Goal: Task Accomplishment & Management: Use online tool/utility

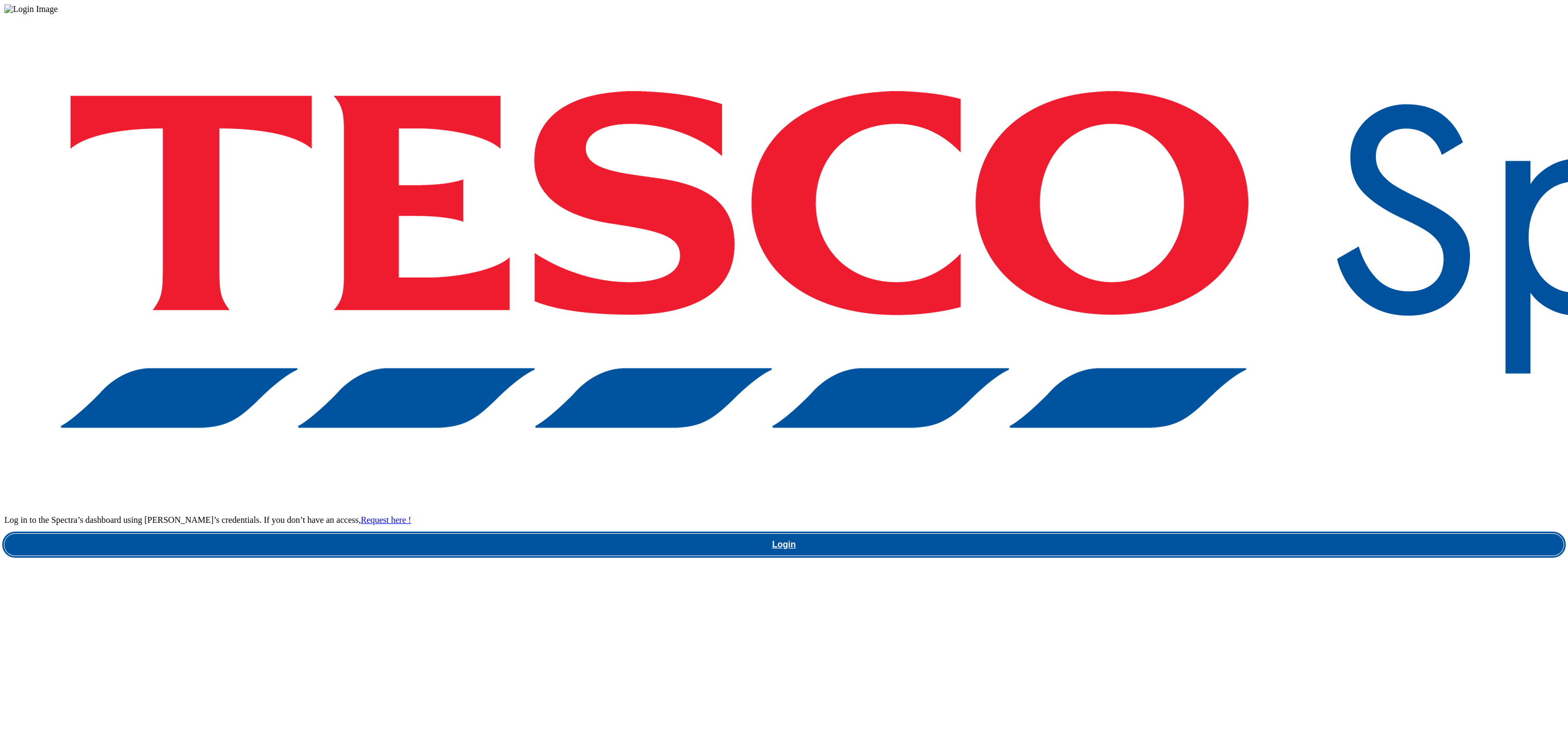
click at [1175, 534] on link "Login" at bounding box center [784, 545] width 1560 height 22
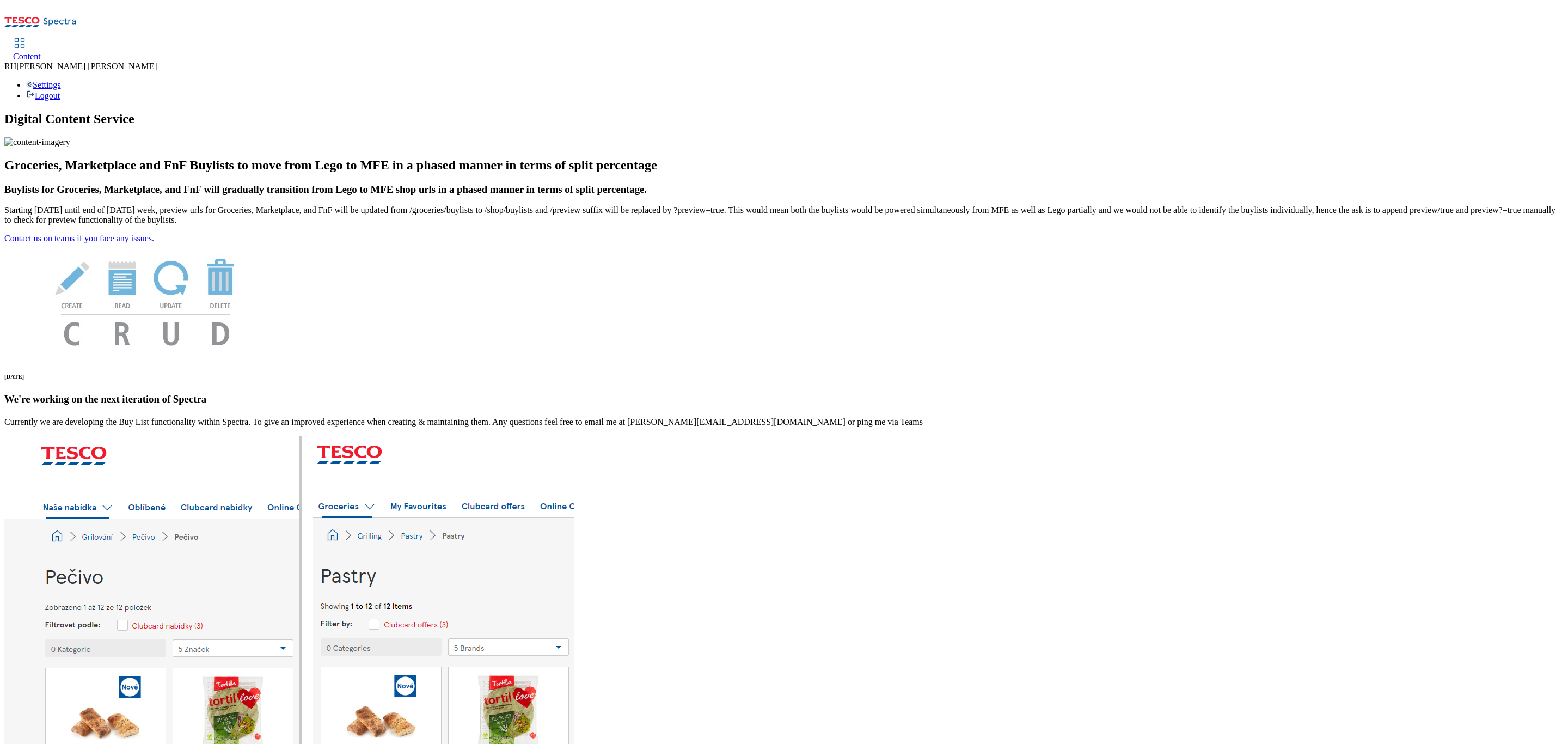
click at [41, 52] on span "Content" at bounding box center [27, 56] width 28 height 10
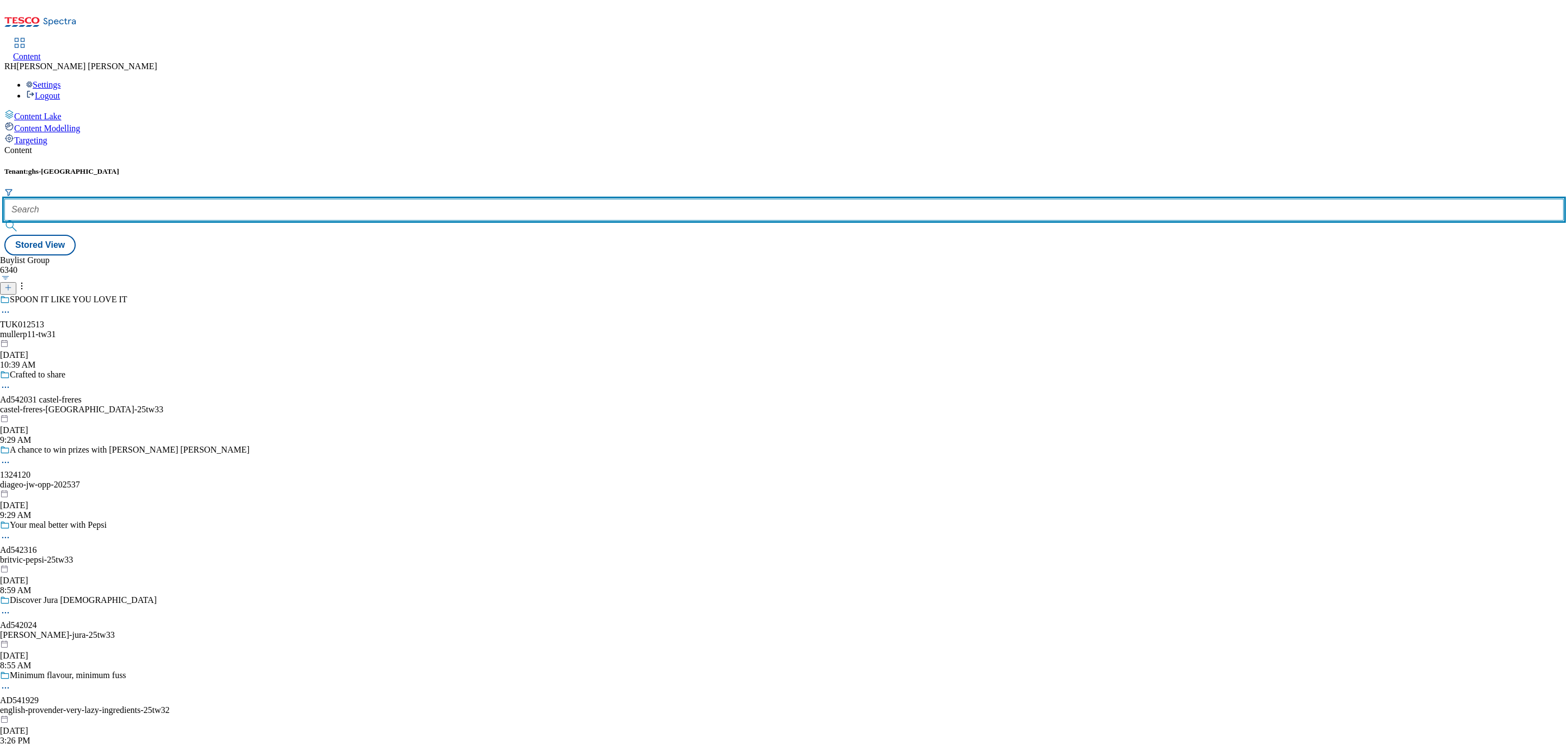
click at [259, 199] on input "text" at bounding box center [784, 209] width 1560 height 22
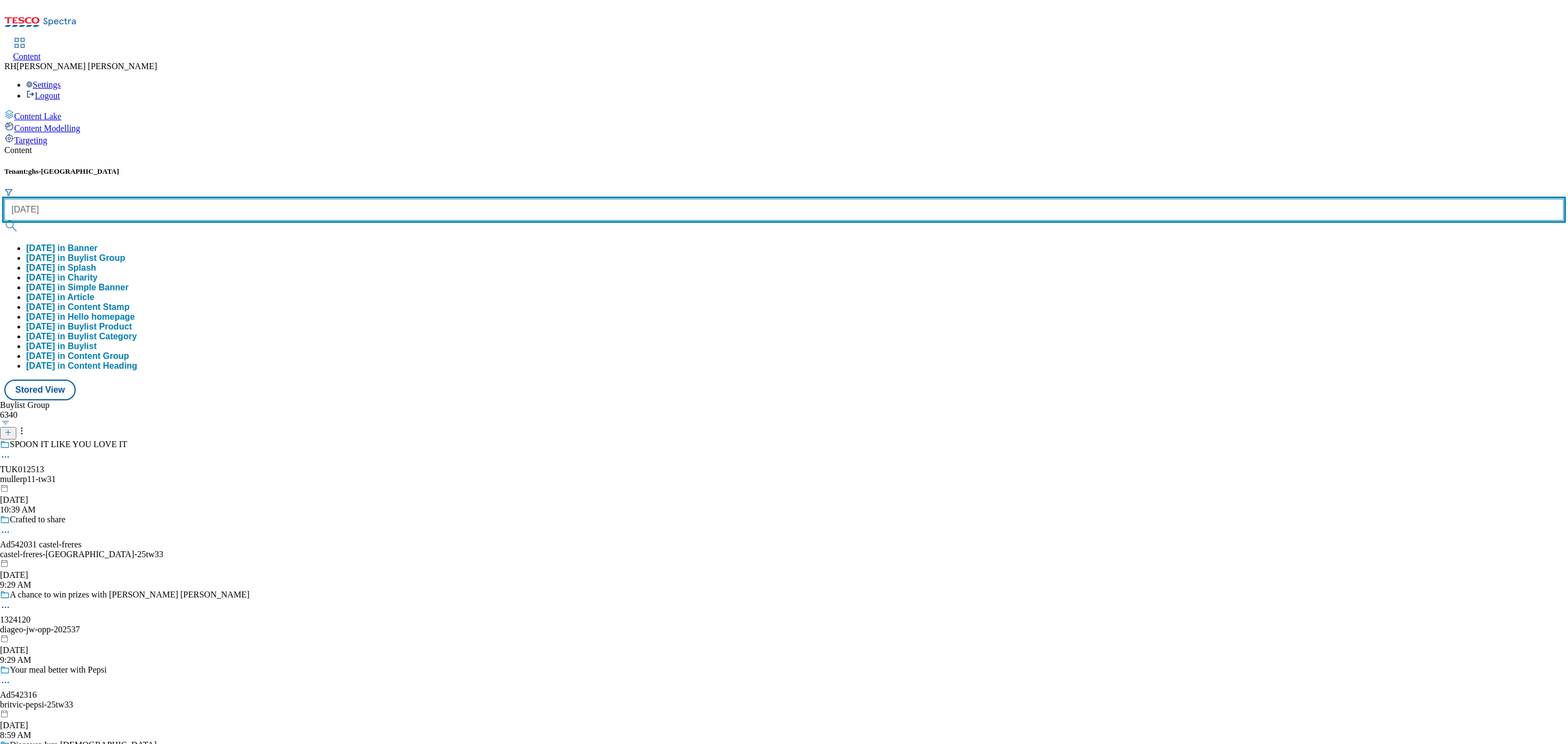
type input "[DATE]"
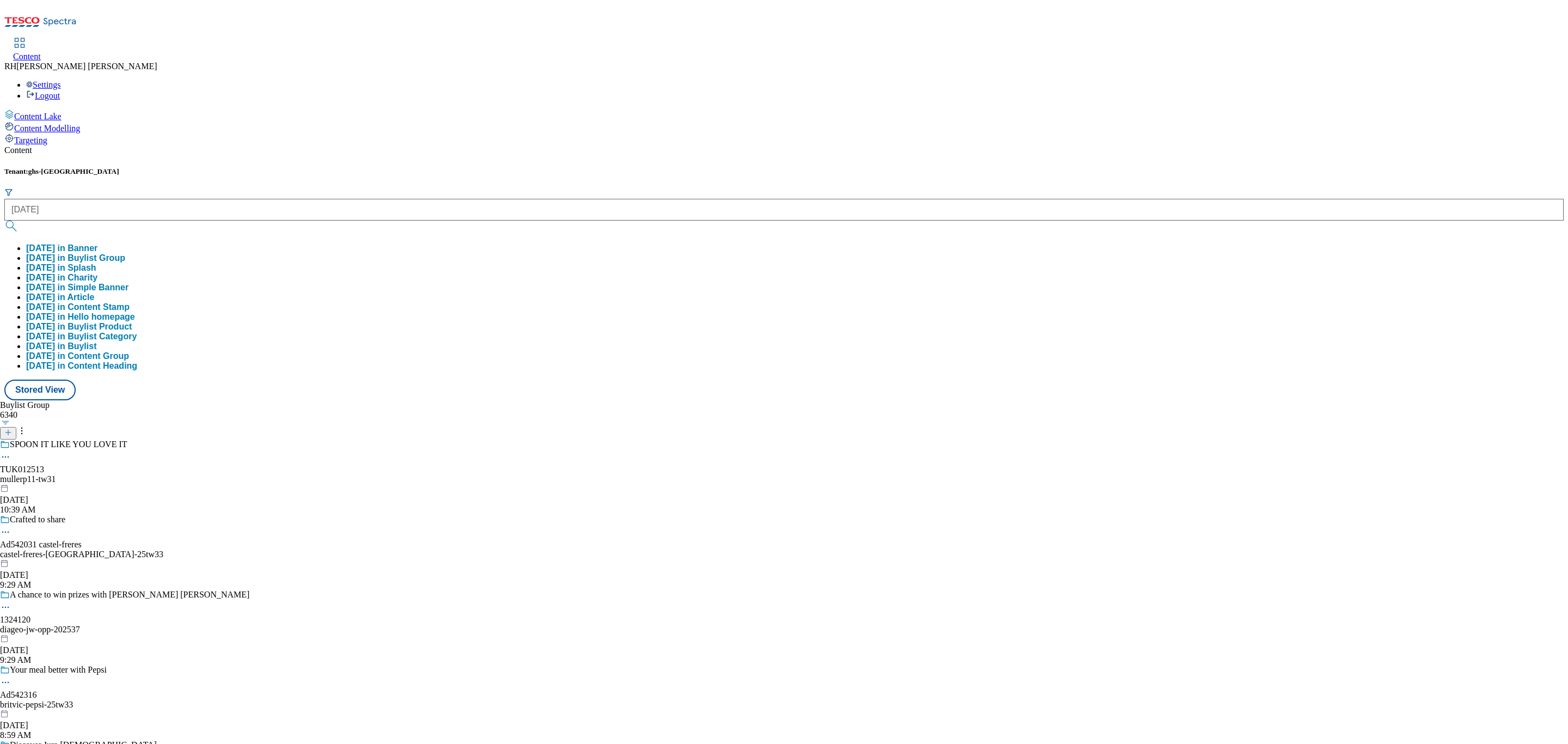
click at [126, 253] on button "[DATE] in Buylist Group" at bounding box center [75, 258] width 99 height 10
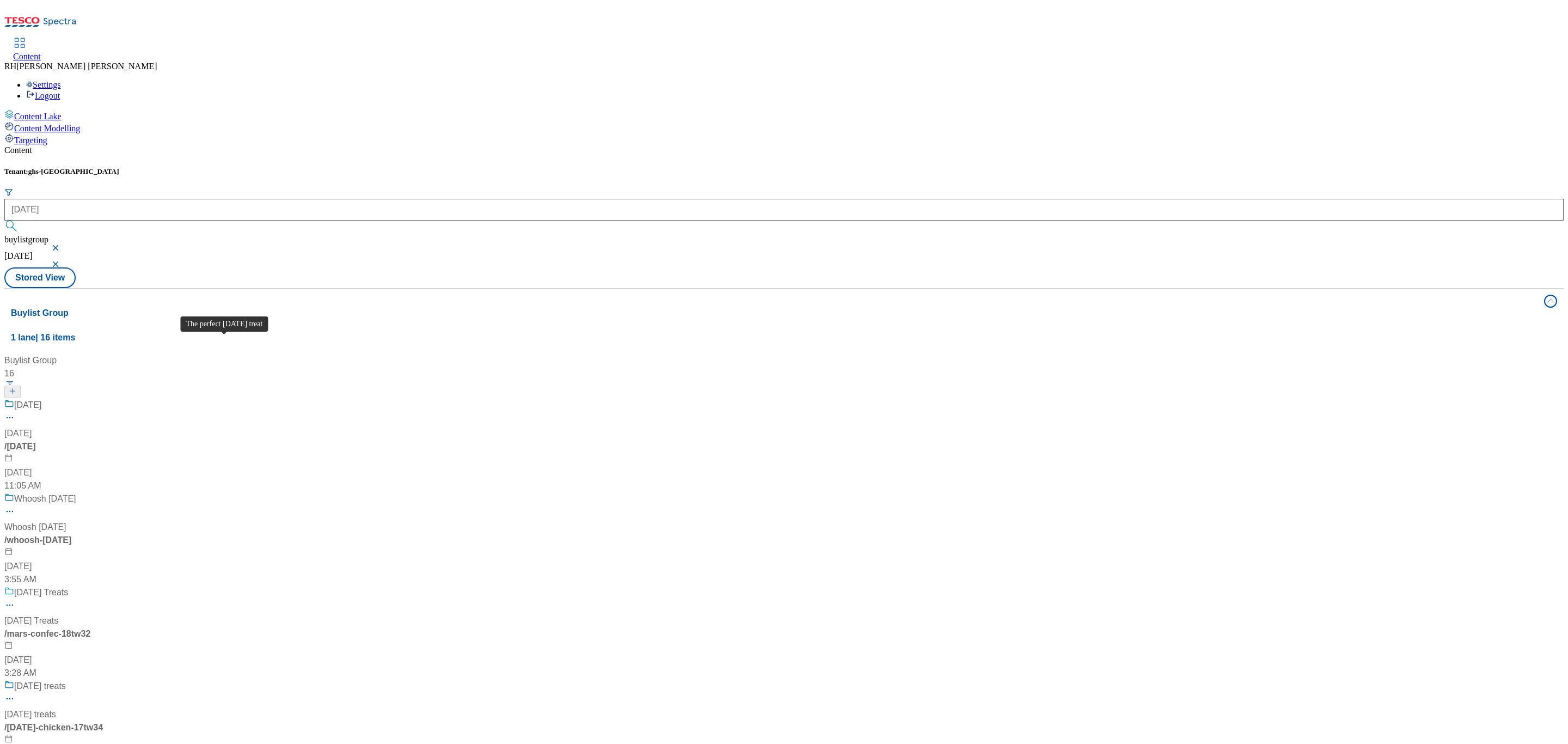
scroll to position [981, 0]
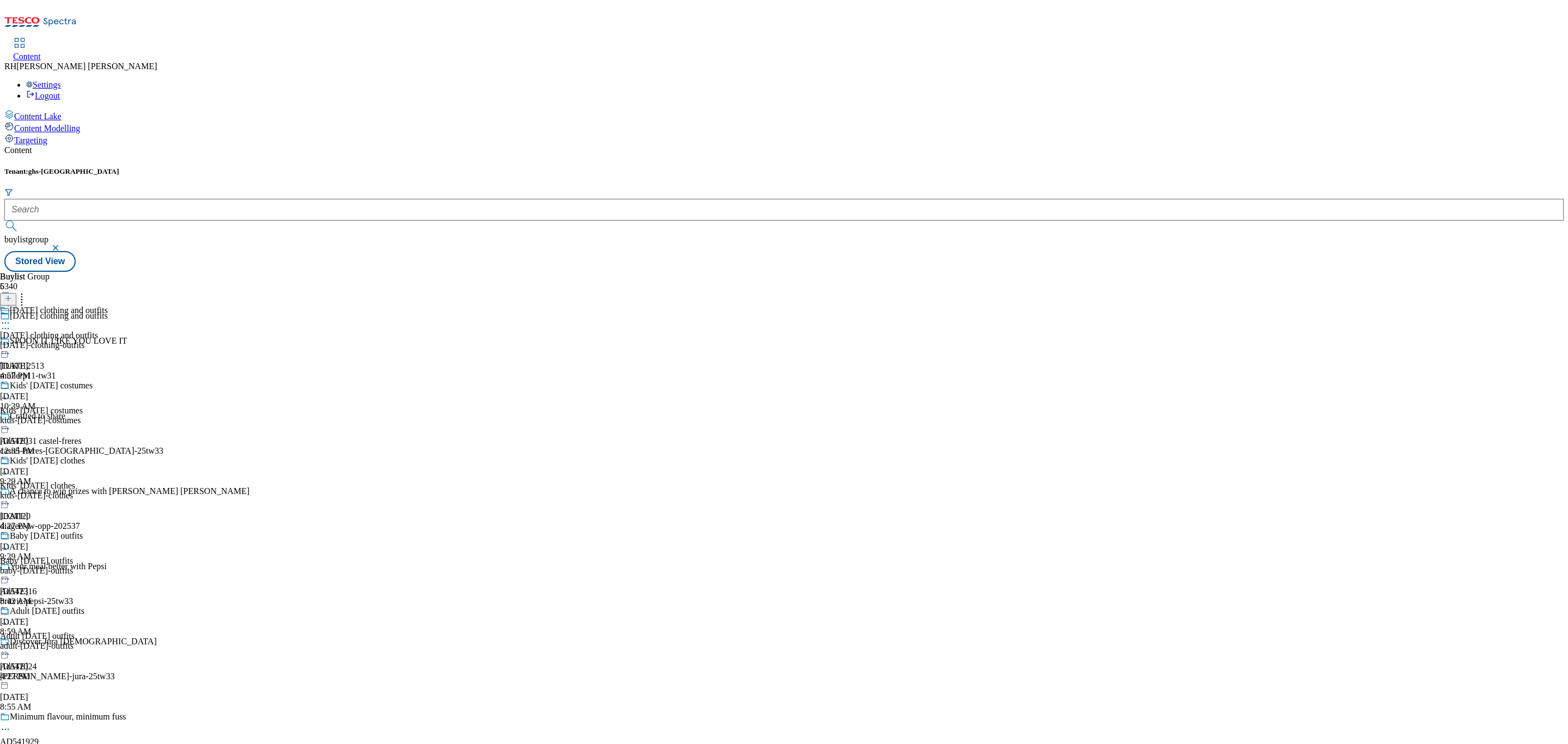
click at [108, 415] on div "kids-[DATE]-costumes" at bounding box center [54, 420] width 108 height 10
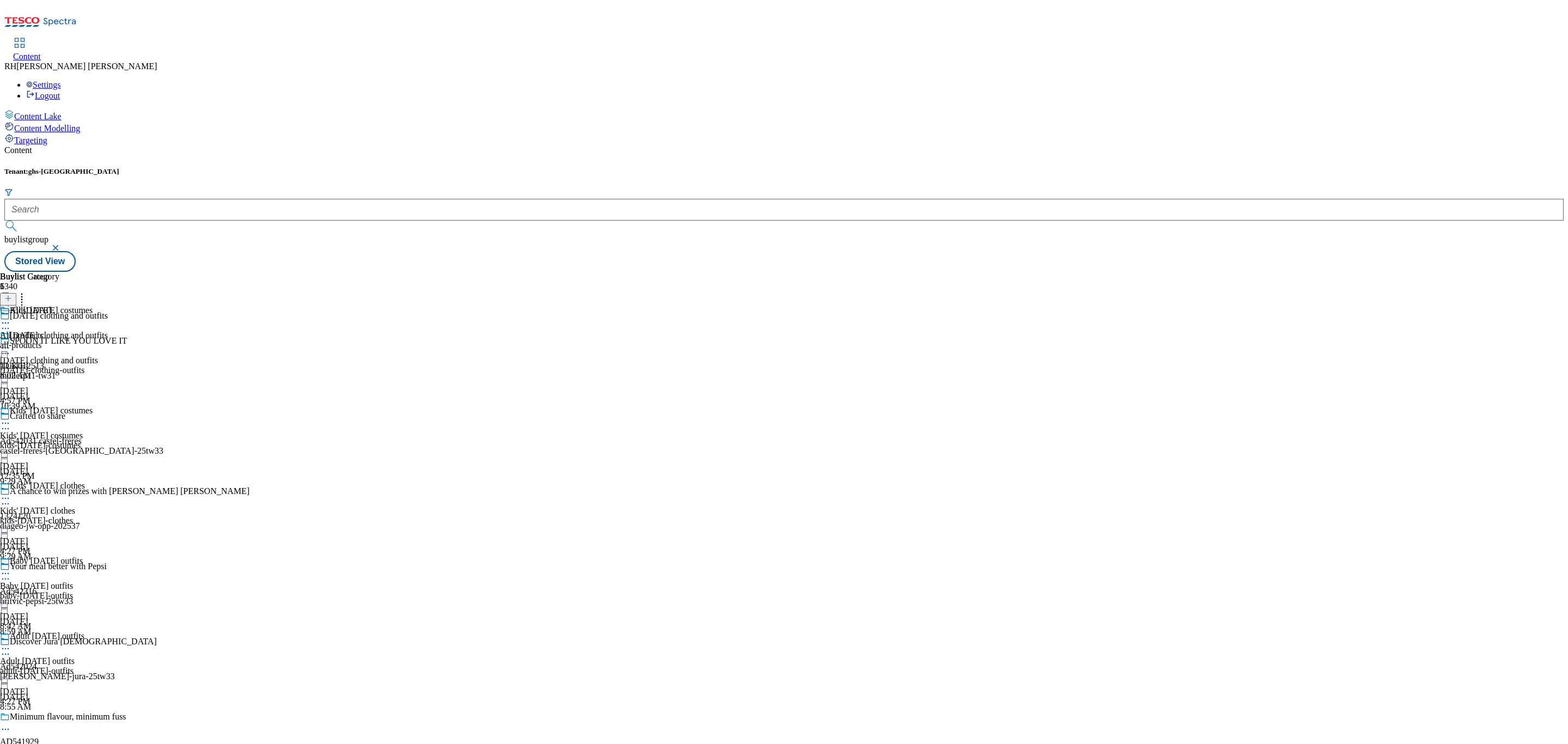
click at [60, 341] on div "all-products" at bounding box center [30, 345] width 60 height 10
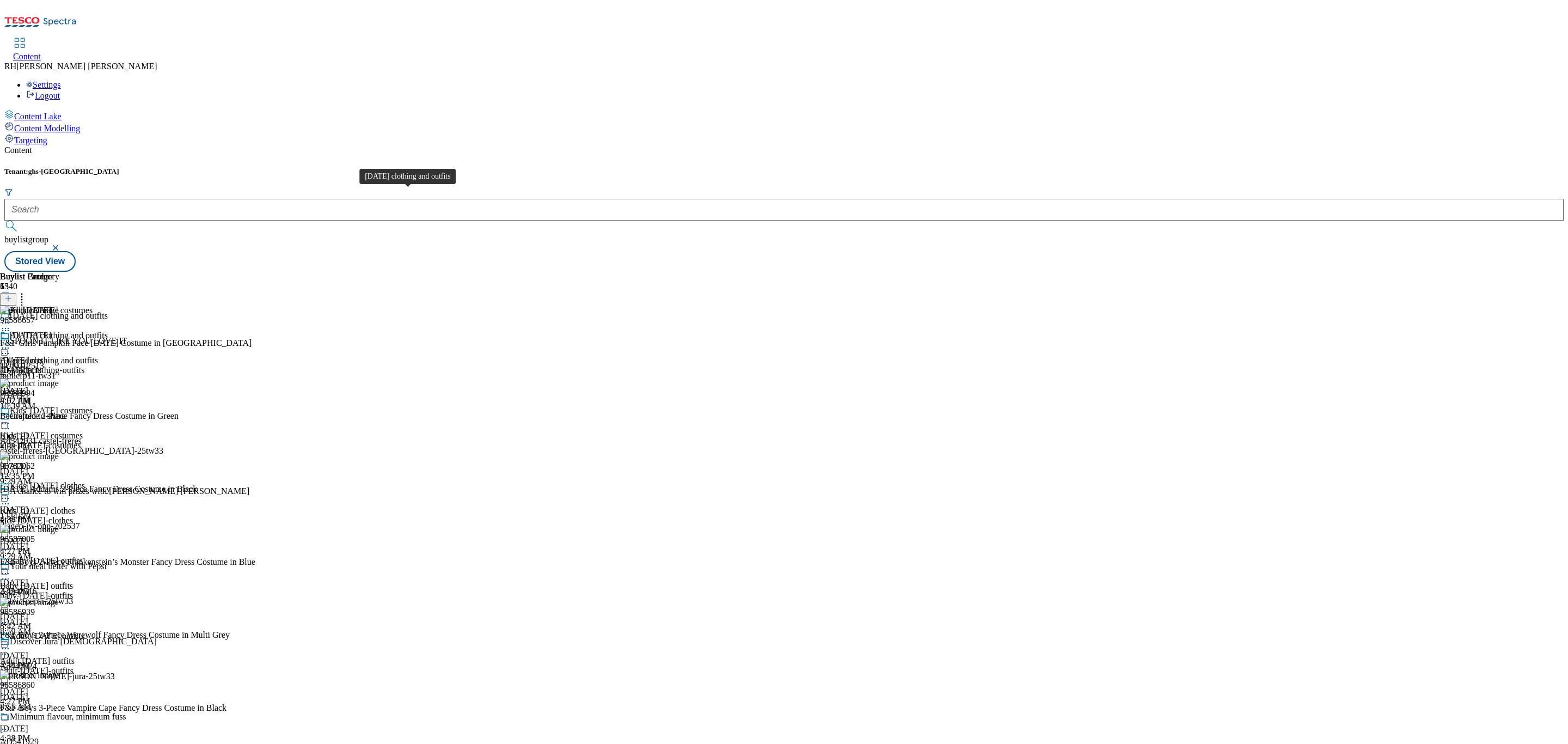
click at [98, 356] on span "[DATE] clothing and outfits" at bounding box center [49, 360] width 98 height 10
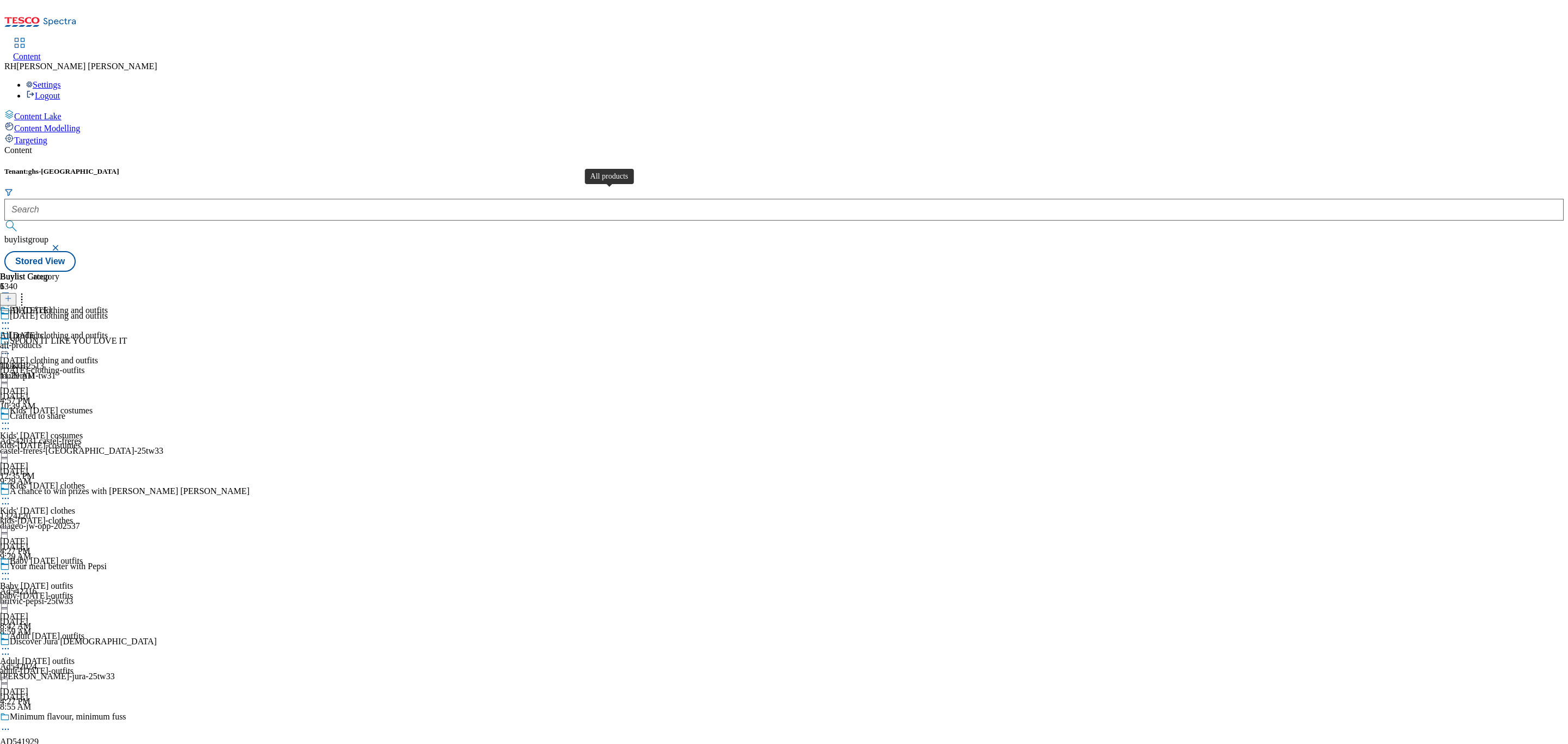
click at [44, 330] on div "All products" at bounding box center [22, 335] width 44 height 10
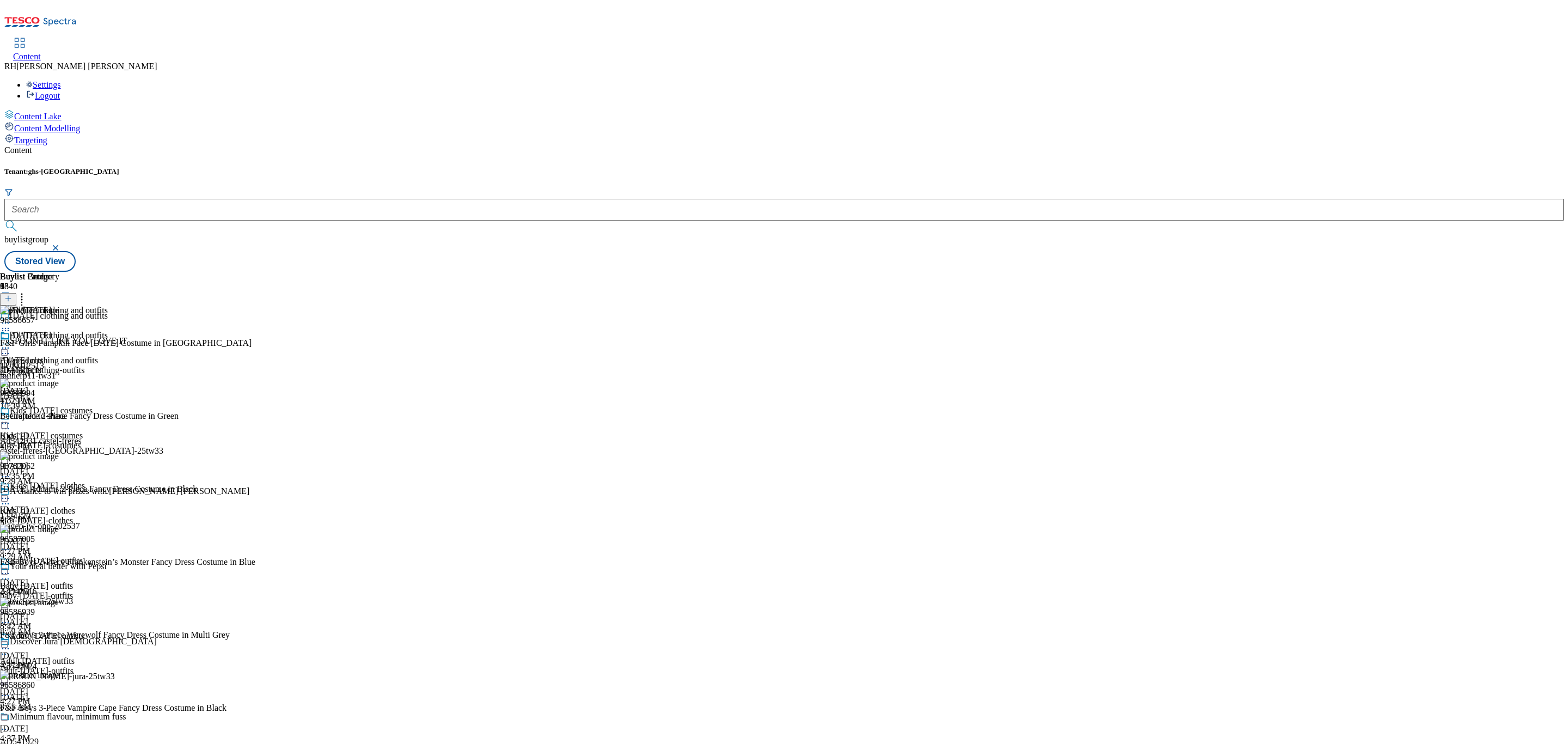
click at [12, 295] on icon at bounding box center [8, 299] width 8 height 8
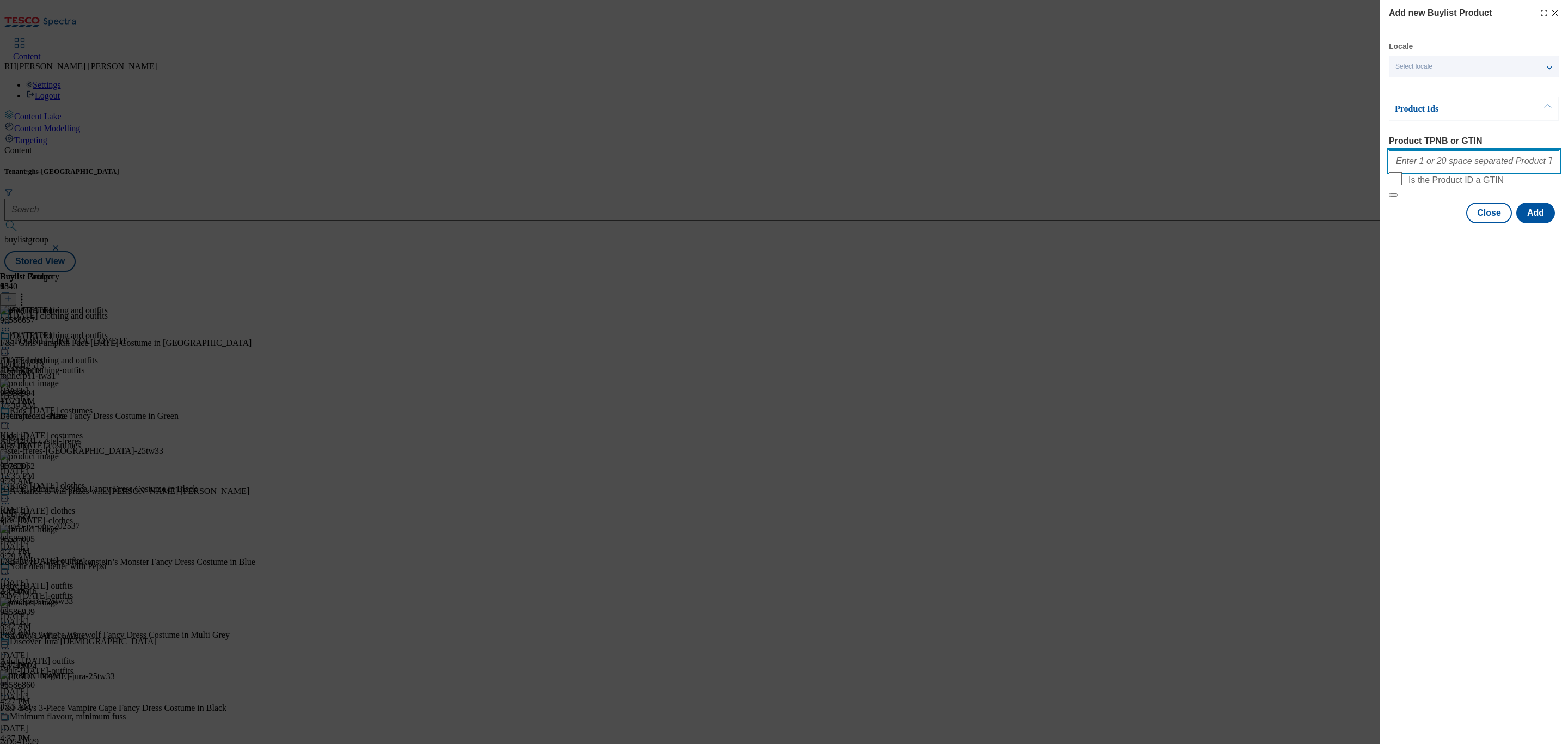
click at [1446, 167] on input "Product TPNB or GTIN" at bounding box center [1474, 161] width 171 height 22
paste input "96586657 96988994 96782062 96587005 96586939 96586860 96586818 96586571 9658650…"
type input "96586657 96988994 96782062 96587005 96586939 96586860 96586818 96586571 9658650…"
click at [1541, 223] on button "Add" at bounding box center [1536, 212] width 39 height 21
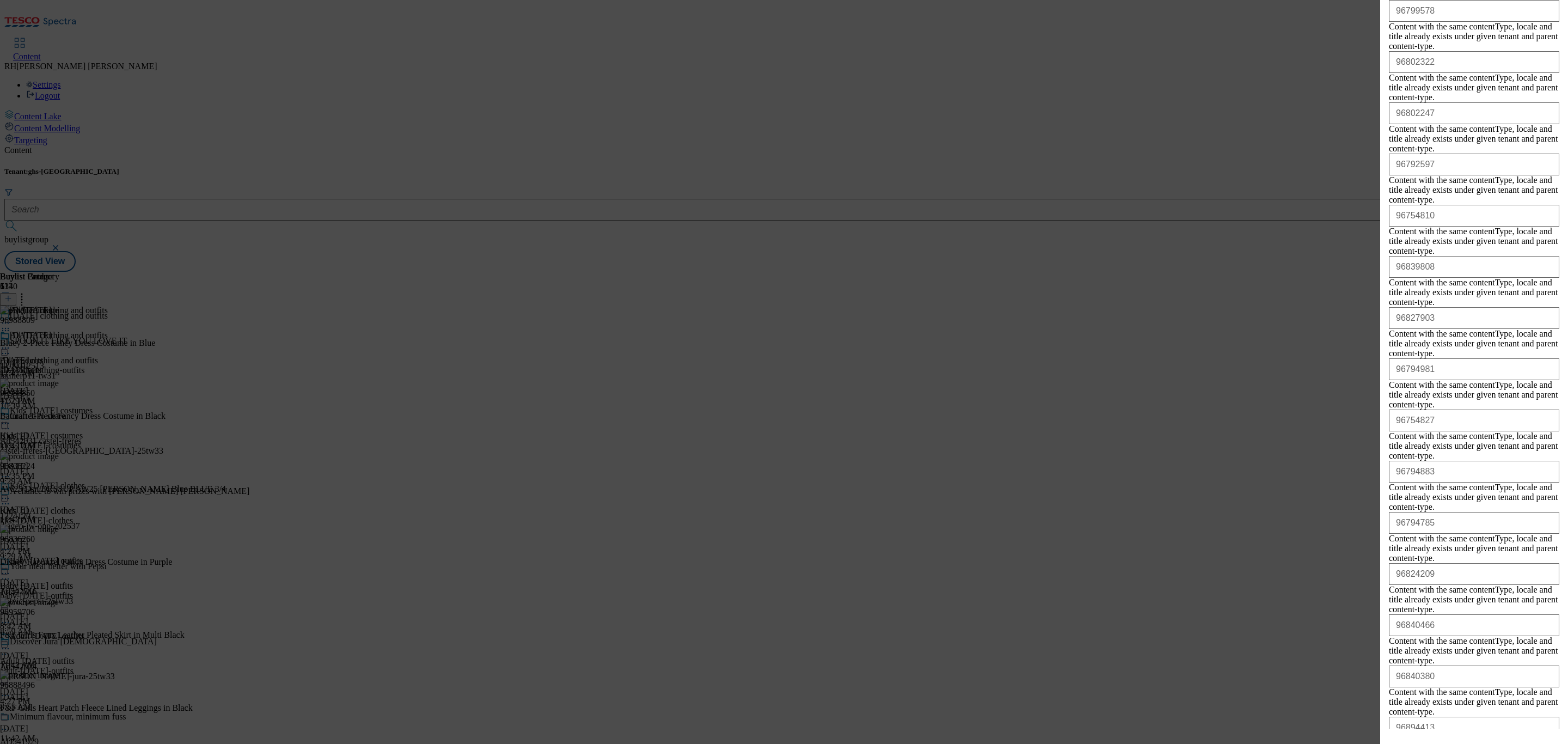
scroll to position [3823, 0]
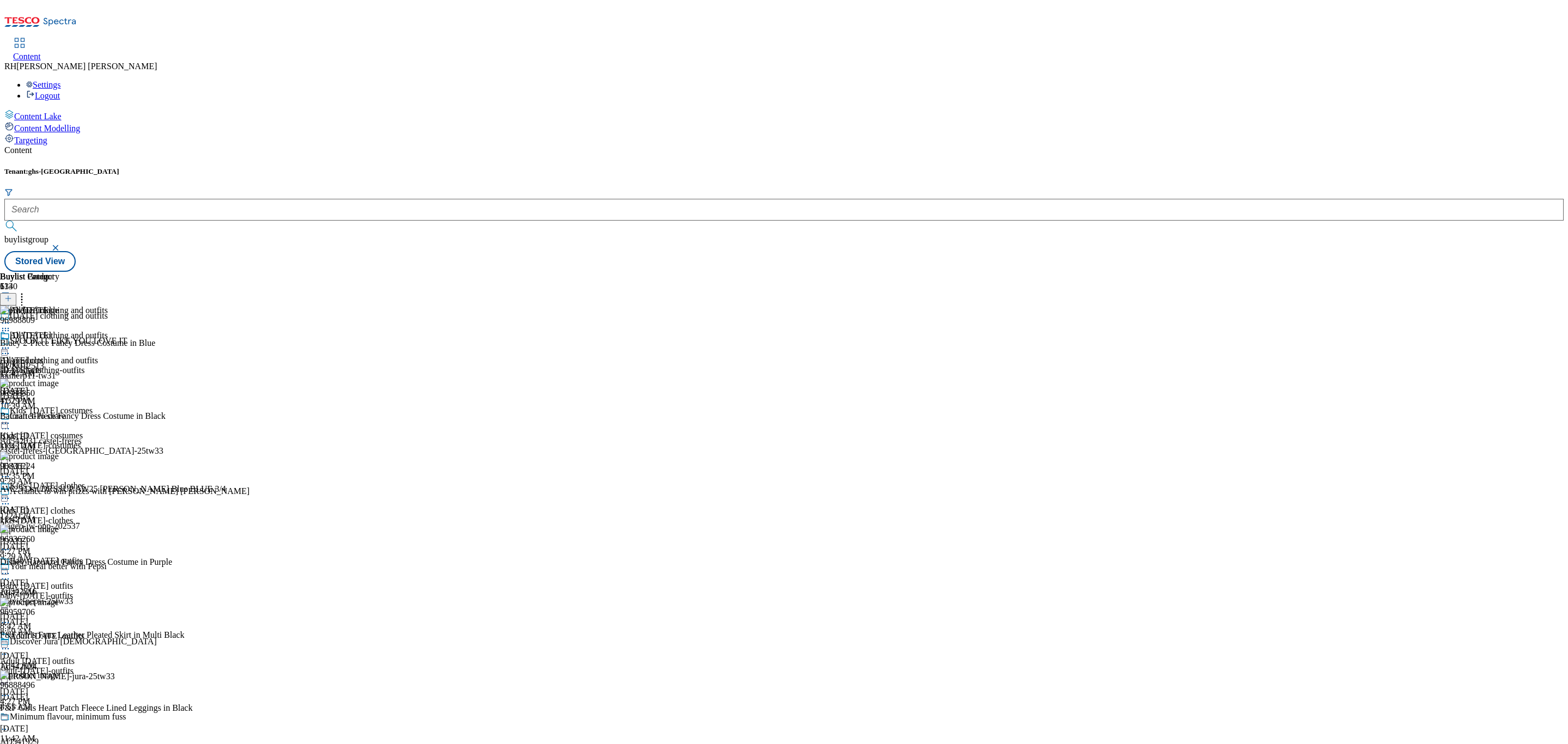
click at [27, 291] on icon at bounding box center [22, 296] width 11 height 11
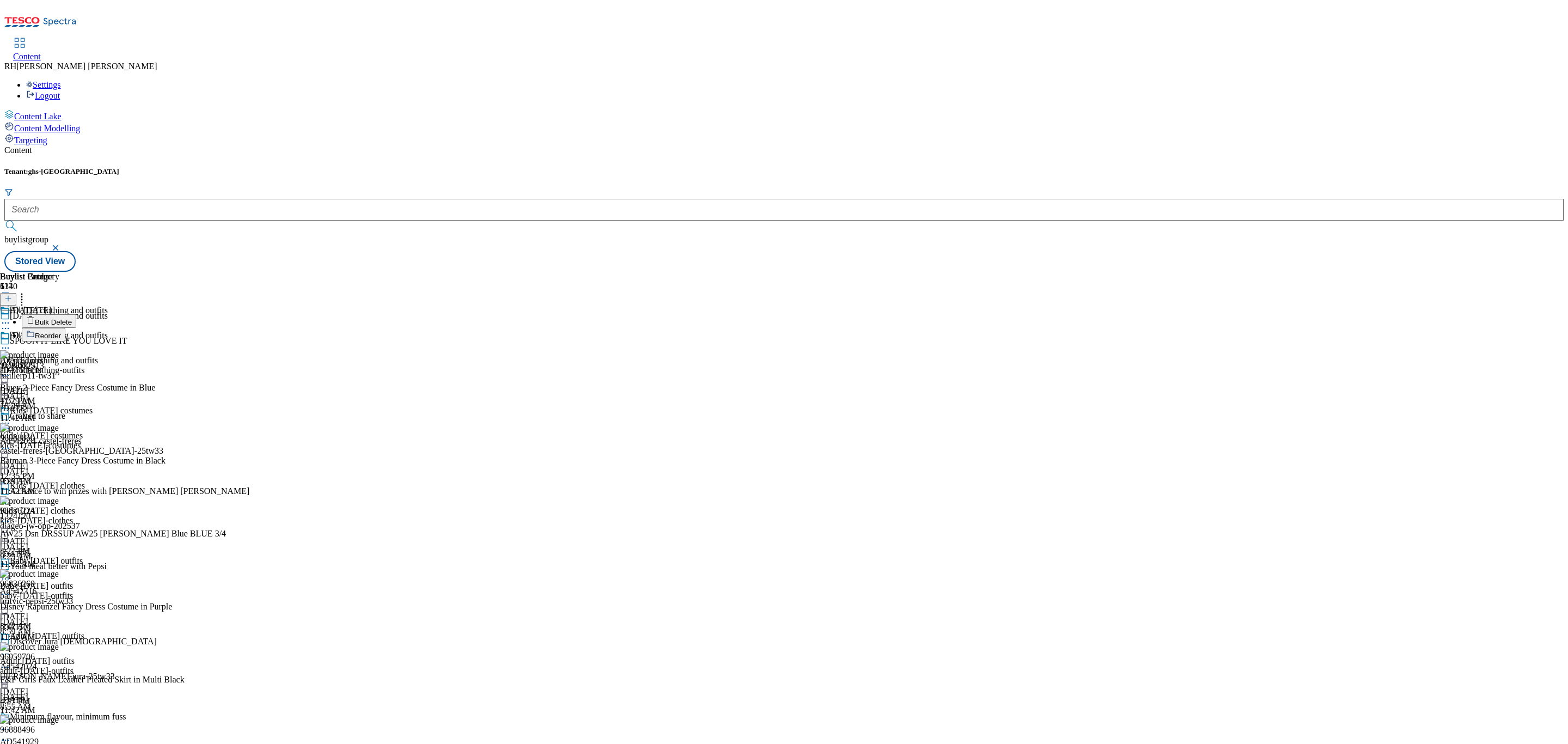
click at [61, 332] on span "Reorder" at bounding box center [48, 336] width 26 height 8
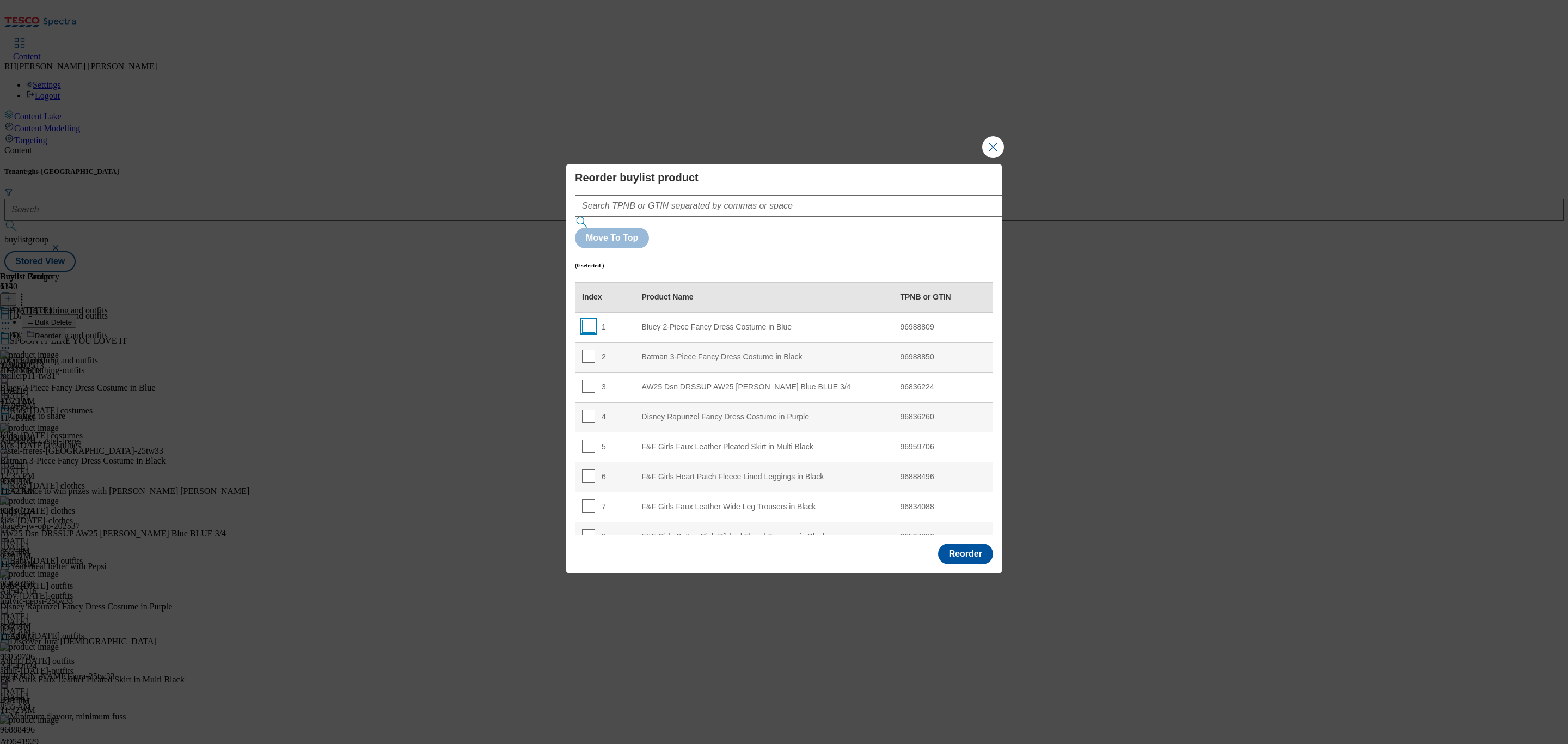
click at [590, 320] on input "Modal" at bounding box center [588, 326] width 13 height 13
checkbox input "true"
click at [588, 349] on input "Modal" at bounding box center [588, 356] width 13 height 13
checkbox input "true"
click at [588, 380] on input "Modal" at bounding box center [588, 386] width 13 height 13
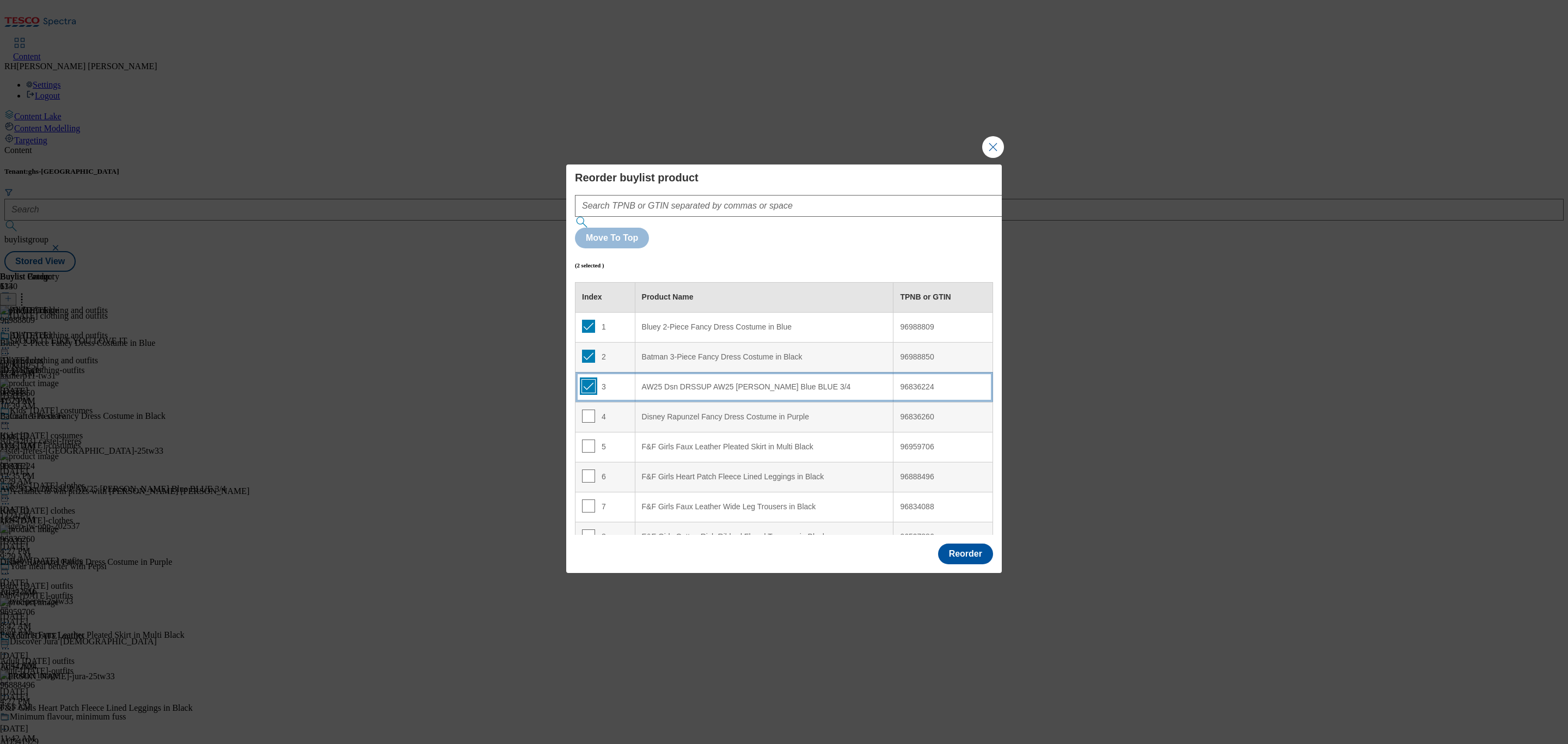
checkbox input "true"
click at [588, 410] on input "Modal" at bounding box center [588, 416] width 13 height 13
checkbox input "true"
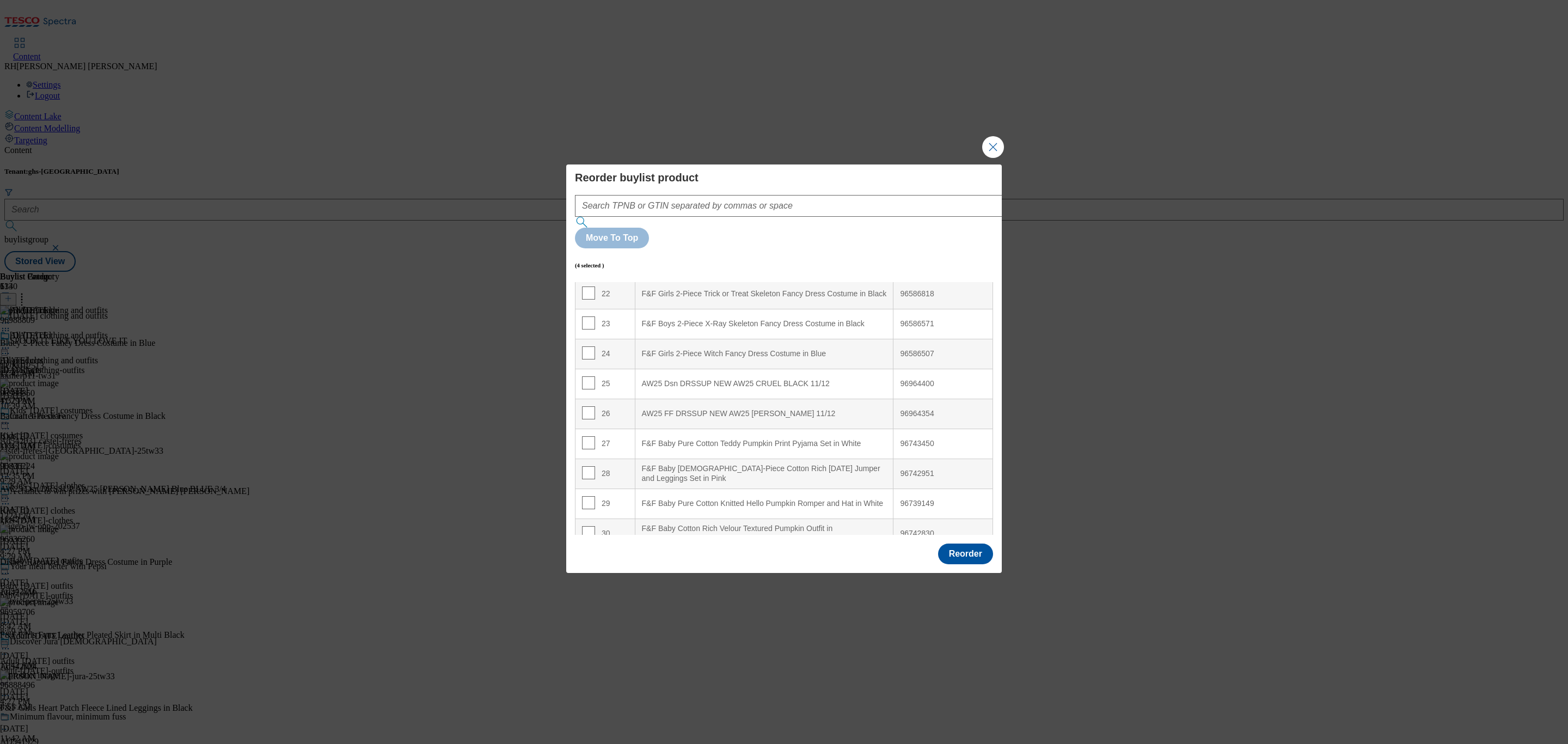
scroll to position [675, 0]
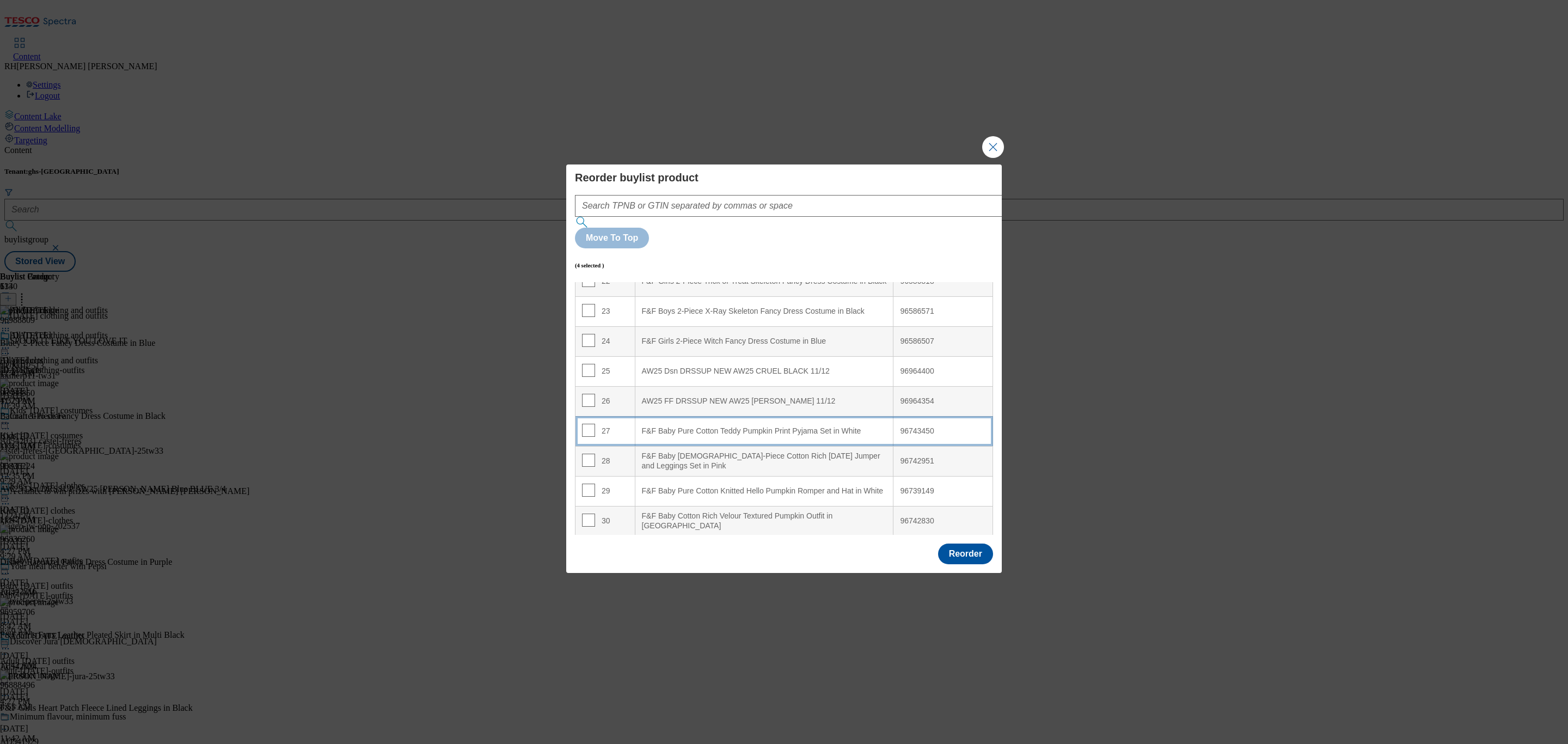
click at [805, 426] on div "F&F Baby Pure Cotton Teddy Pumpkin Print Pyjama Set in White" at bounding box center [765, 431] width 245 height 10
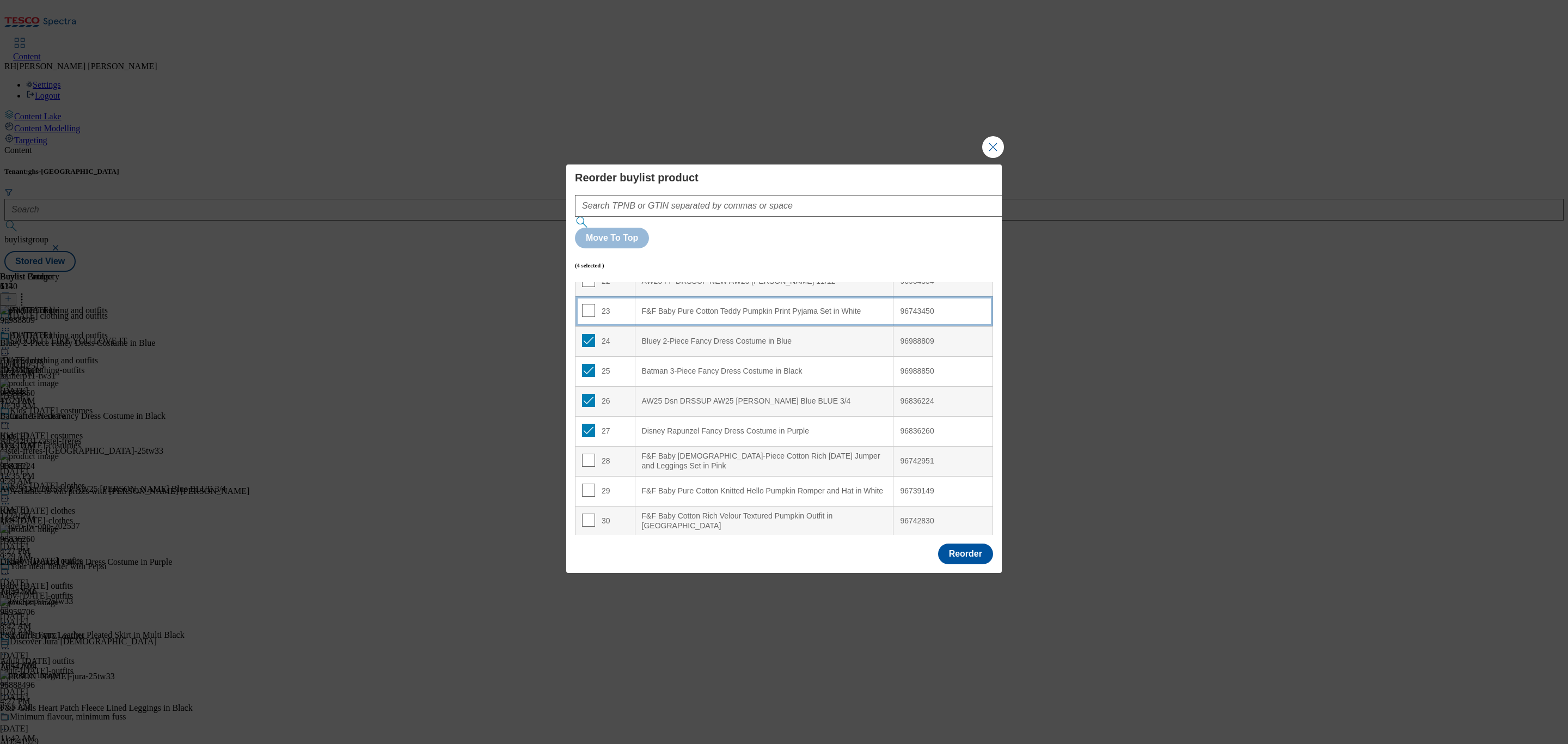
scroll to position [554, 0]
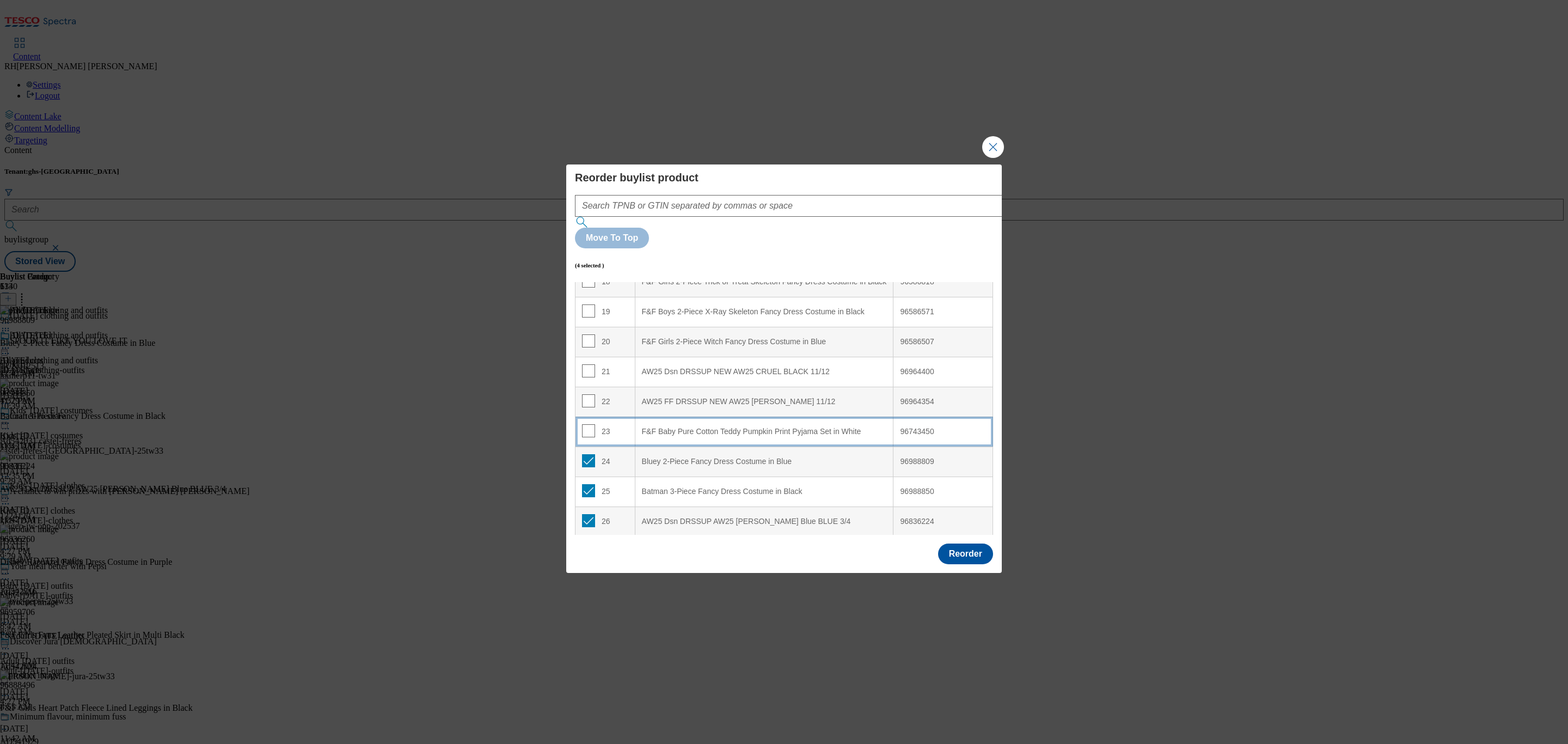
click at [802, 427] on div "F&F Baby Pure Cotton Teddy Pumpkin Print Pyjama Set in White" at bounding box center [765, 431] width 245 height 10
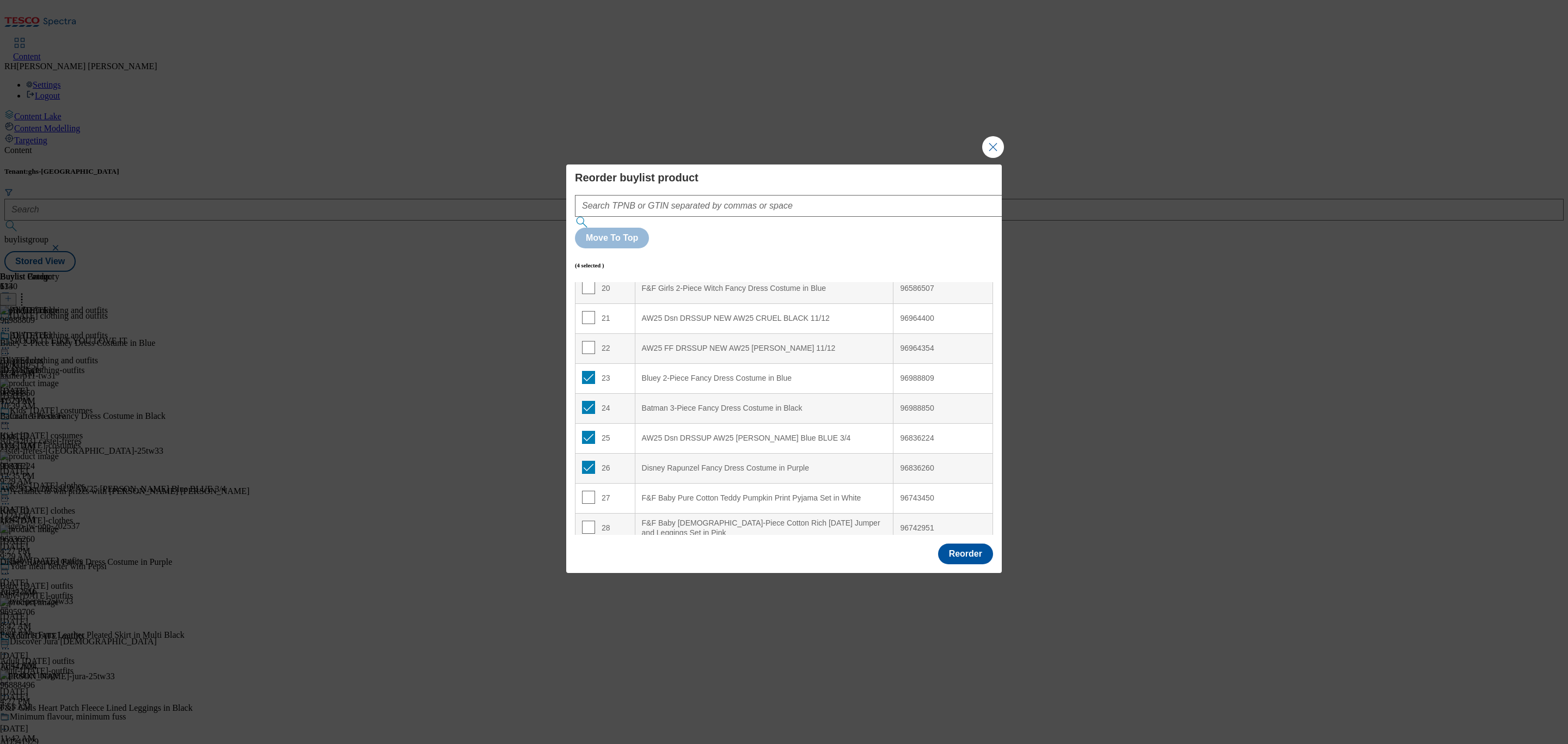
scroll to position [636, 0]
click at [590, 343] on input "Modal" at bounding box center [588, 349] width 13 height 13
checkbox input "false"
click at [587, 372] on input "Modal" at bounding box center [588, 379] width 13 height 13
checkbox input "false"
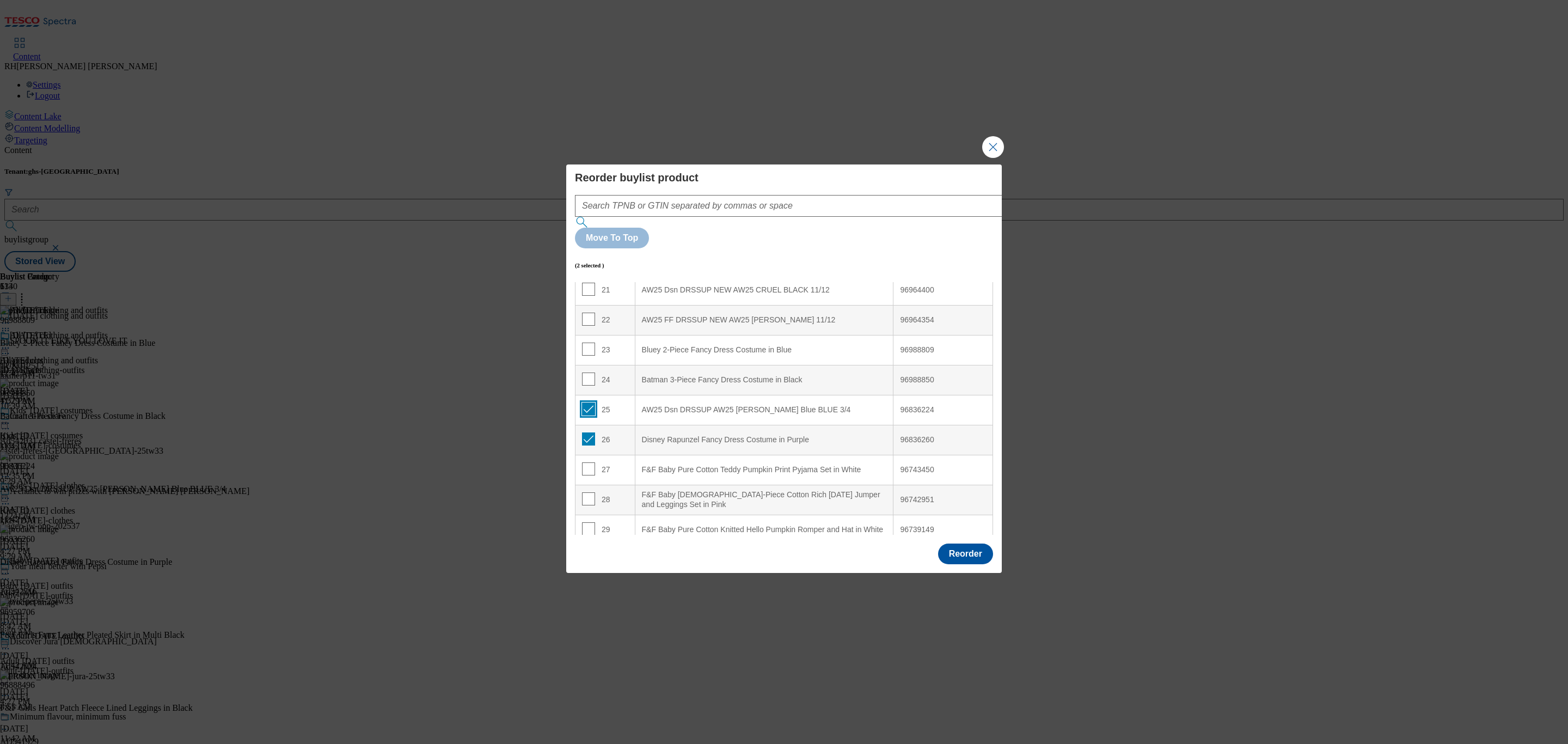
click at [587, 403] on input "Modal" at bounding box center [588, 409] width 13 height 13
checkbox input "false"
click at [587, 433] on input "Modal" at bounding box center [588, 439] width 13 height 13
checkbox input "false"
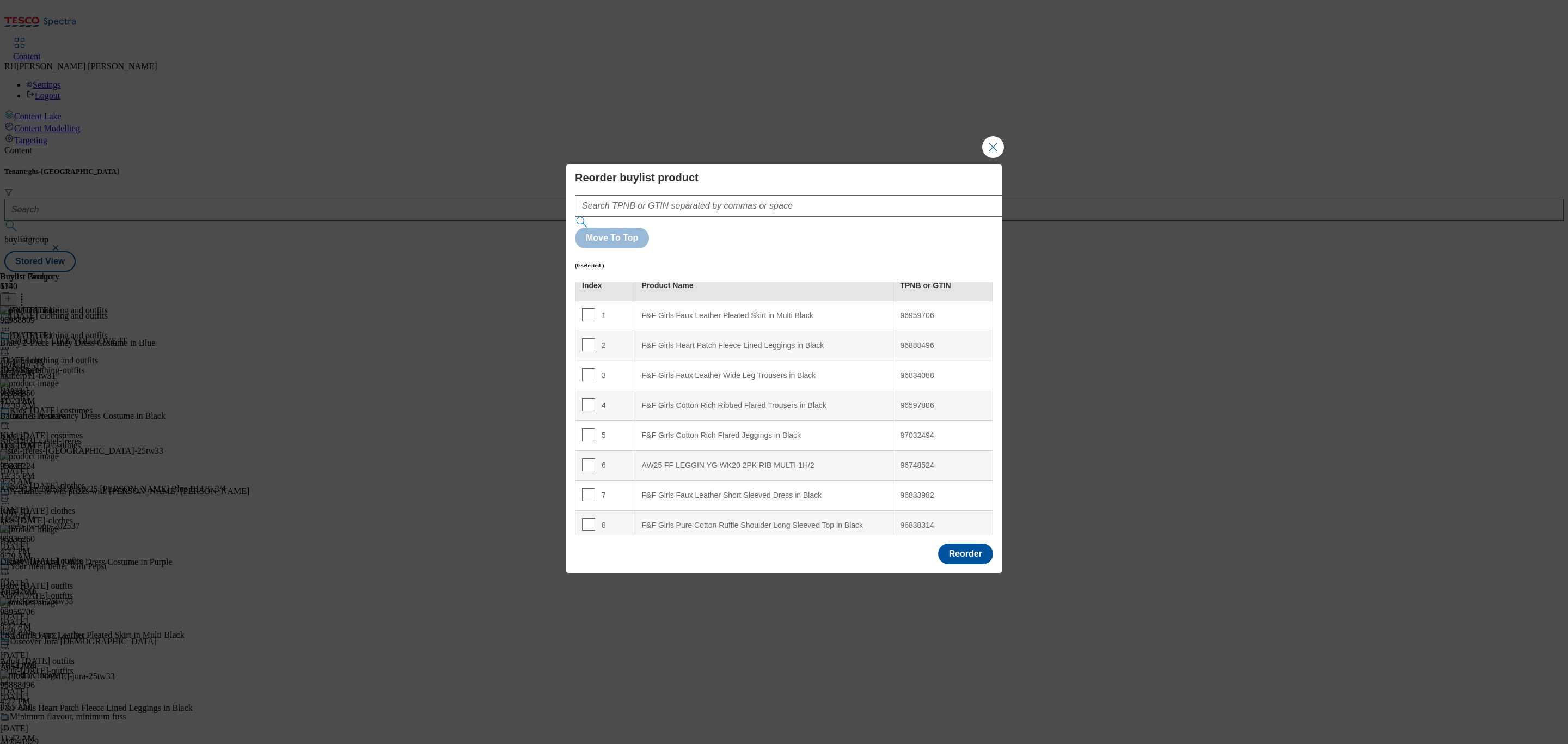
scroll to position [0, 0]
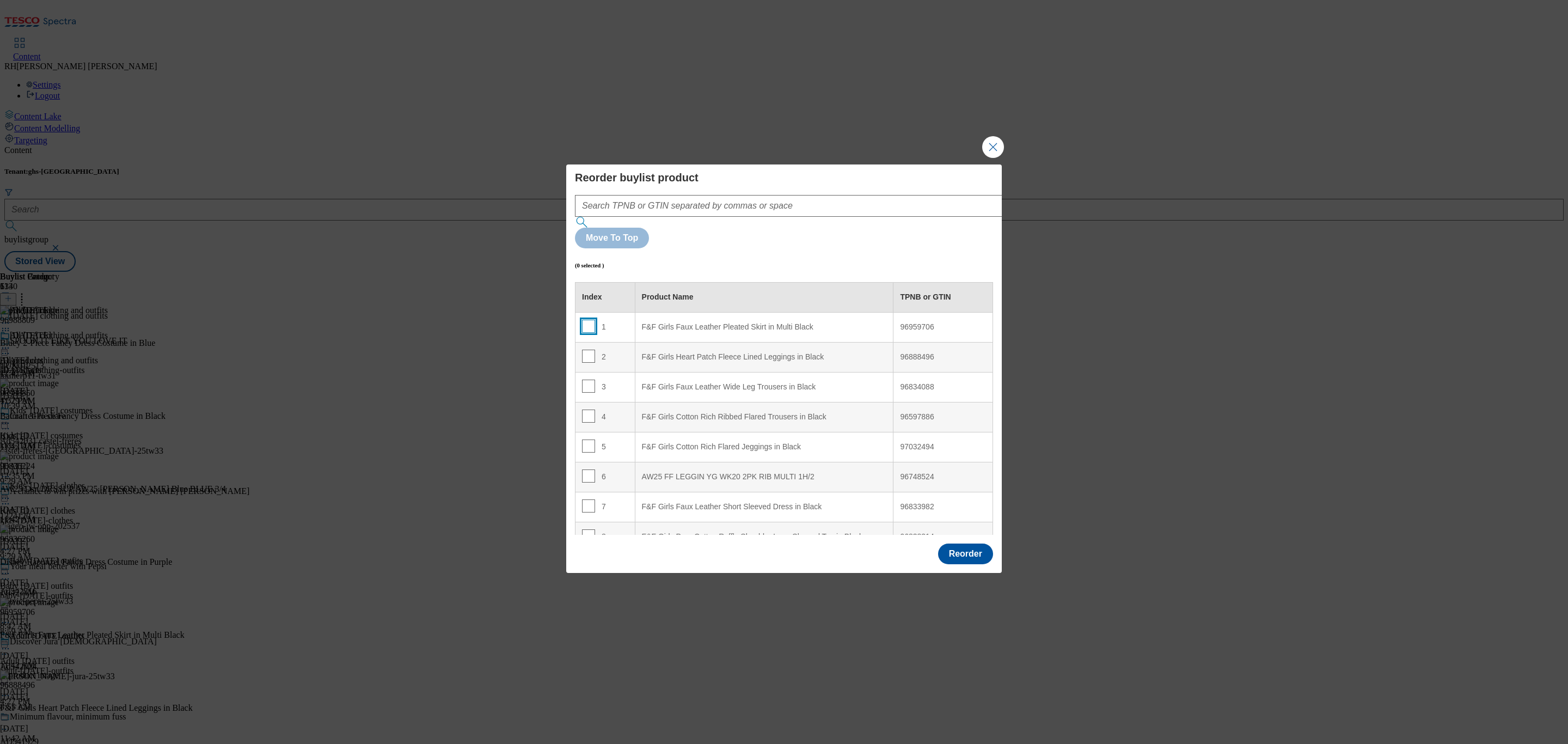
click at [588, 320] on input "Modal" at bounding box center [588, 326] width 13 height 13
checkbox input "true"
click at [588, 349] on input "Modal" at bounding box center [588, 356] width 13 height 13
checkbox input "true"
click at [586, 380] on input "Modal" at bounding box center [588, 386] width 13 height 13
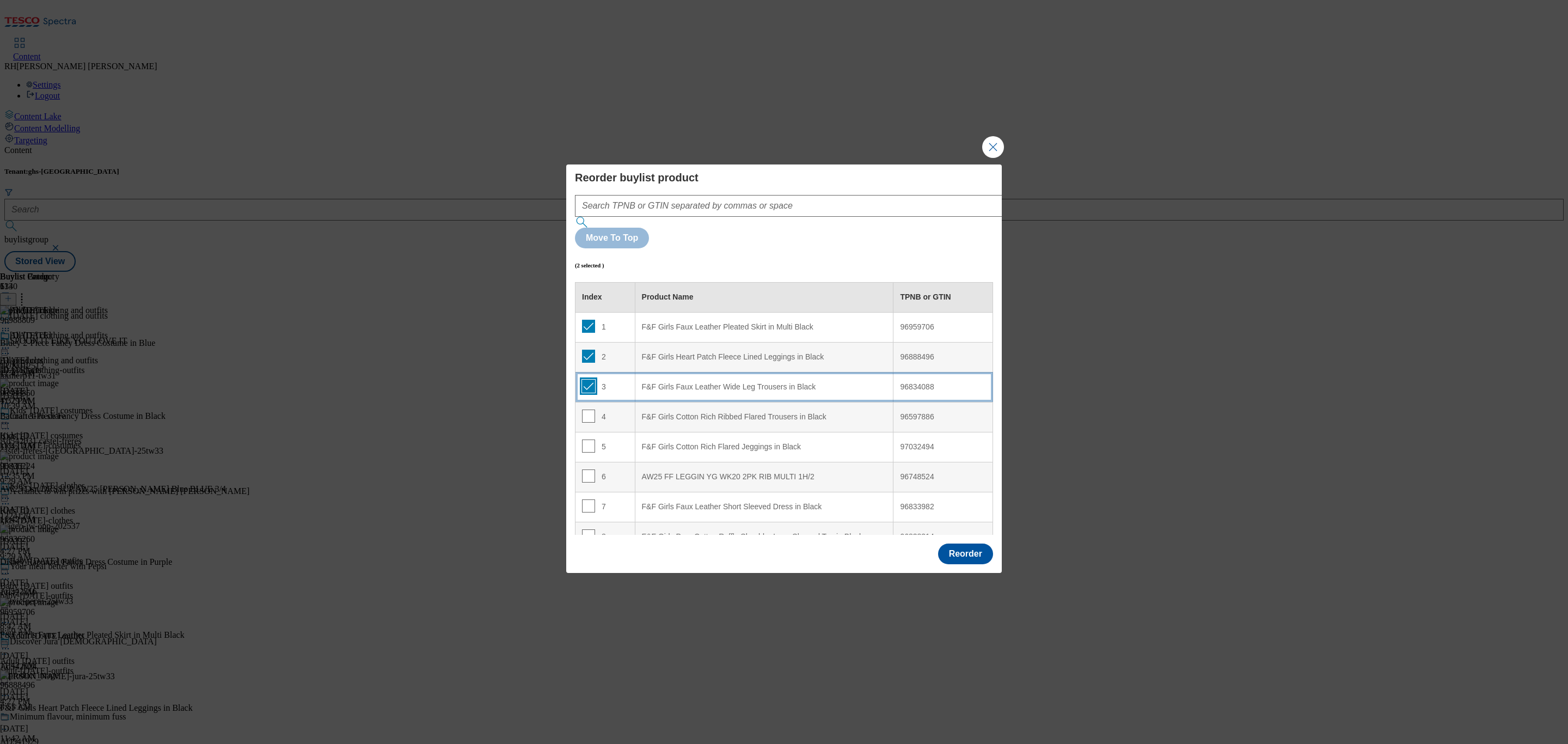
checkbox input "true"
click at [587, 410] on input "Modal" at bounding box center [588, 416] width 13 height 13
checkbox input "true"
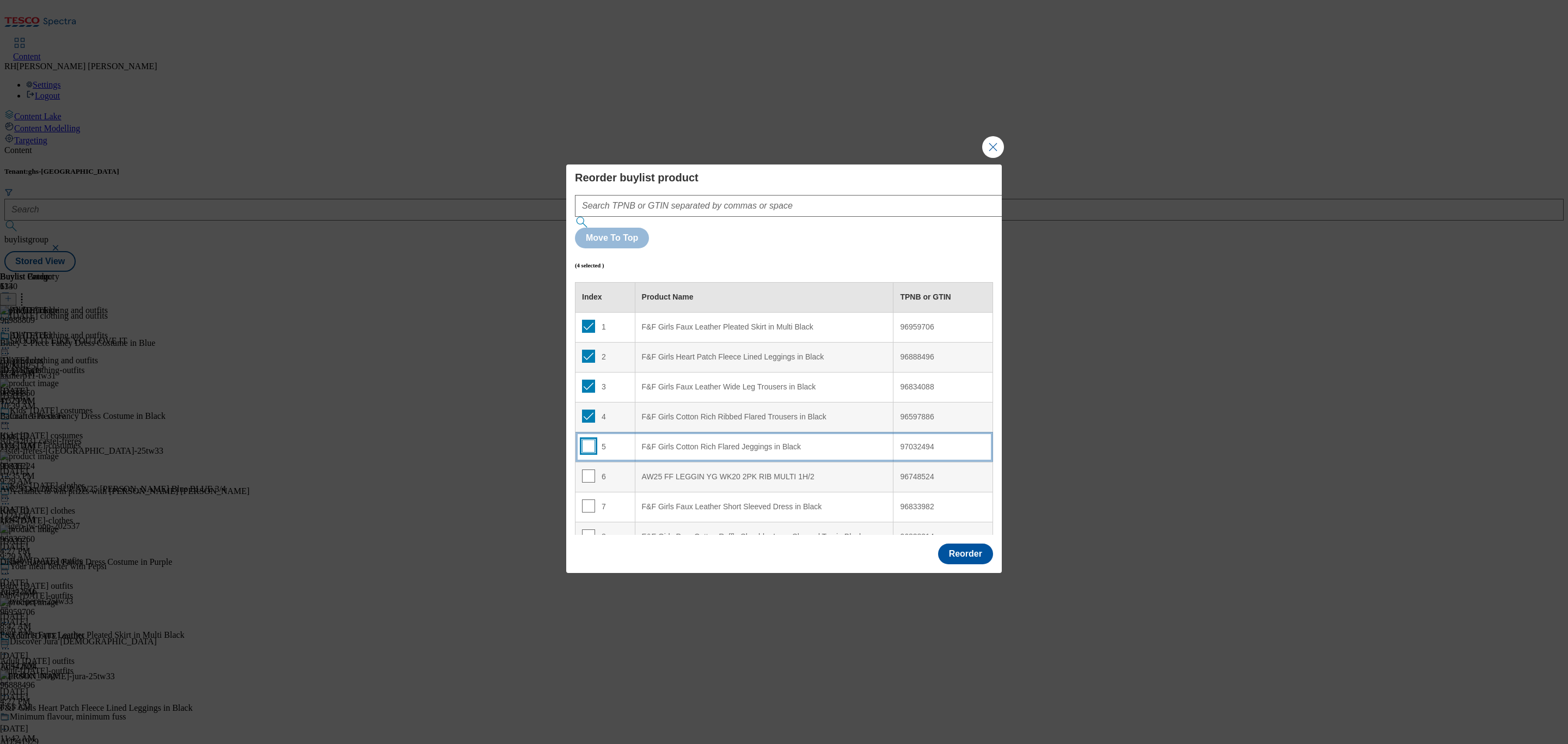
click at [587, 440] on input "Modal" at bounding box center [588, 446] width 13 height 13
checkbox input "true"
click at [587, 469] on input "Modal" at bounding box center [588, 476] width 13 height 13
checkbox input "true"
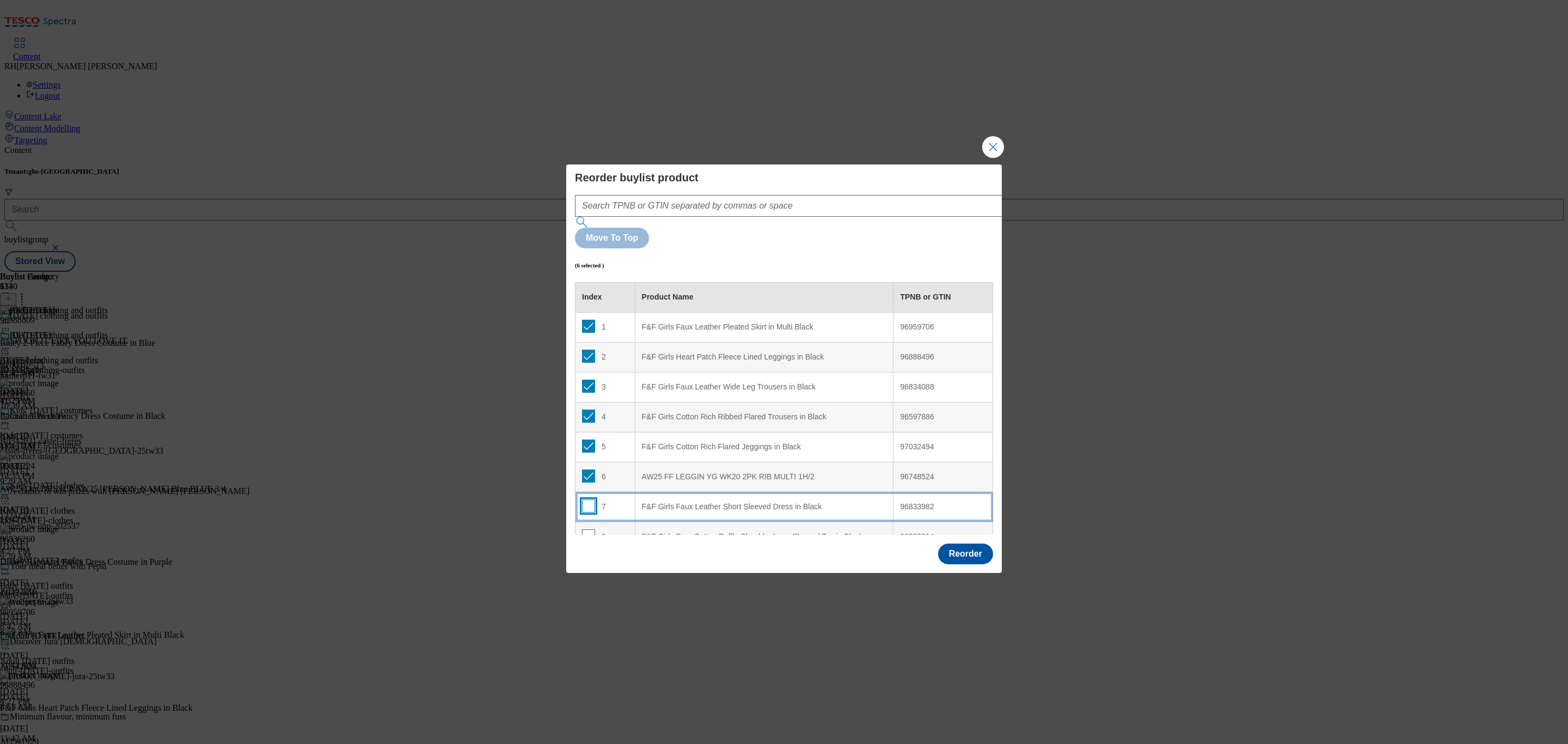
click at [587, 500] on input "Modal" at bounding box center [588, 506] width 13 height 13
checkbox input "true"
click at [977, 522] on td "96838314" at bounding box center [943, 537] width 100 height 30
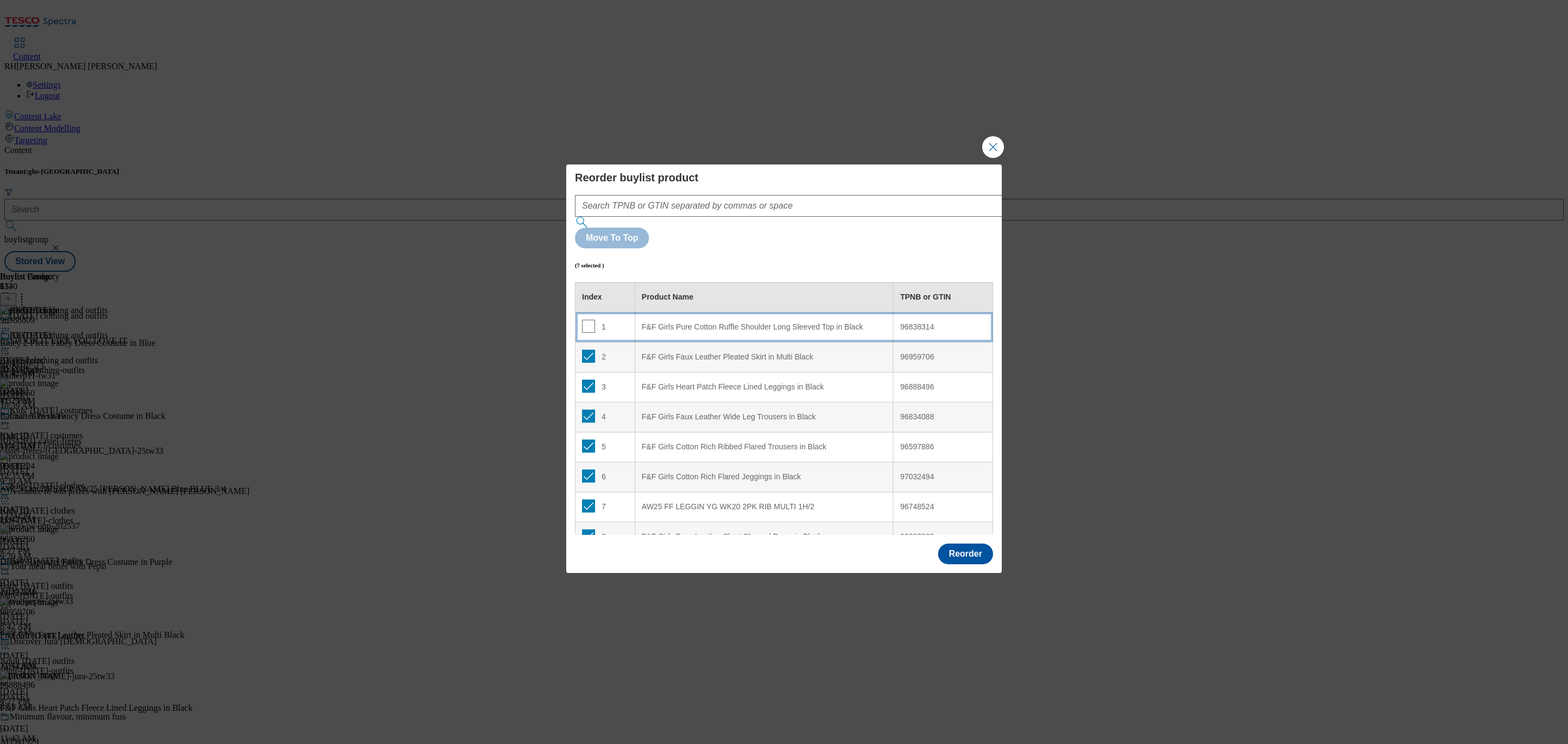
click at [977, 522] on td "96833982" at bounding box center [943, 537] width 100 height 30
click at [989, 158] on button "Close Modal" at bounding box center [993, 147] width 22 height 22
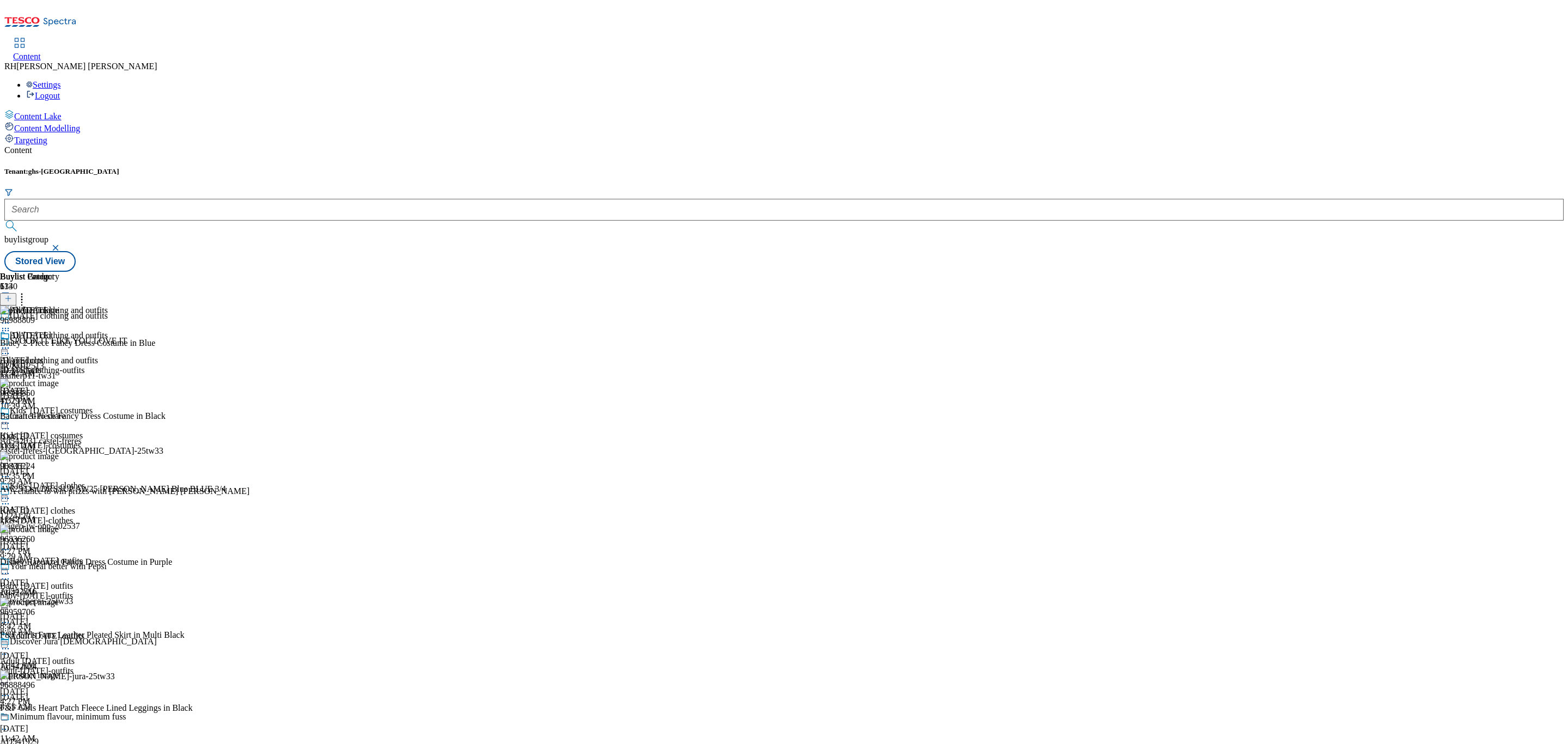
click at [27, 291] on icon at bounding box center [22, 296] width 11 height 11
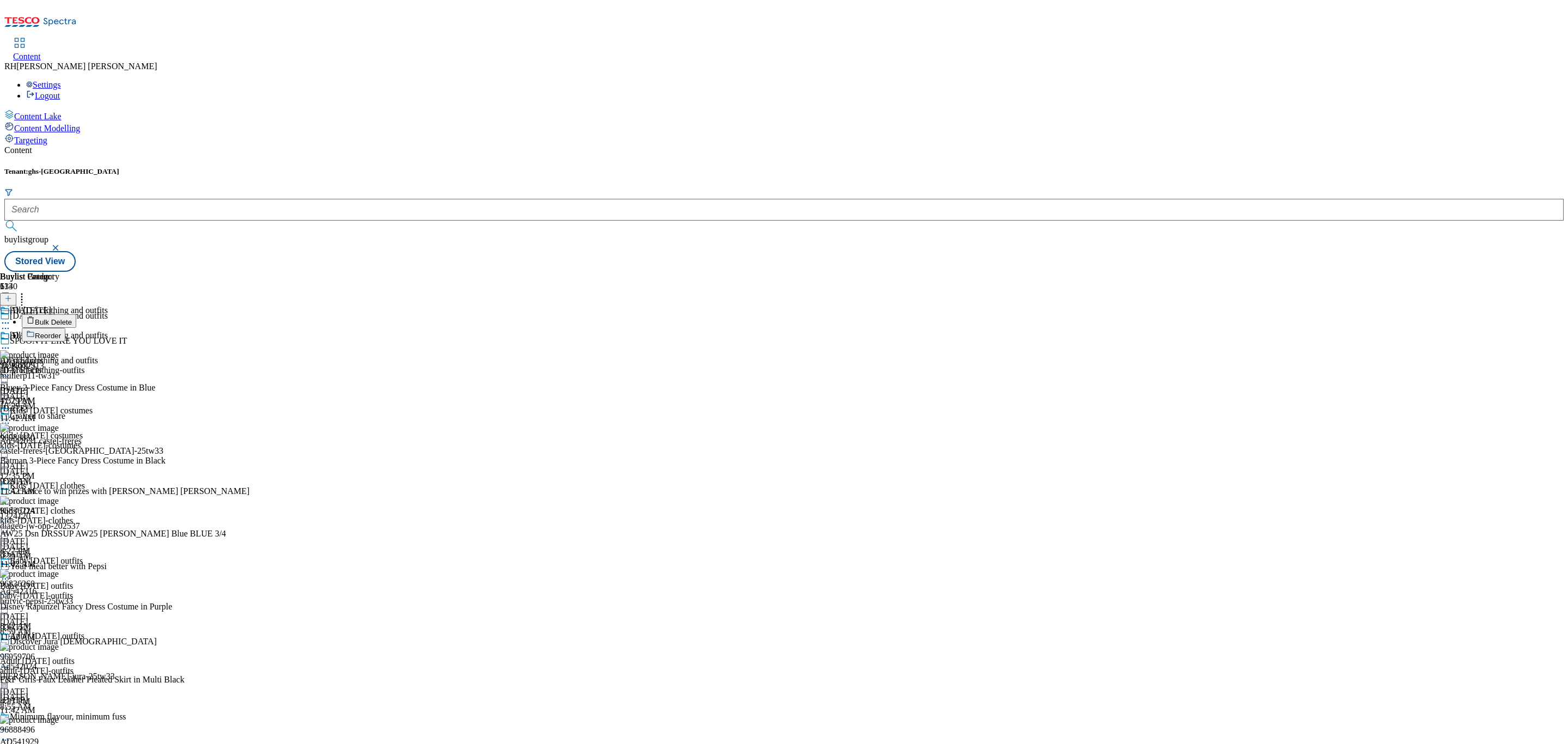
click at [65, 328] on button "Reorder" at bounding box center [43, 334] width 44 height 13
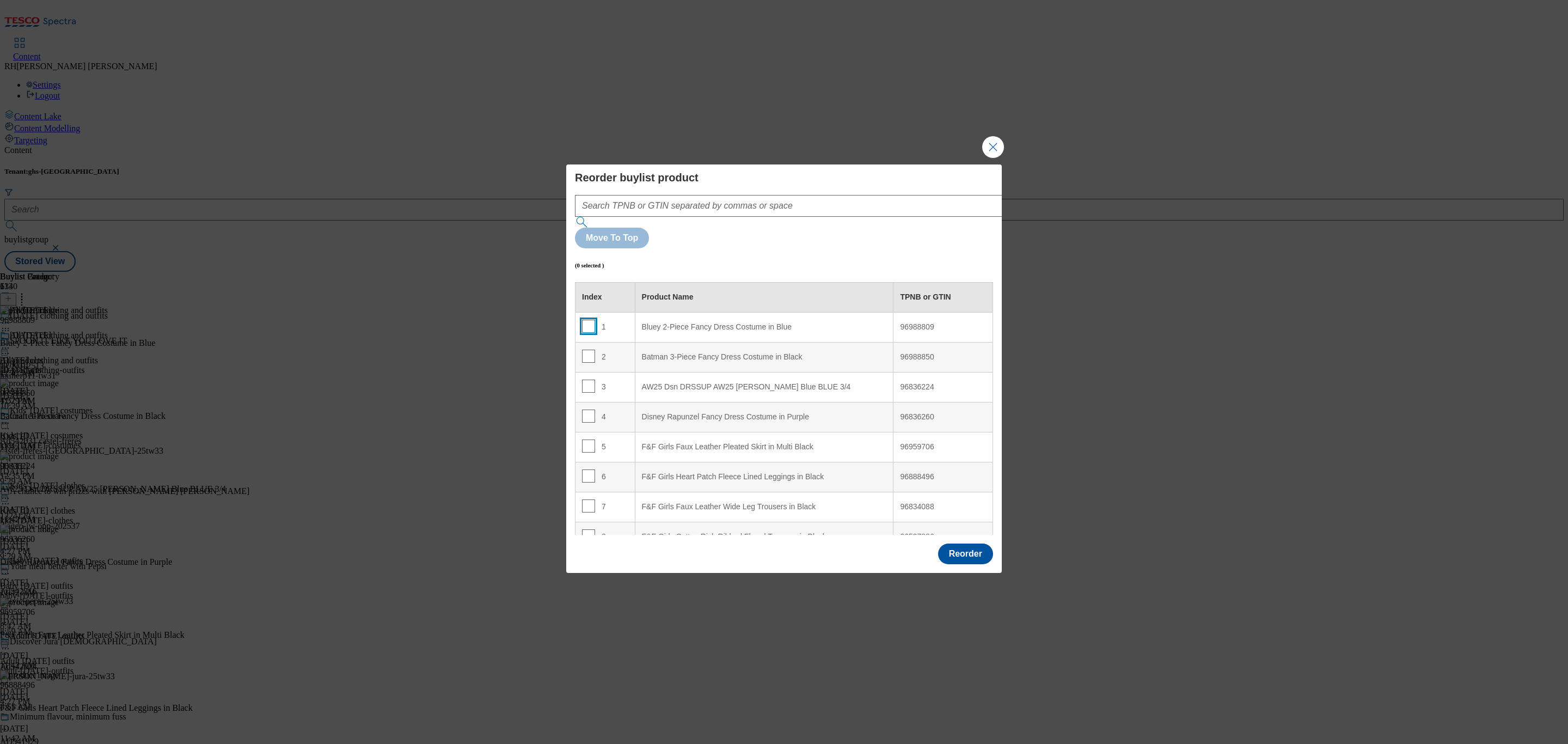
click at [585, 320] on input "Modal" at bounding box center [588, 326] width 13 height 13
checkbox input "true"
click at [588, 349] on input "Modal" at bounding box center [588, 356] width 13 height 13
checkbox input "true"
click at [585, 380] on input "Modal" at bounding box center [588, 386] width 13 height 13
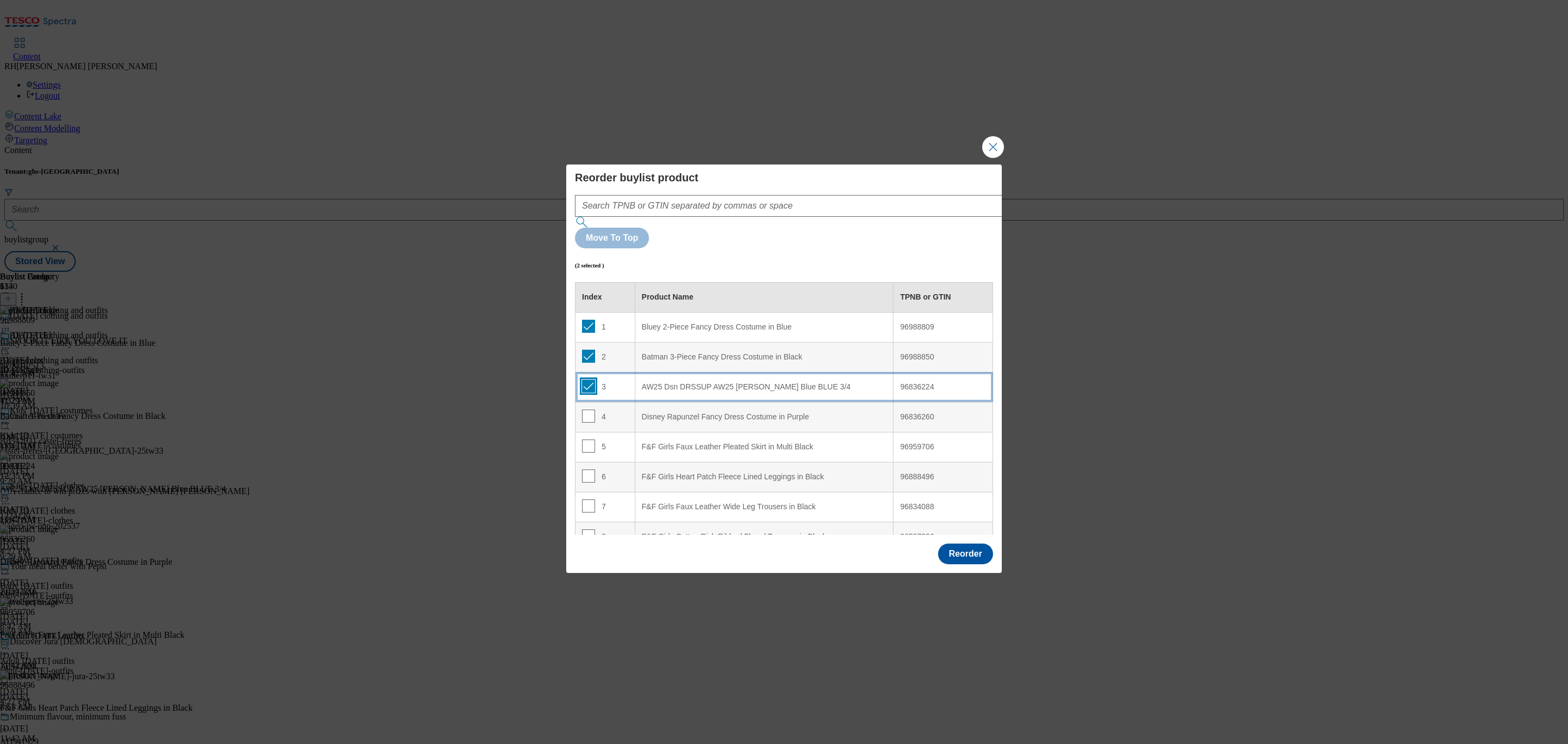
checkbox input "true"
click at [584, 410] on input "Modal" at bounding box center [588, 416] width 13 height 13
checkbox input "true"
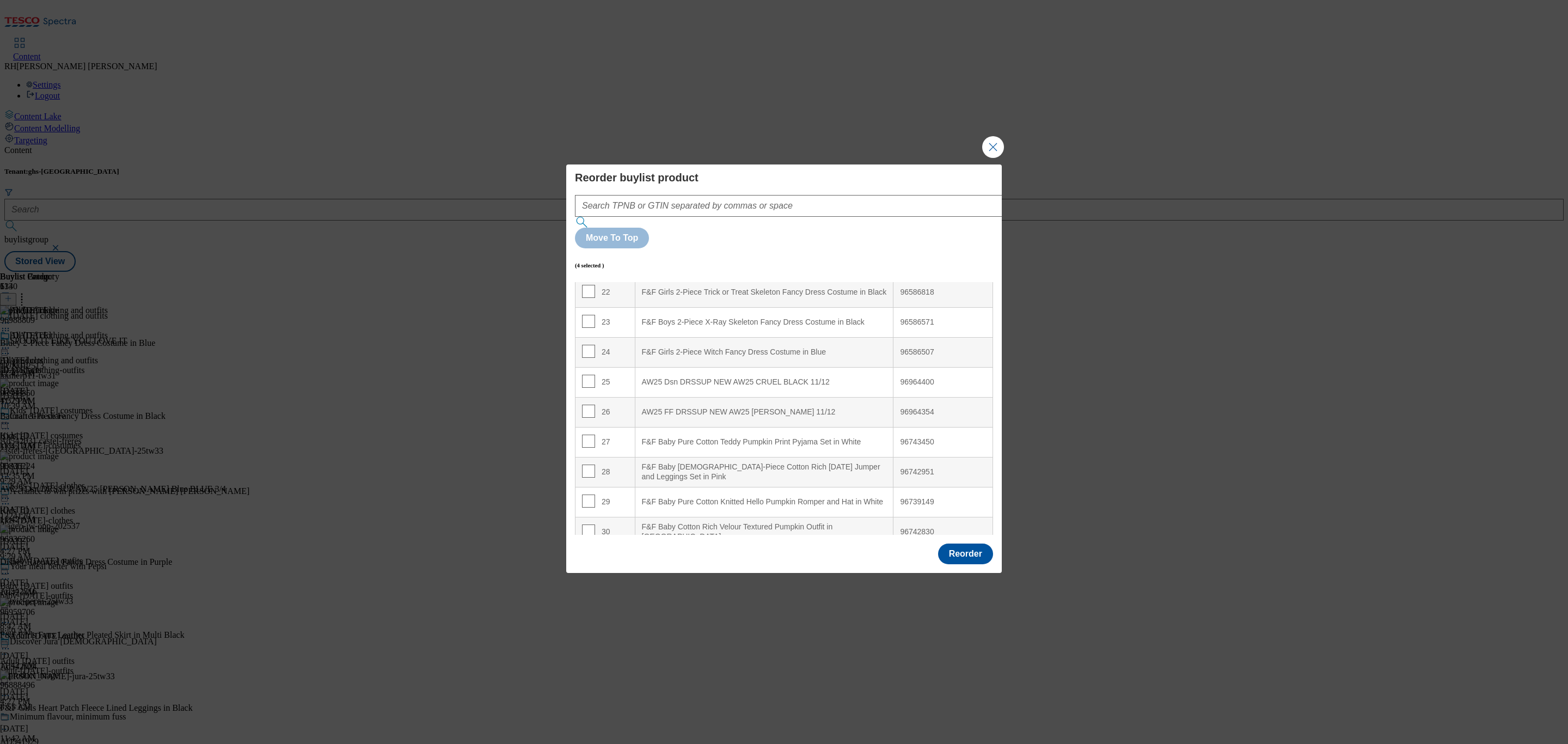
scroll to position [696, 0]
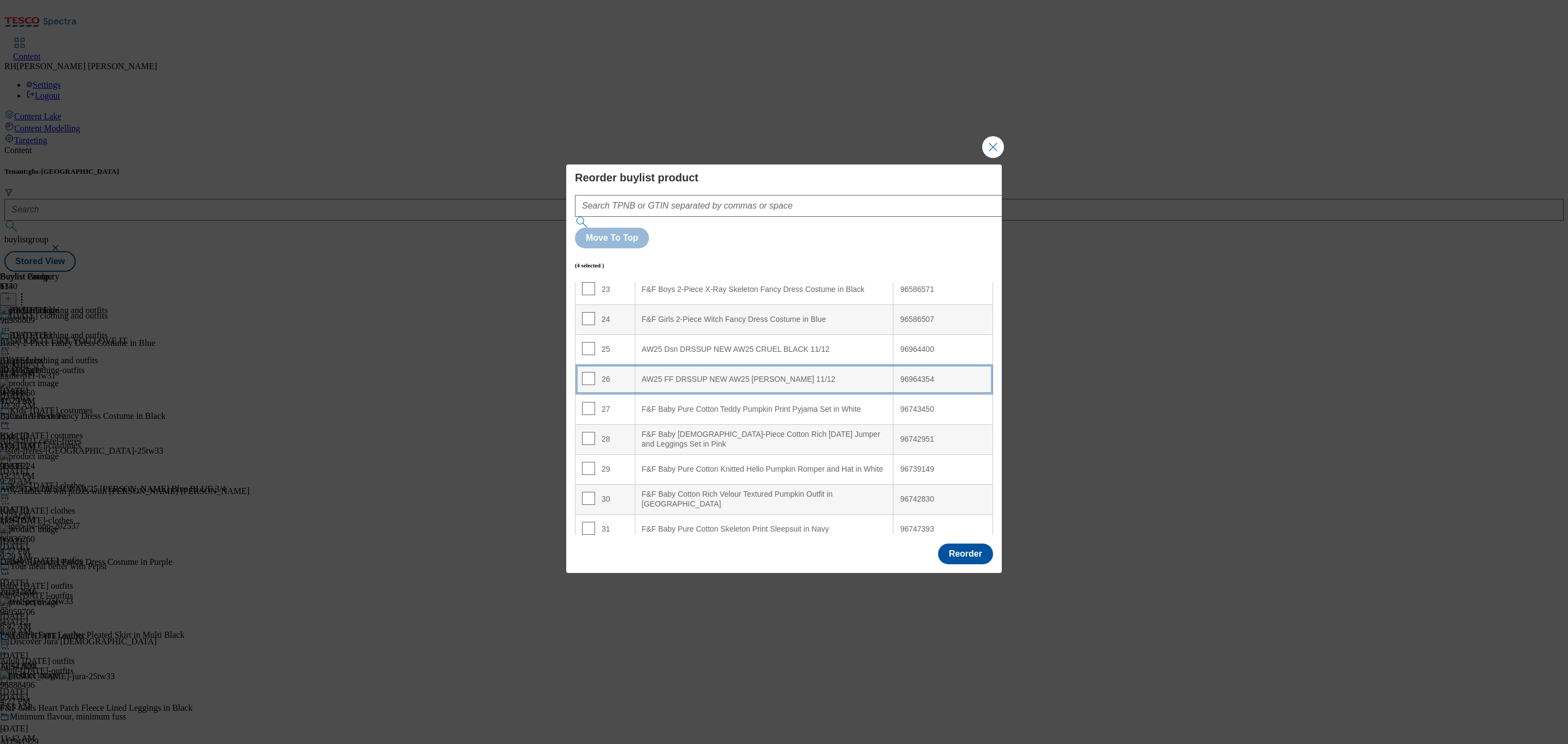
click at [706, 365] on 11\/12 "AW25 FF DRSSUP NEW AW25 [PERSON_NAME] 11/12" at bounding box center [764, 379] width 259 height 30
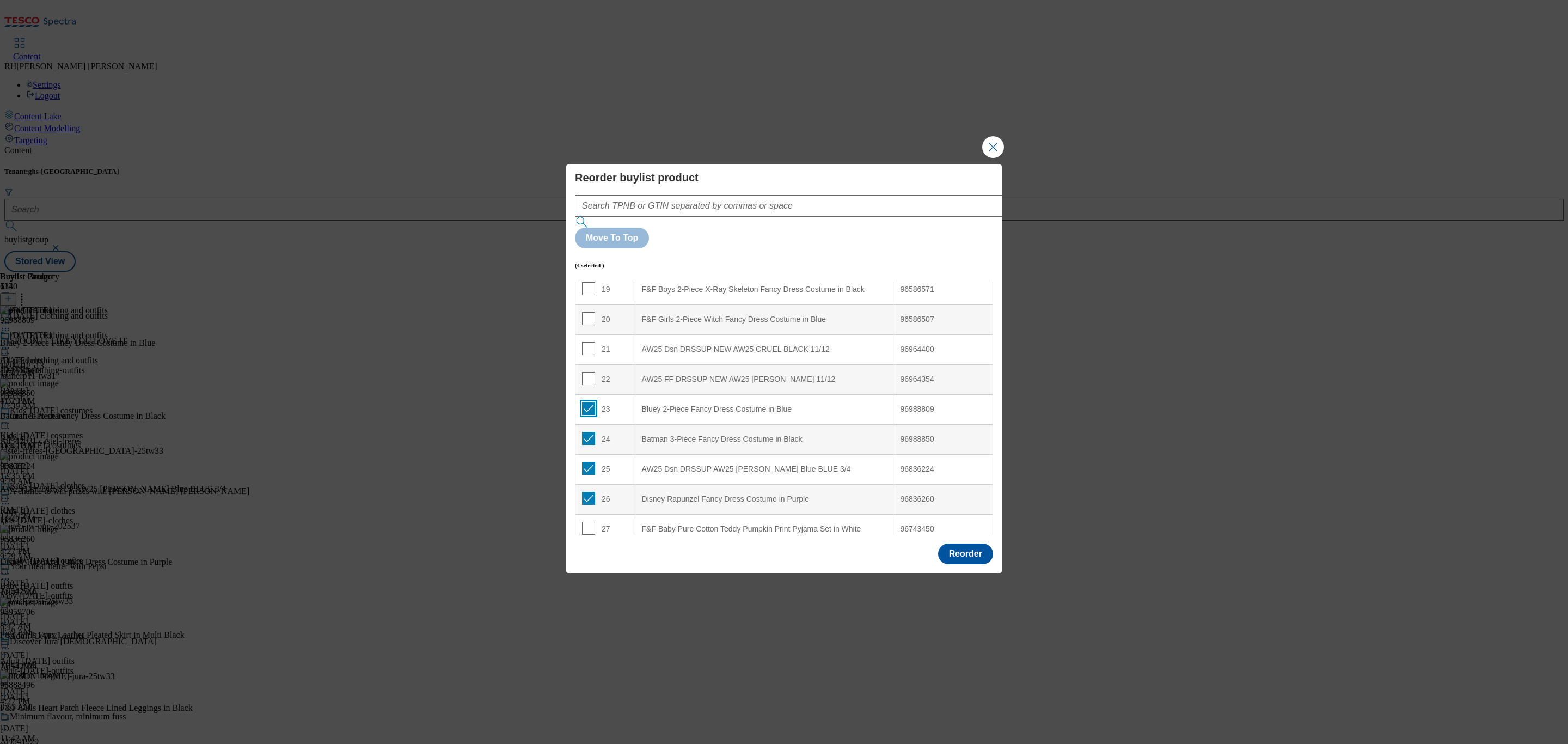
click at [588, 402] on input "Modal" at bounding box center [588, 408] width 13 height 13
checkbox input "false"
click at [588, 432] on input "Modal" at bounding box center [588, 438] width 13 height 13
checkbox input "false"
click at [588, 462] on input "Modal" at bounding box center [588, 468] width 13 height 13
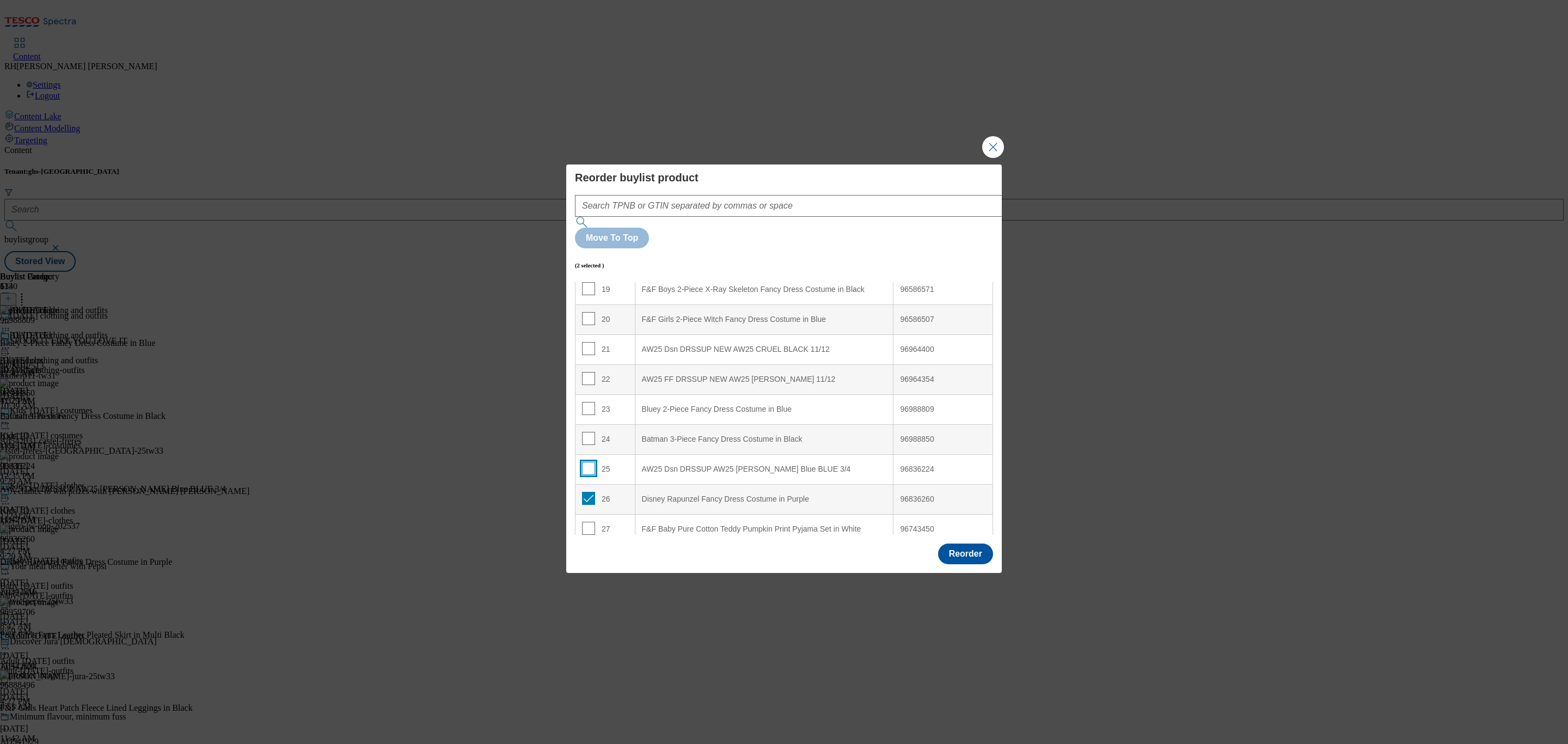
checkbox input "false"
click at [588, 492] on input "Modal" at bounding box center [588, 498] width 13 height 13
checkbox input "false"
click at [966, 544] on button "Reorder" at bounding box center [966, 554] width 55 height 21
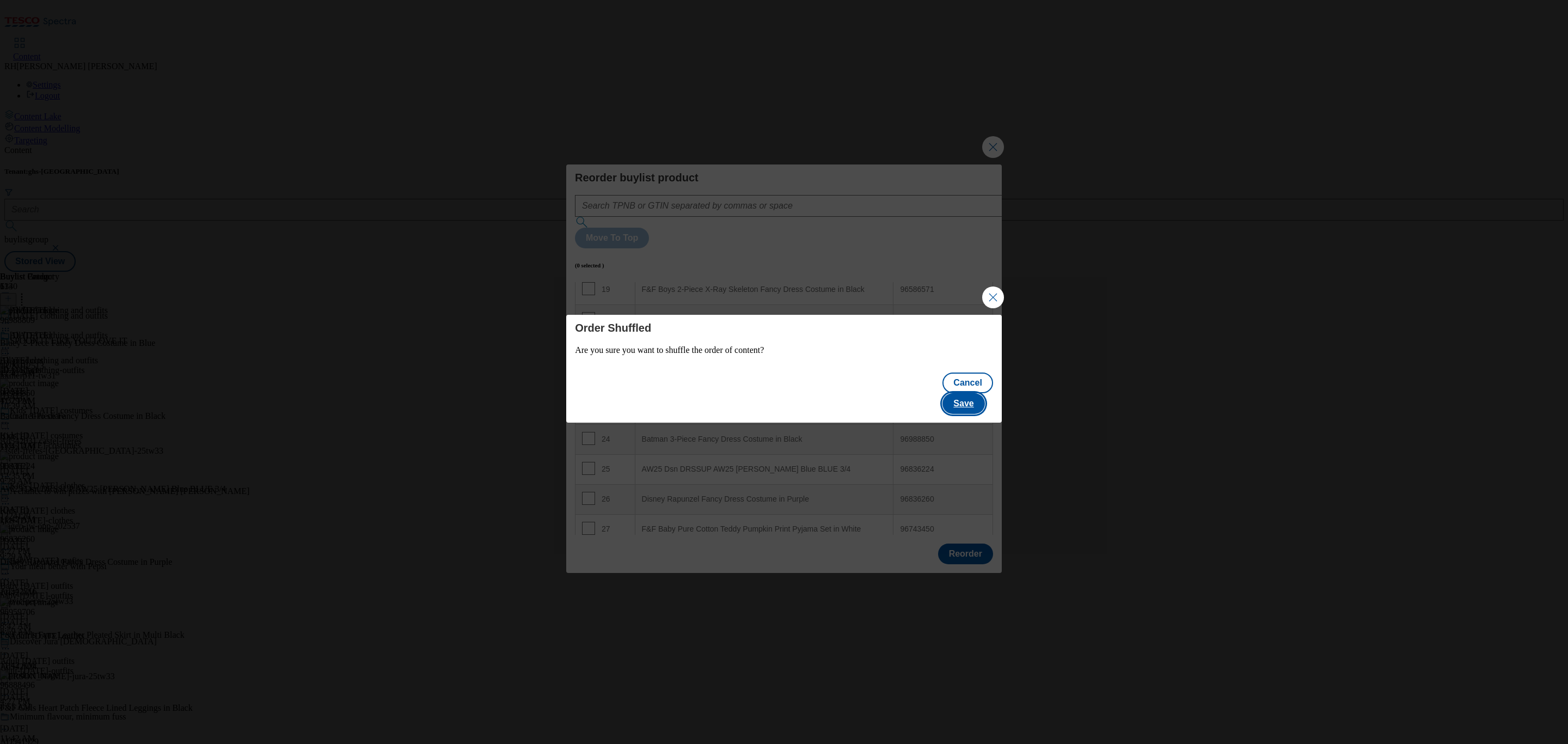
click at [976, 397] on button "Save" at bounding box center [964, 403] width 42 height 21
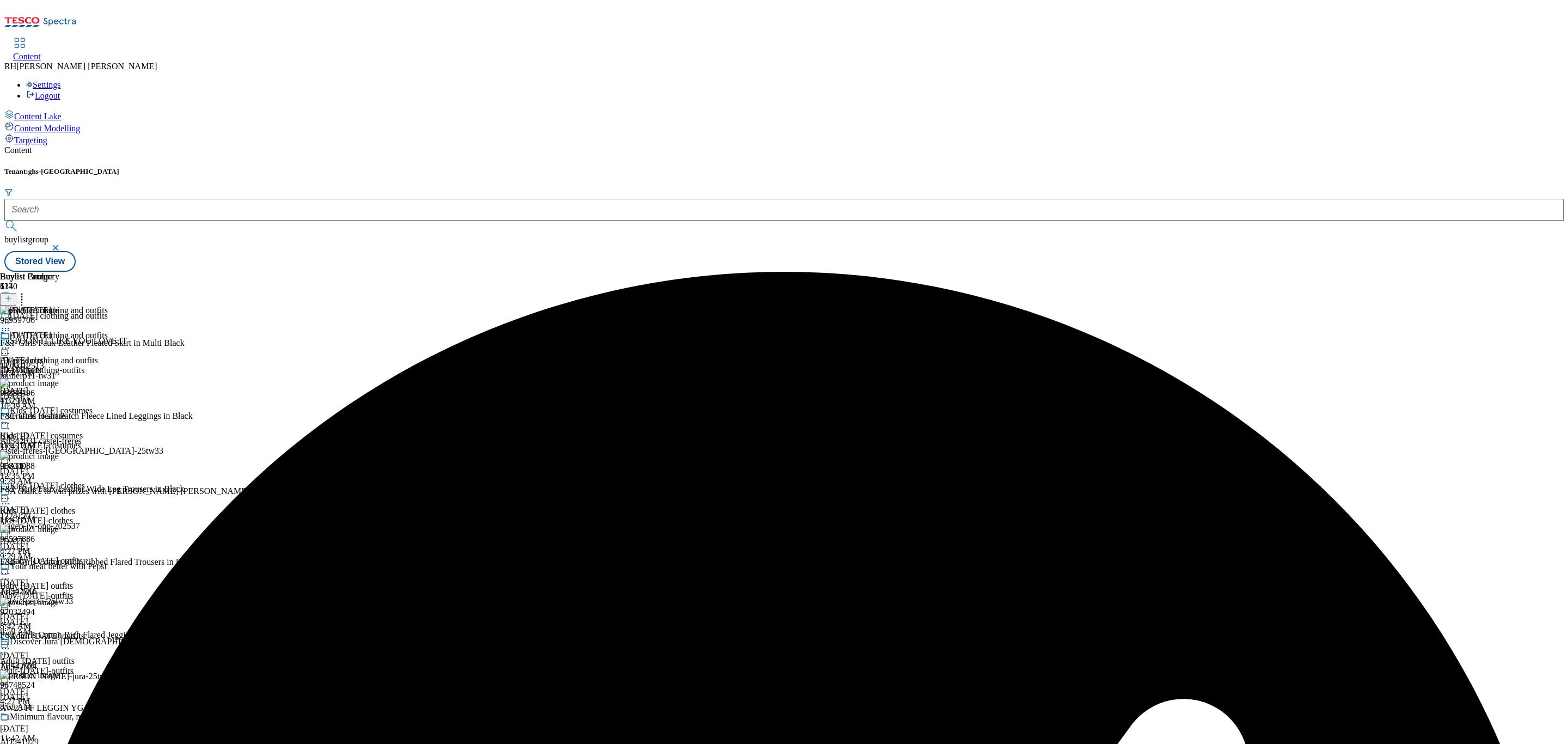
click at [27, 291] on icon at bounding box center [22, 296] width 11 height 11
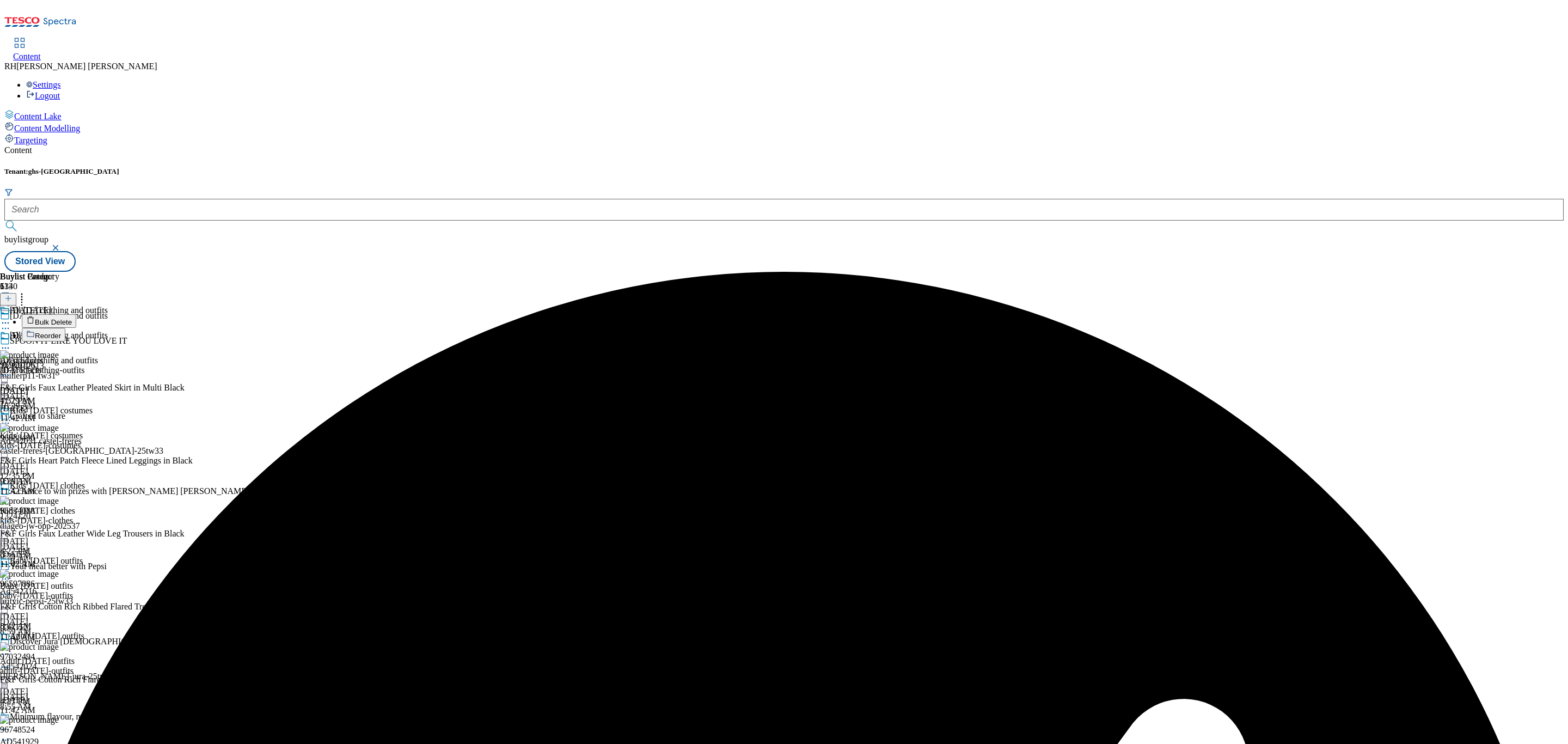
click at [61, 332] on span "Reorder" at bounding box center [48, 336] width 26 height 8
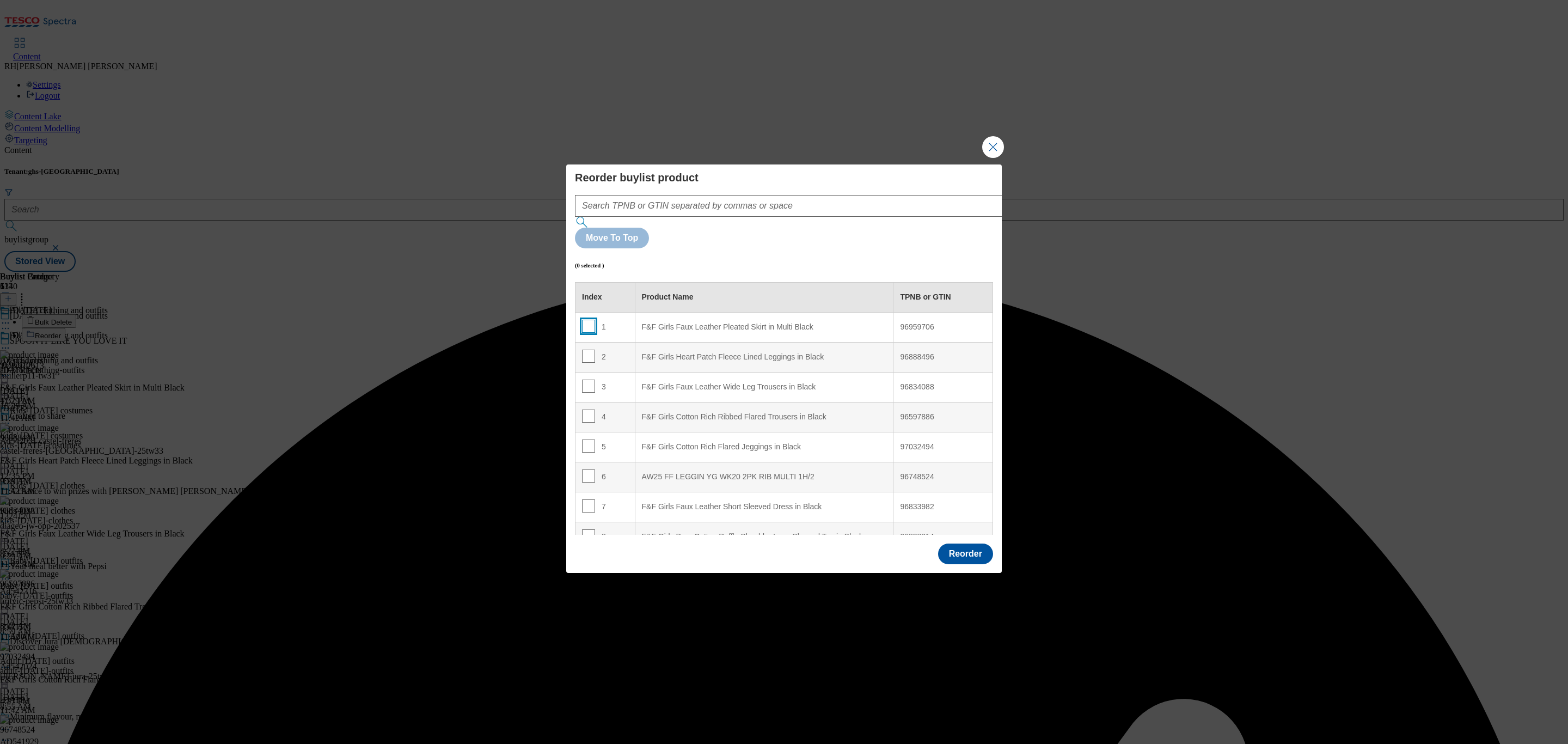
click at [588, 320] on input "Modal" at bounding box center [588, 326] width 13 height 13
checkbox input "true"
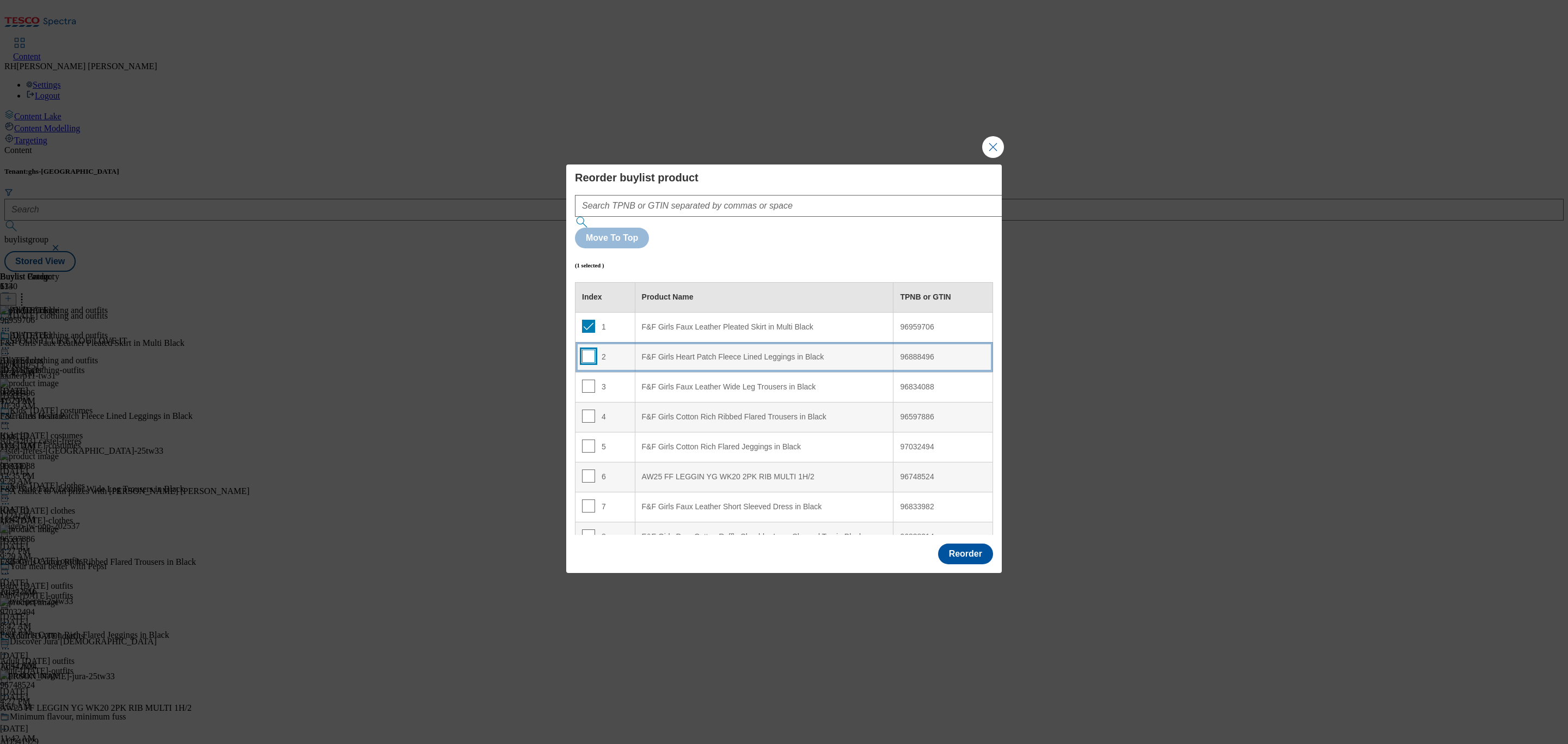
click at [583, 349] on input "Modal" at bounding box center [588, 356] width 13 height 13
checkbox input "true"
click at [585, 380] on input "Modal" at bounding box center [588, 386] width 13 height 13
checkbox input "true"
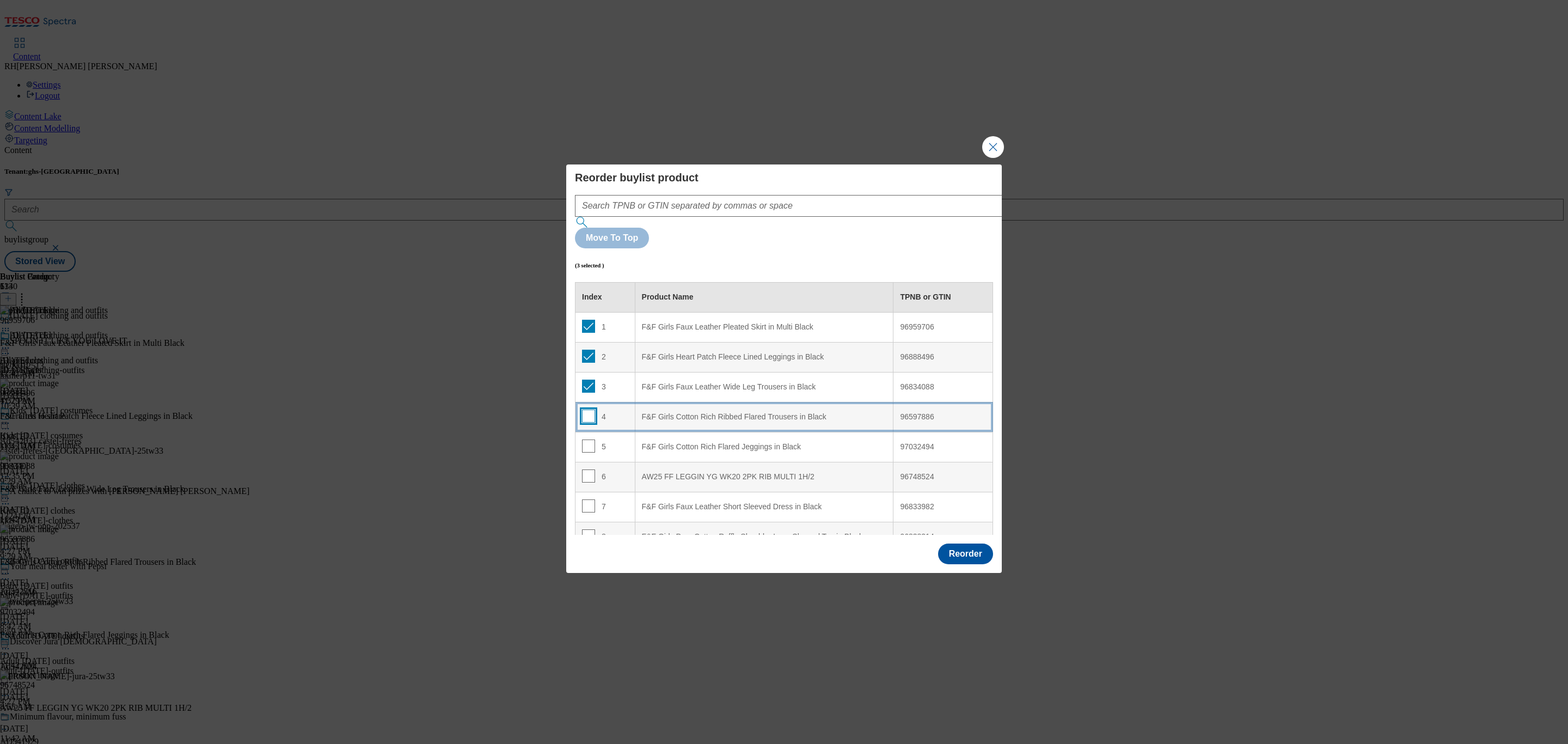
click at [587, 410] on input "Modal" at bounding box center [588, 416] width 13 height 13
checkbox input "true"
click at [583, 440] on input "Modal" at bounding box center [588, 446] width 13 height 13
checkbox input "true"
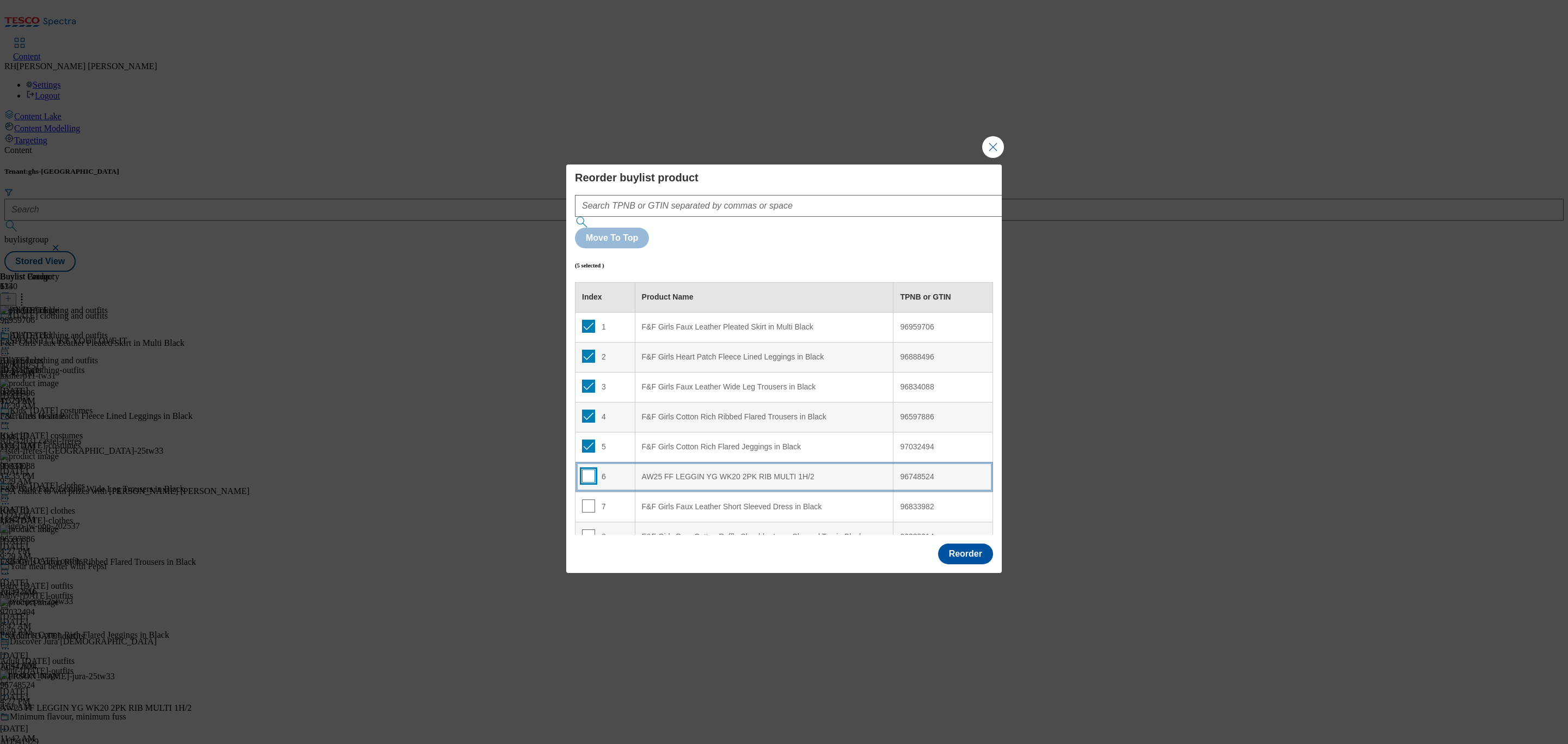
click at [588, 469] on input "Modal" at bounding box center [588, 476] width 13 height 13
checkbox input "true"
click at [584, 500] on input "Modal" at bounding box center [588, 506] width 13 height 13
checkbox input "true"
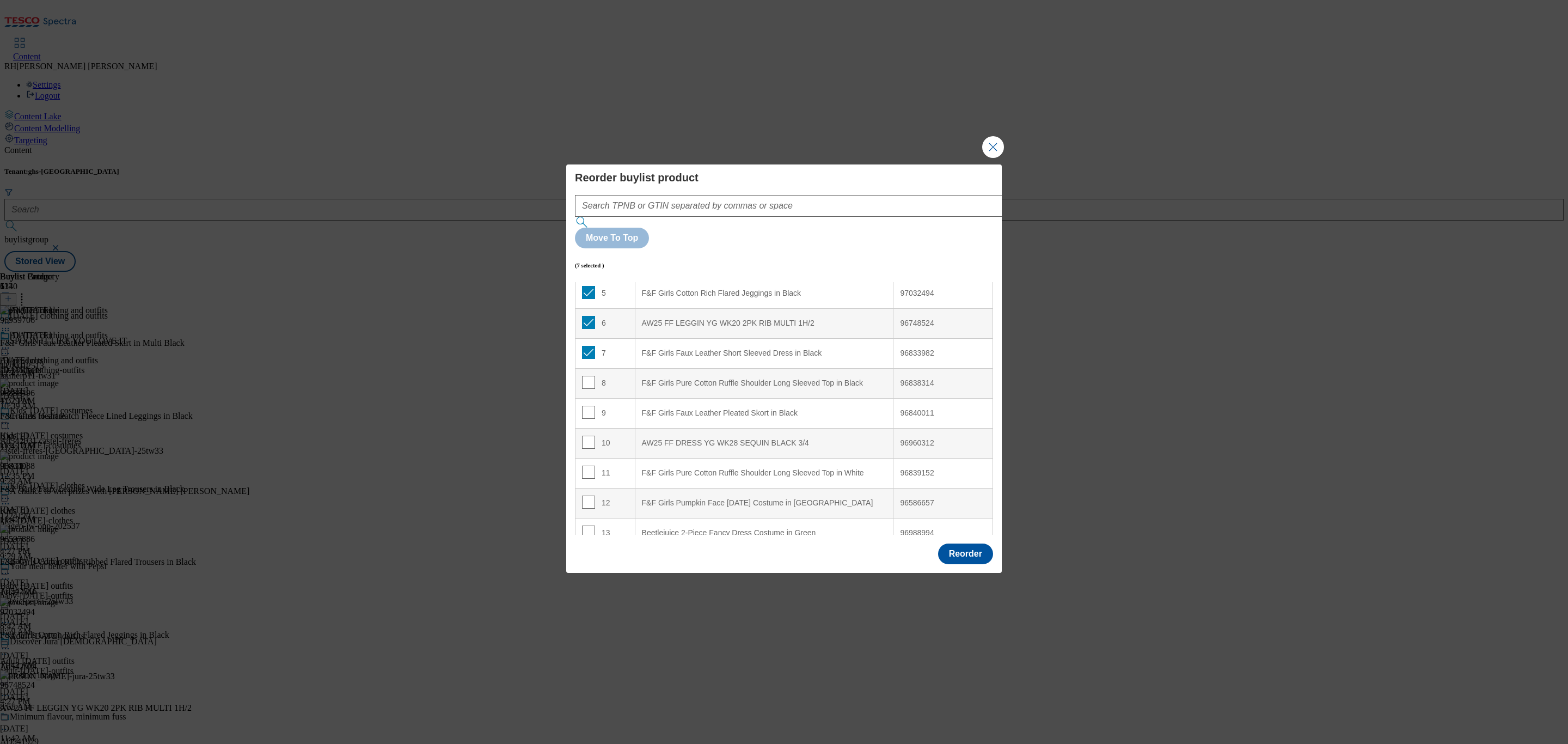
scroll to position [164, 0]
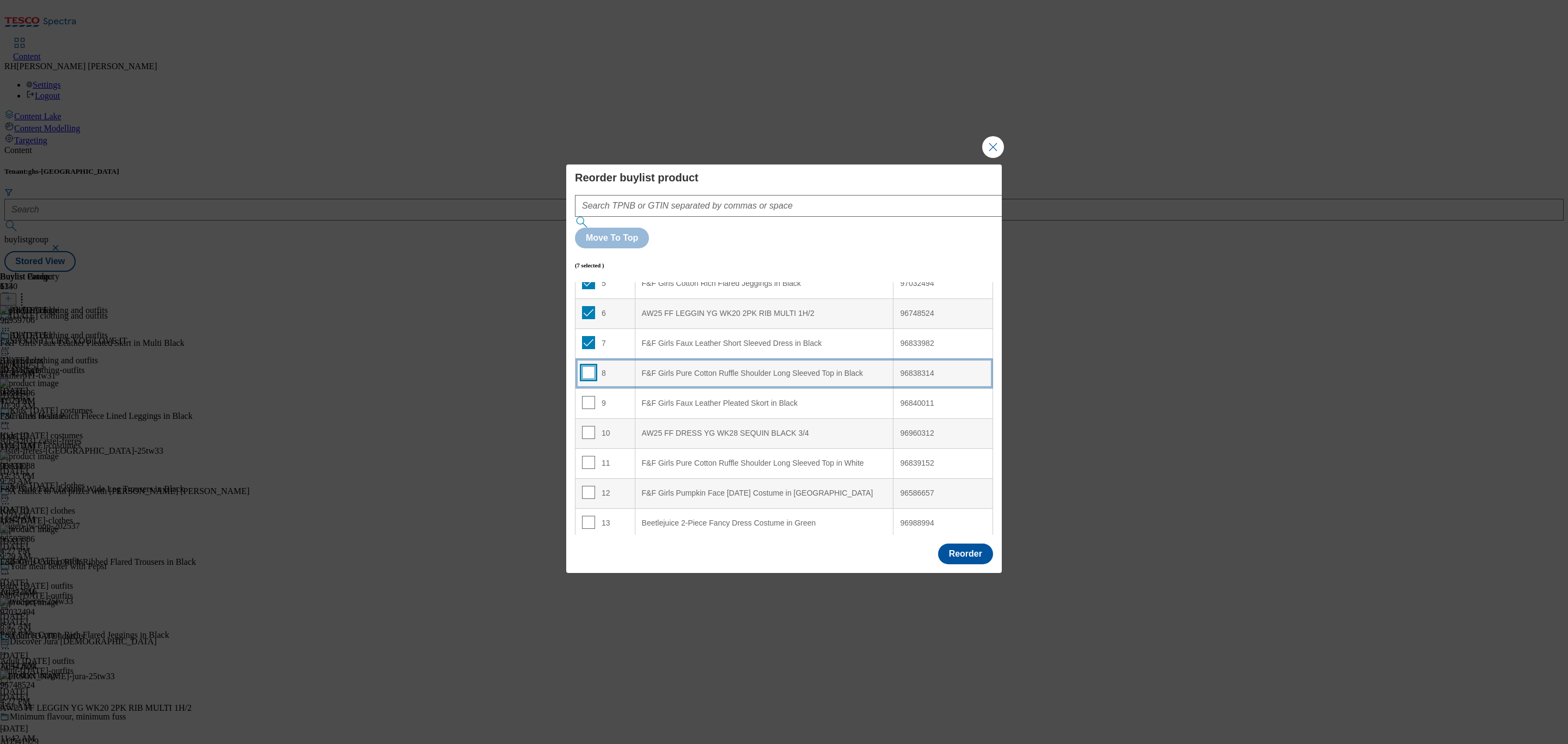
click at [590, 366] on input "Modal" at bounding box center [588, 372] width 13 height 13
checkbox input "true"
click at [588, 396] on input "Modal" at bounding box center [588, 402] width 13 height 13
checkbox input "true"
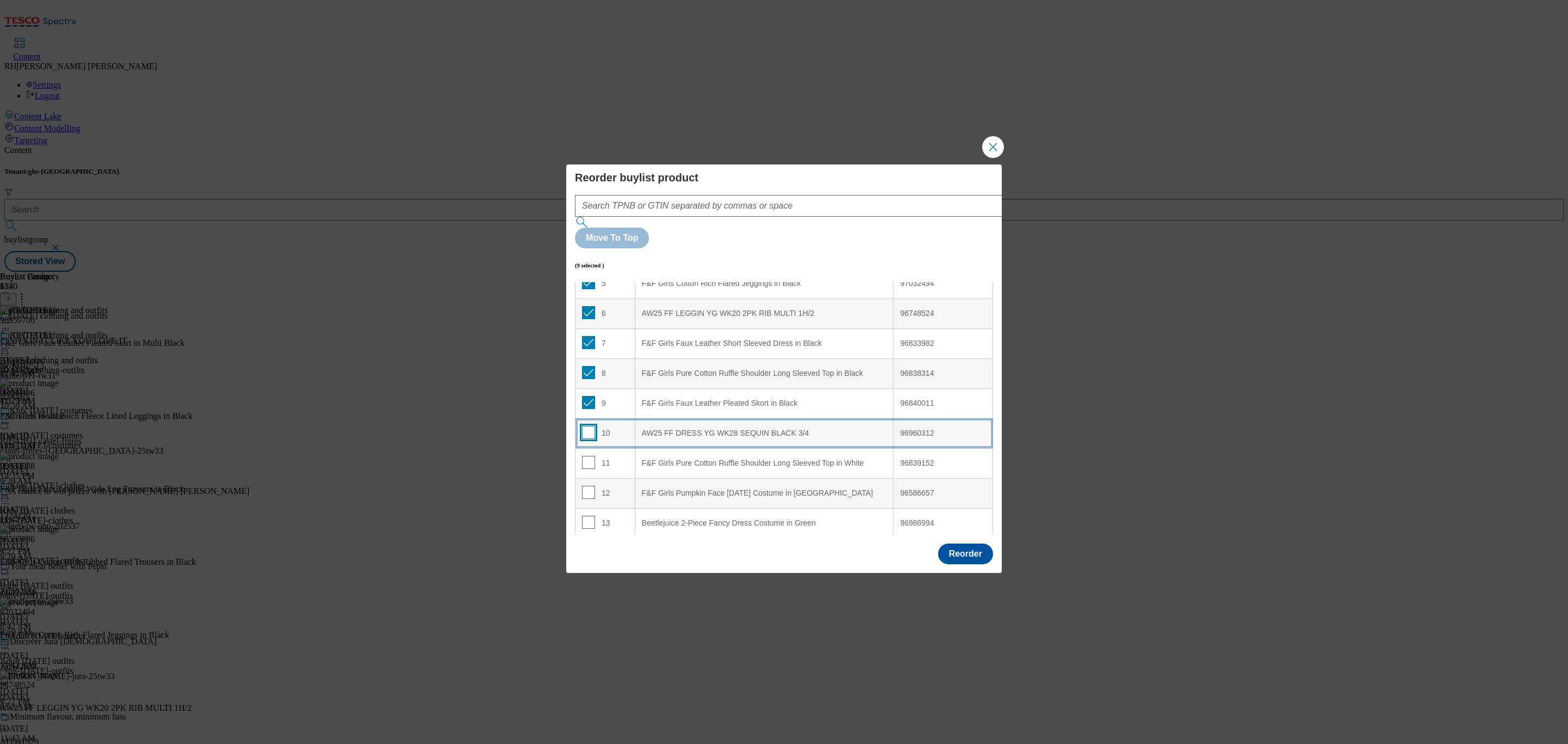
click at [588, 426] on input "Modal" at bounding box center [588, 433] width 13 height 13
checkbox input "true"
click at [592, 456] on input "Modal" at bounding box center [588, 462] width 13 height 13
checkbox input "true"
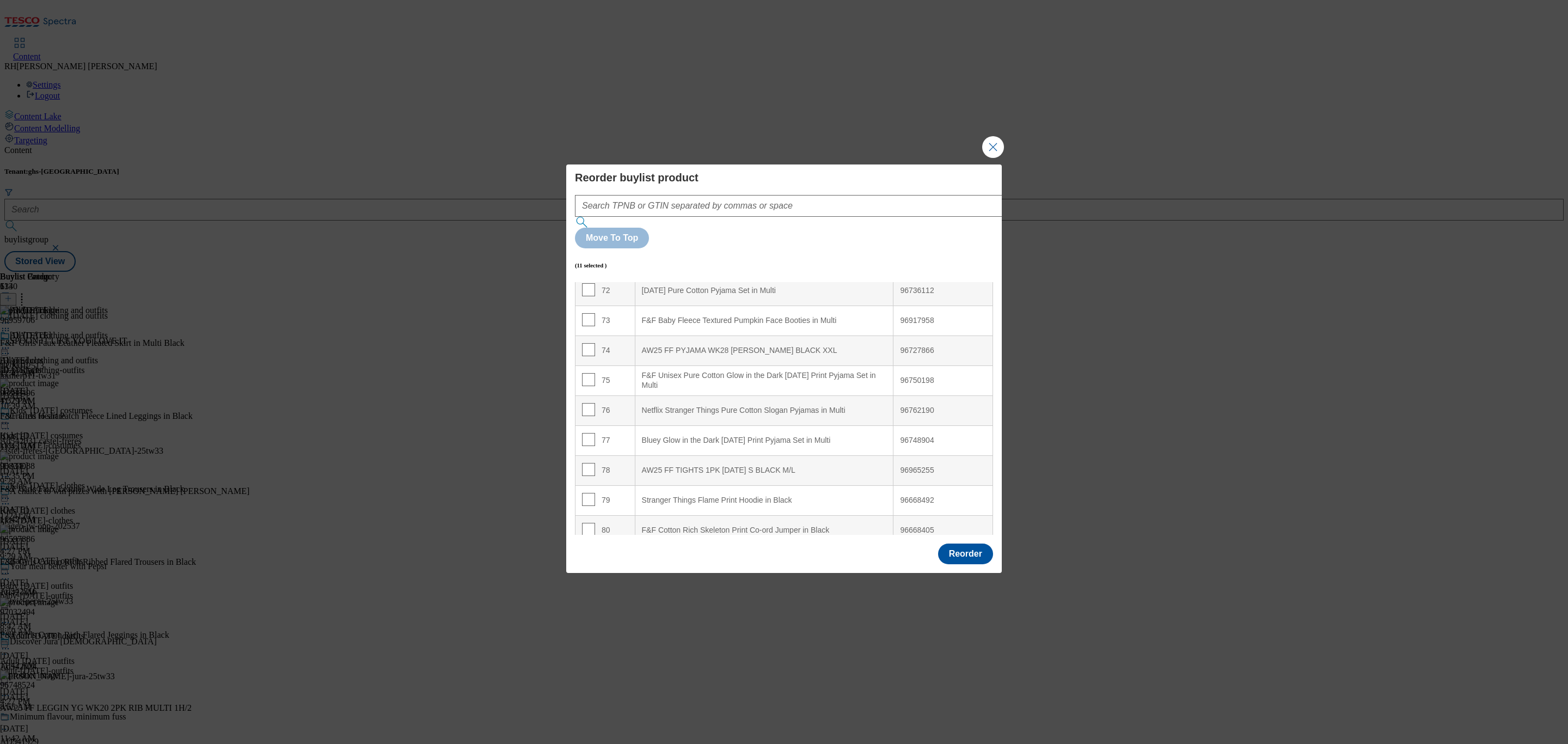
scroll to position [2201, 0]
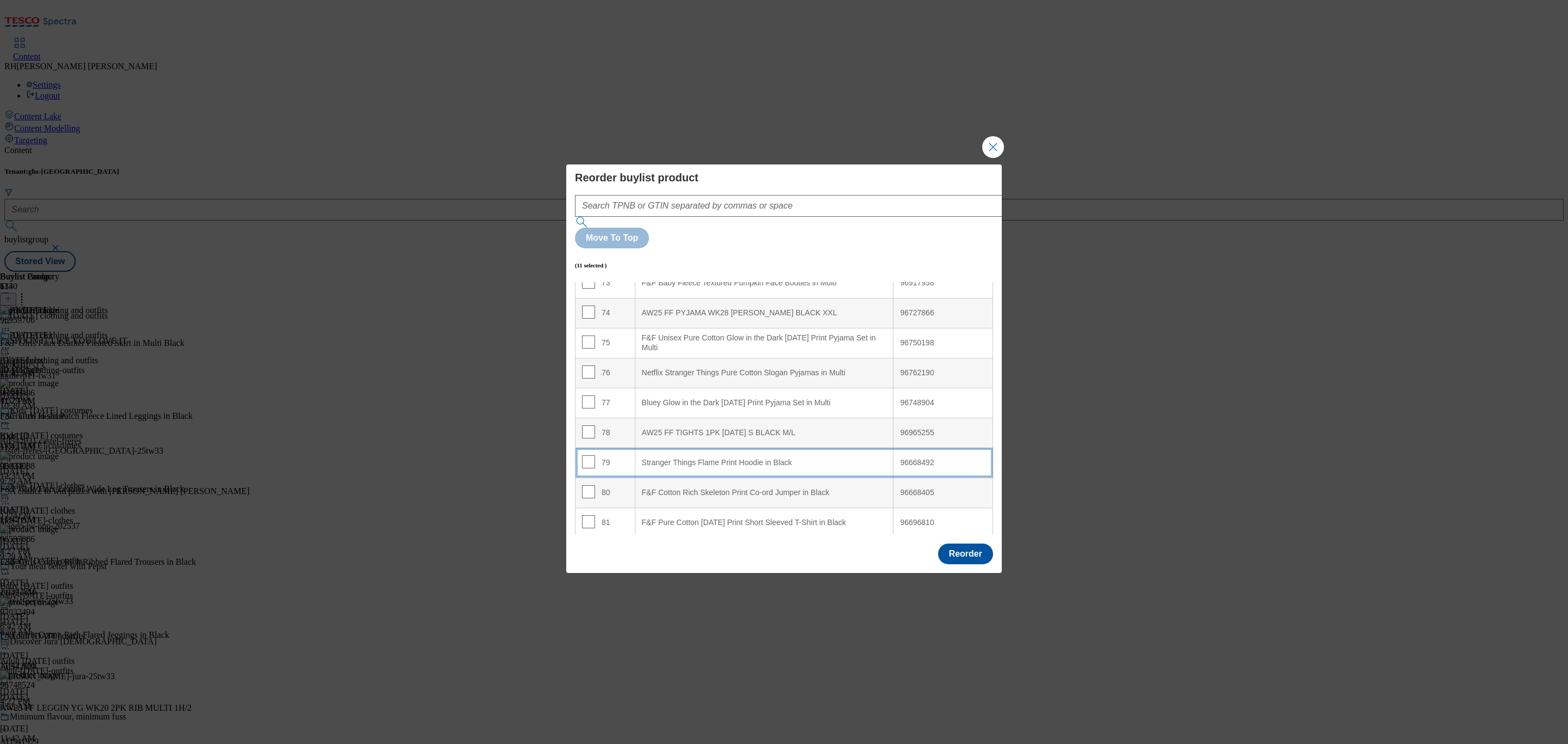
click at [687, 458] on div "Stranger Things Flame Print Hoodie in Black" at bounding box center [765, 462] width 245 height 10
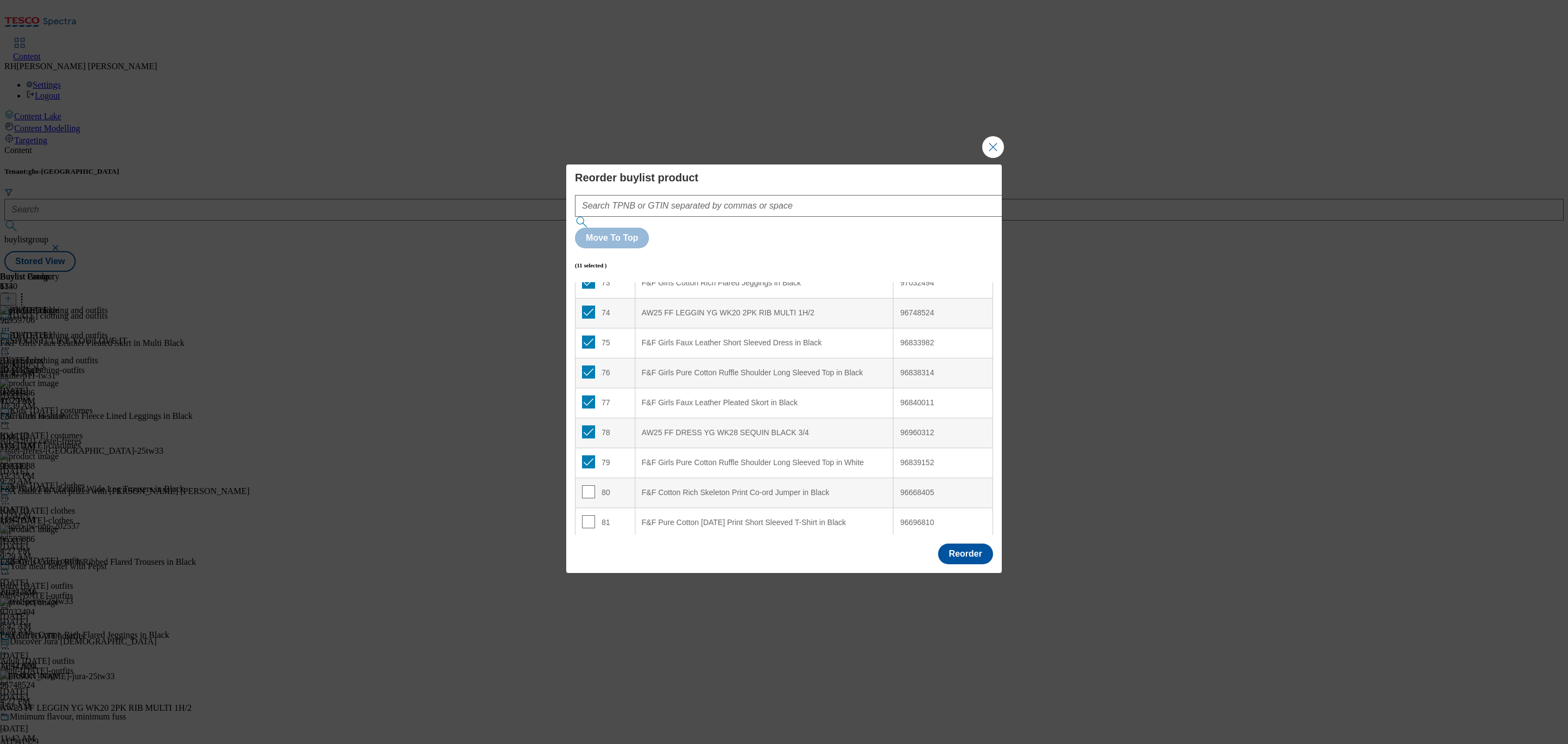
scroll to position [1872, 0]
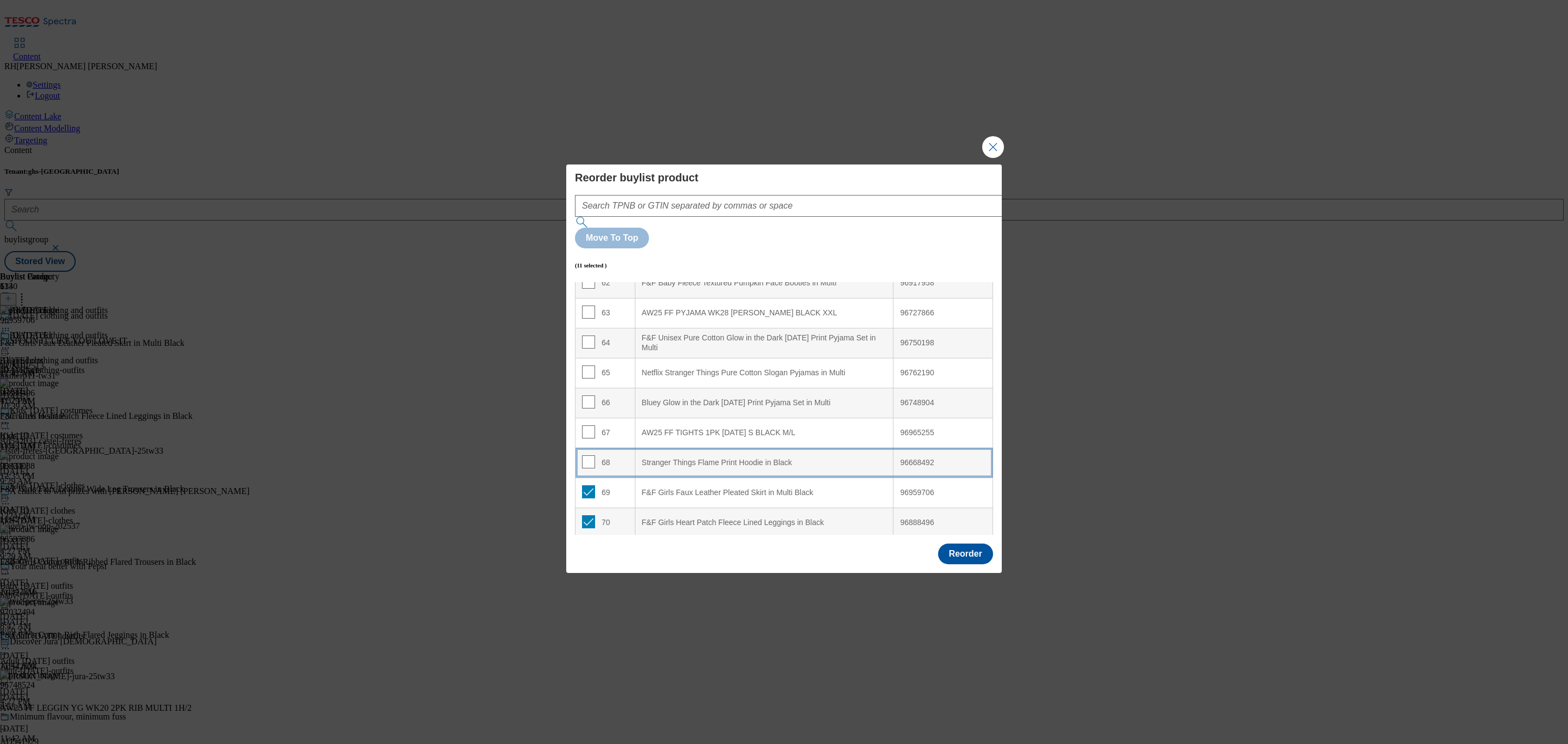
click at [694, 458] on div "Stranger Things Flame Print Hoodie in Black" at bounding box center [765, 462] width 245 height 10
click at [954, 544] on button "Reorder" at bounding box center [966, 554] width 55 height 21
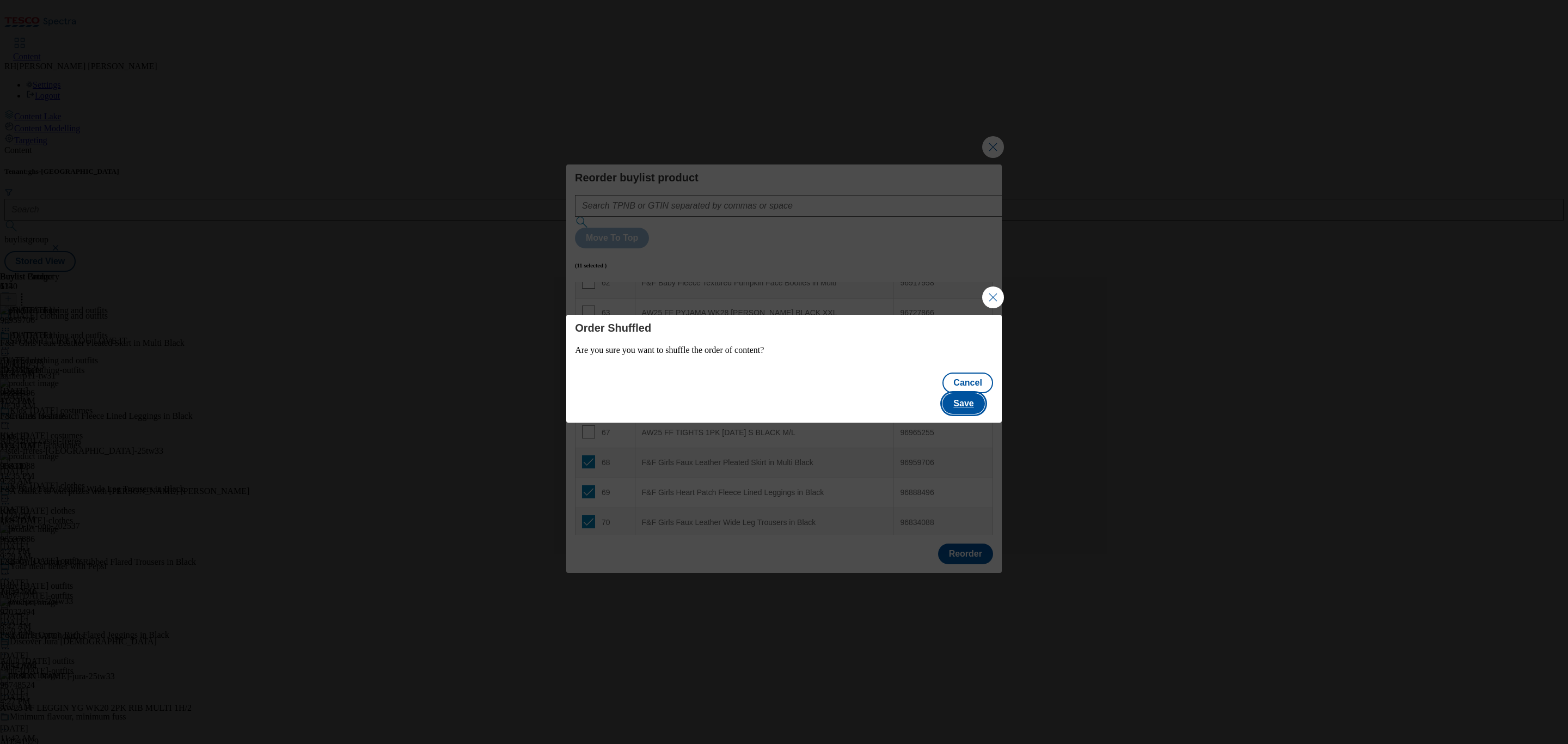
click at [968, 393] on button "Save" at bounding box center [964, 403] width 42 height 21
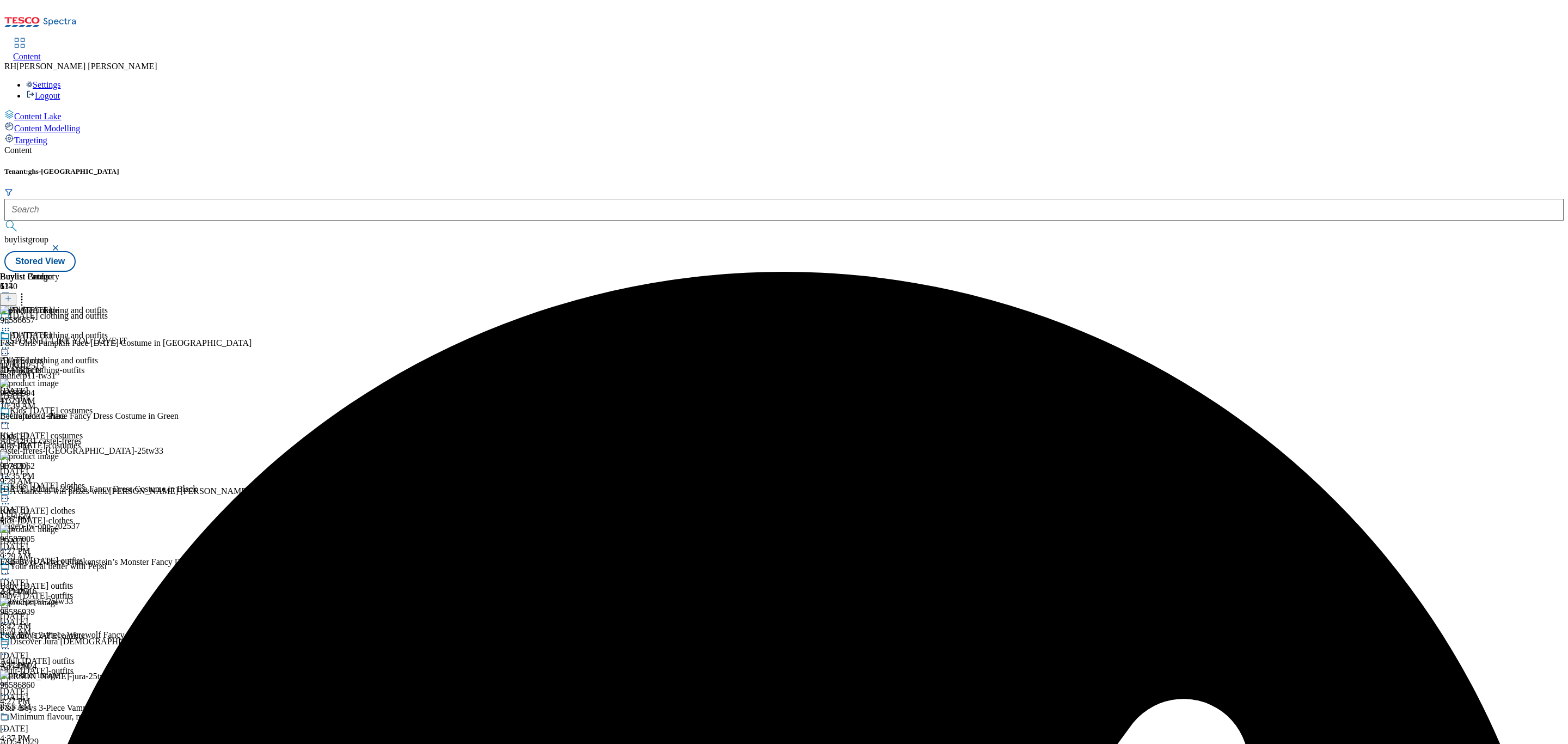
click at [11, 343] on icon at bounding box center [5, 348] width 11 height 11
click at [46, 367] on span "Edit" at bounding box center [40, 371] width 13 height 8
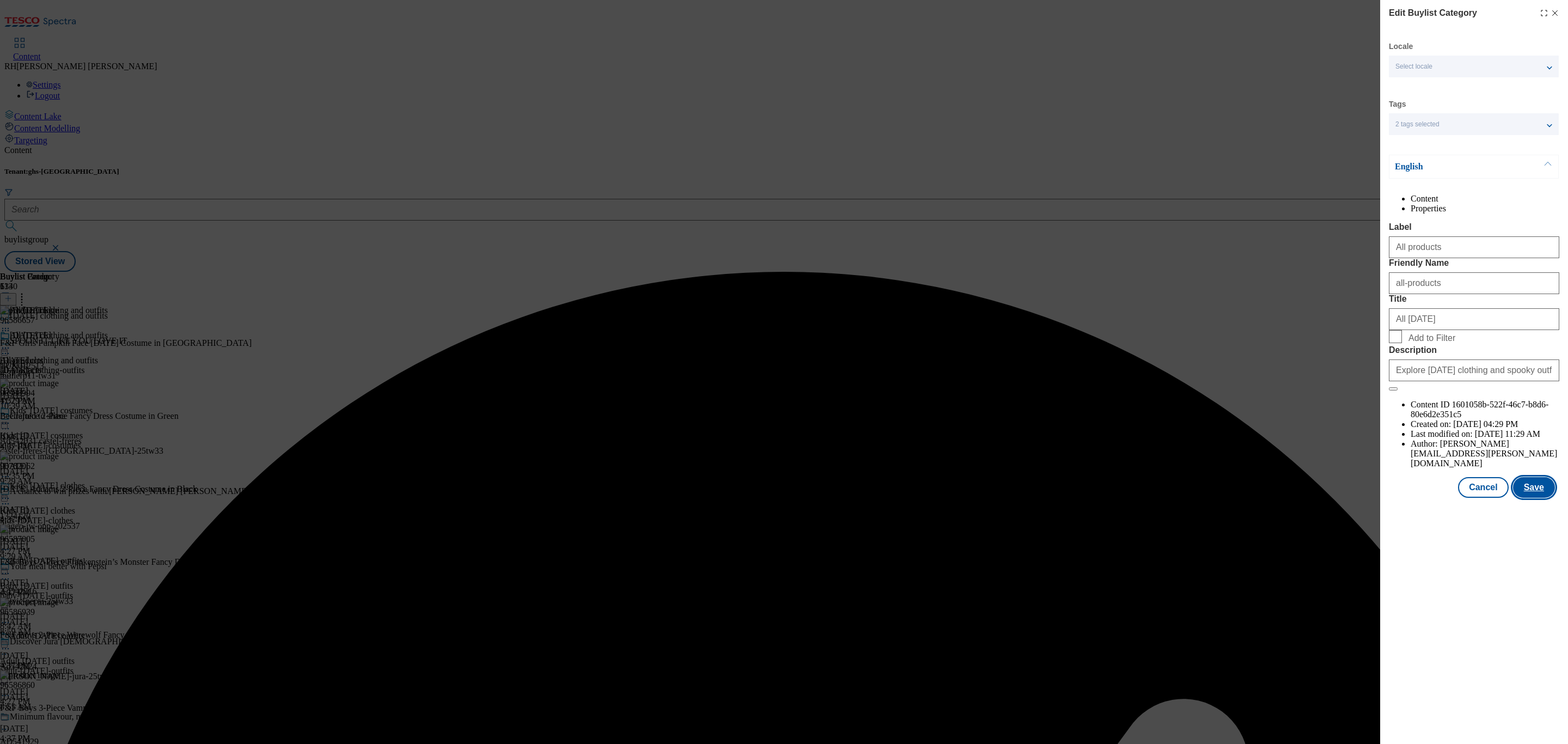
click at [1529, 498] on button "Save" at bounding box center [1534, 487] width 42 height 21
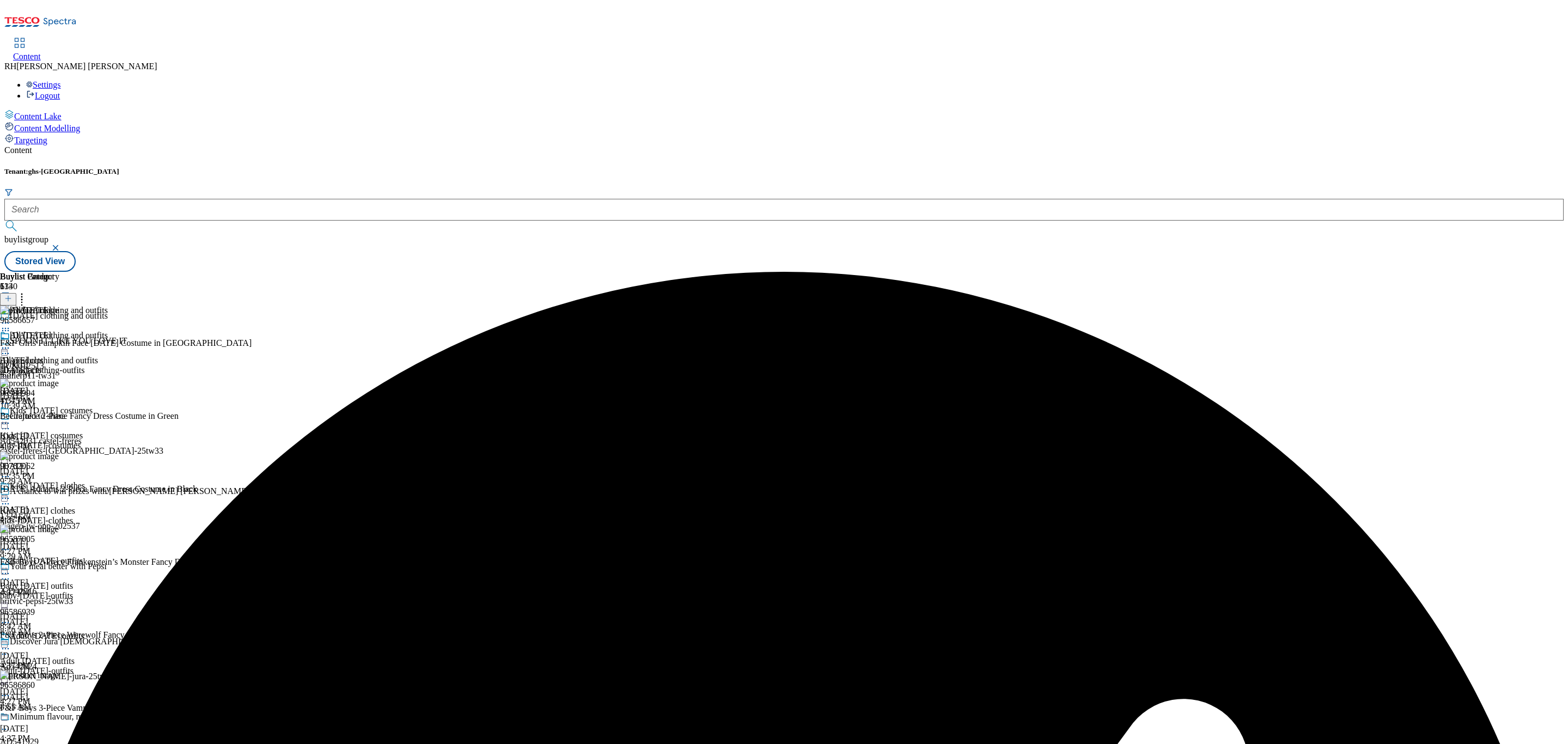
click at [11, 343] on icon at bounding box center [5, 348] width 11 height 11
click at [60, 417] on span "Preview" at bounding box center [46, 421] width 25 height 8
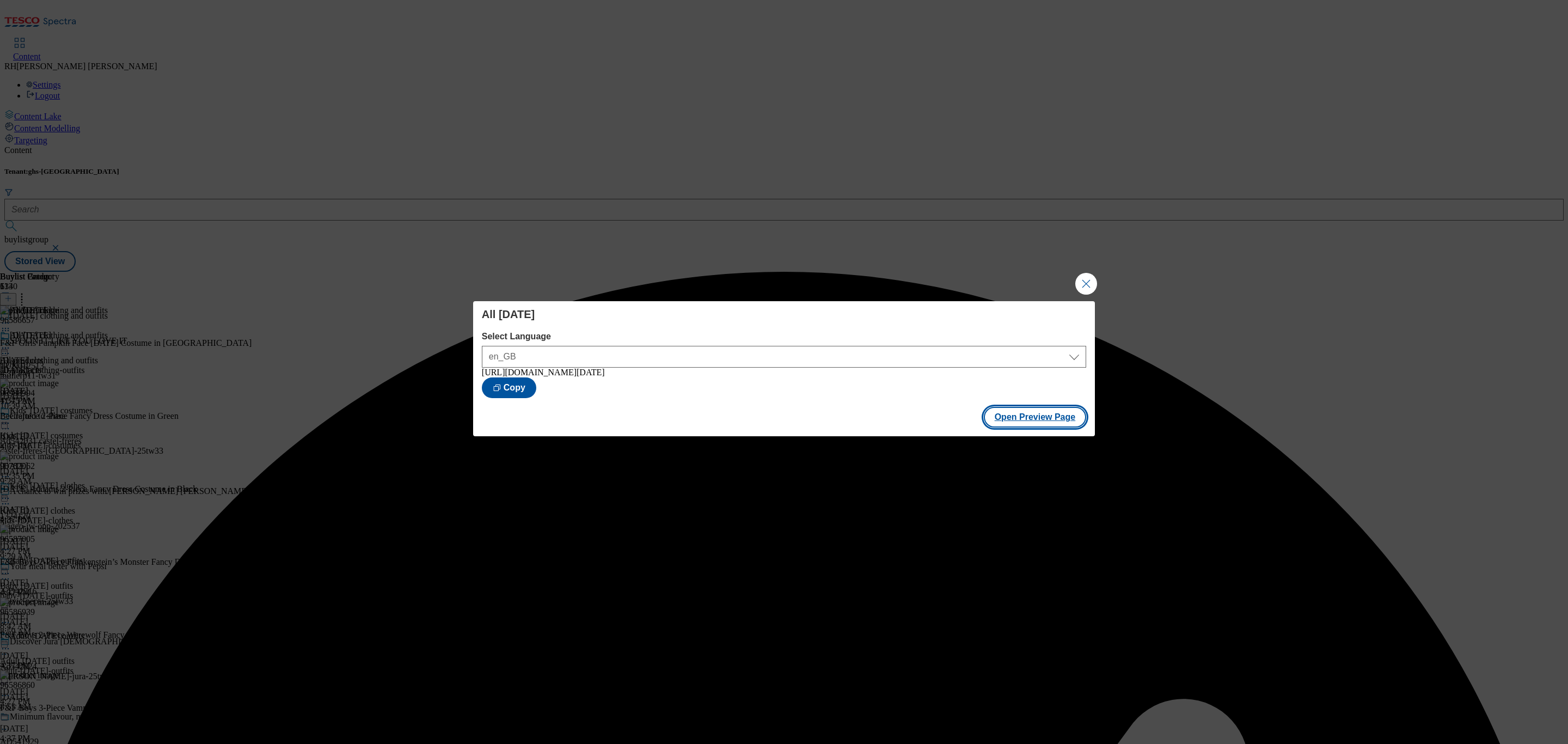
click at [1029, 423] on button "Open Preview Page" at bounding box center [1035, 417] width 103 height 21
click at [1082, 286] on button "Close Modal" at bounding box center [1086, 284] width 22 height 22
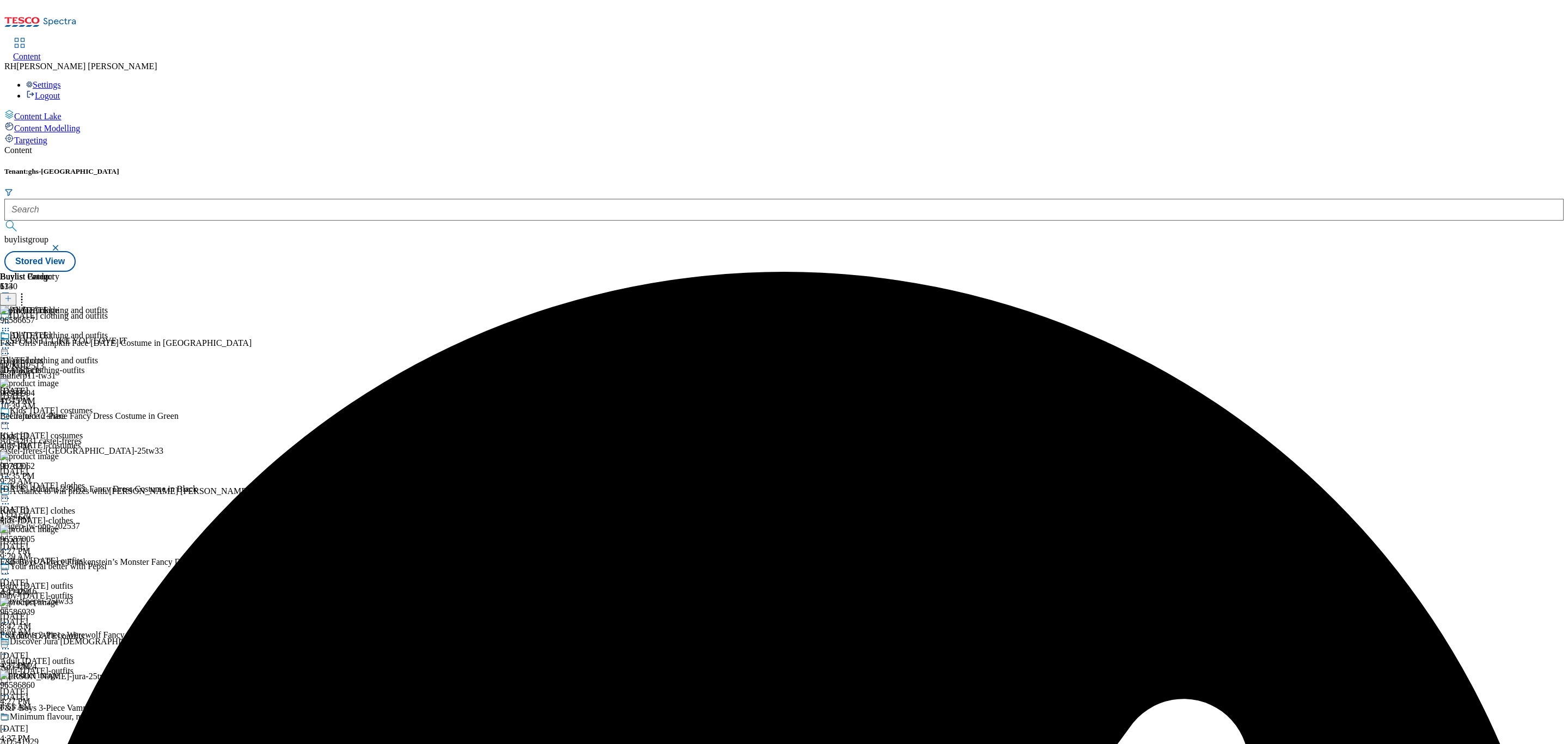
click at [11, 343] on icon at bounding box center [5, 348] width 11 height 11
click at [94, 452] on li "Publish" at bounding box center [58, 459] width 73 height 13
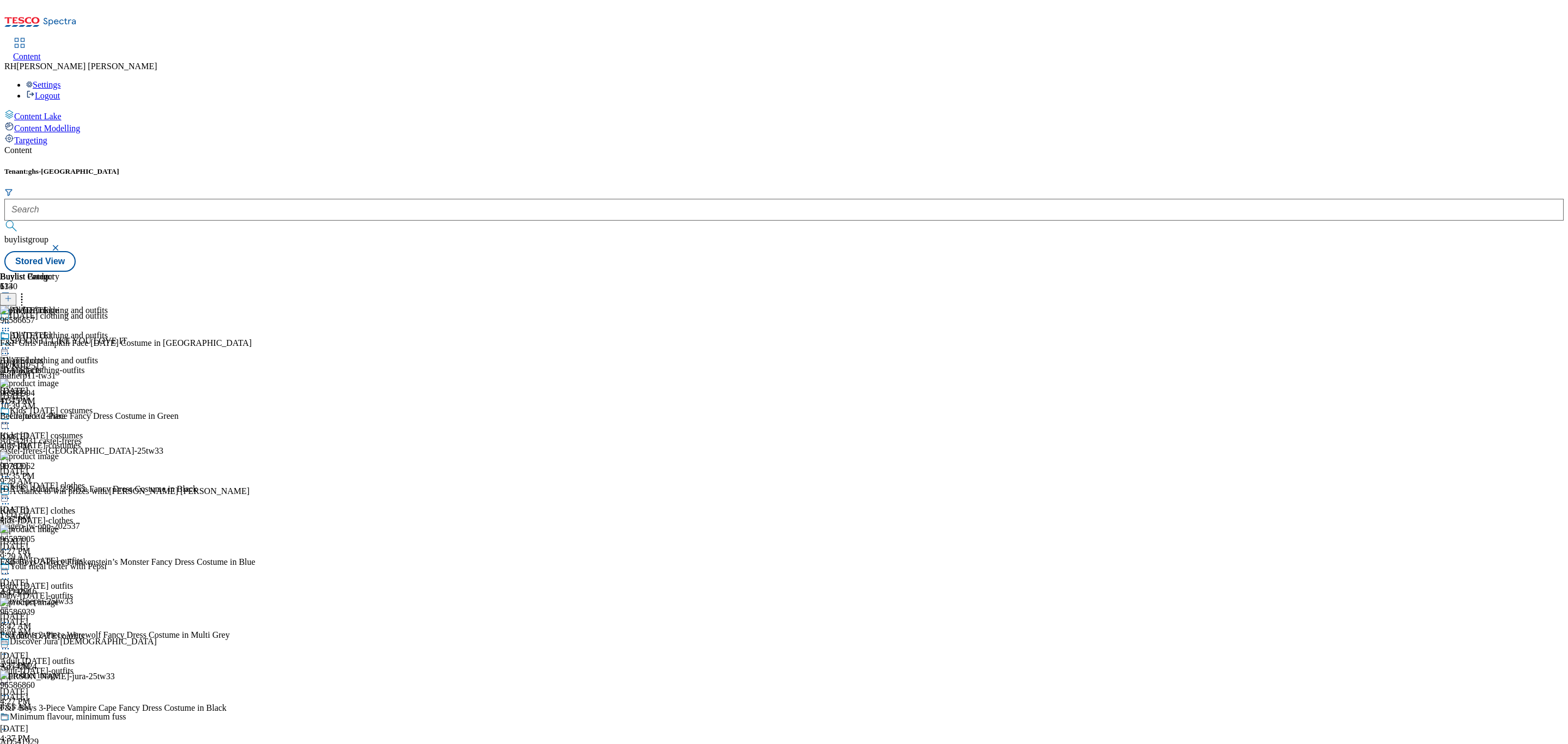
click at [11, 343] on icon at bounding box center [5, 348] width 11 height 11
click at [58, 455] on span "Publish" at bounding box center [46, 459] width 24 height 8
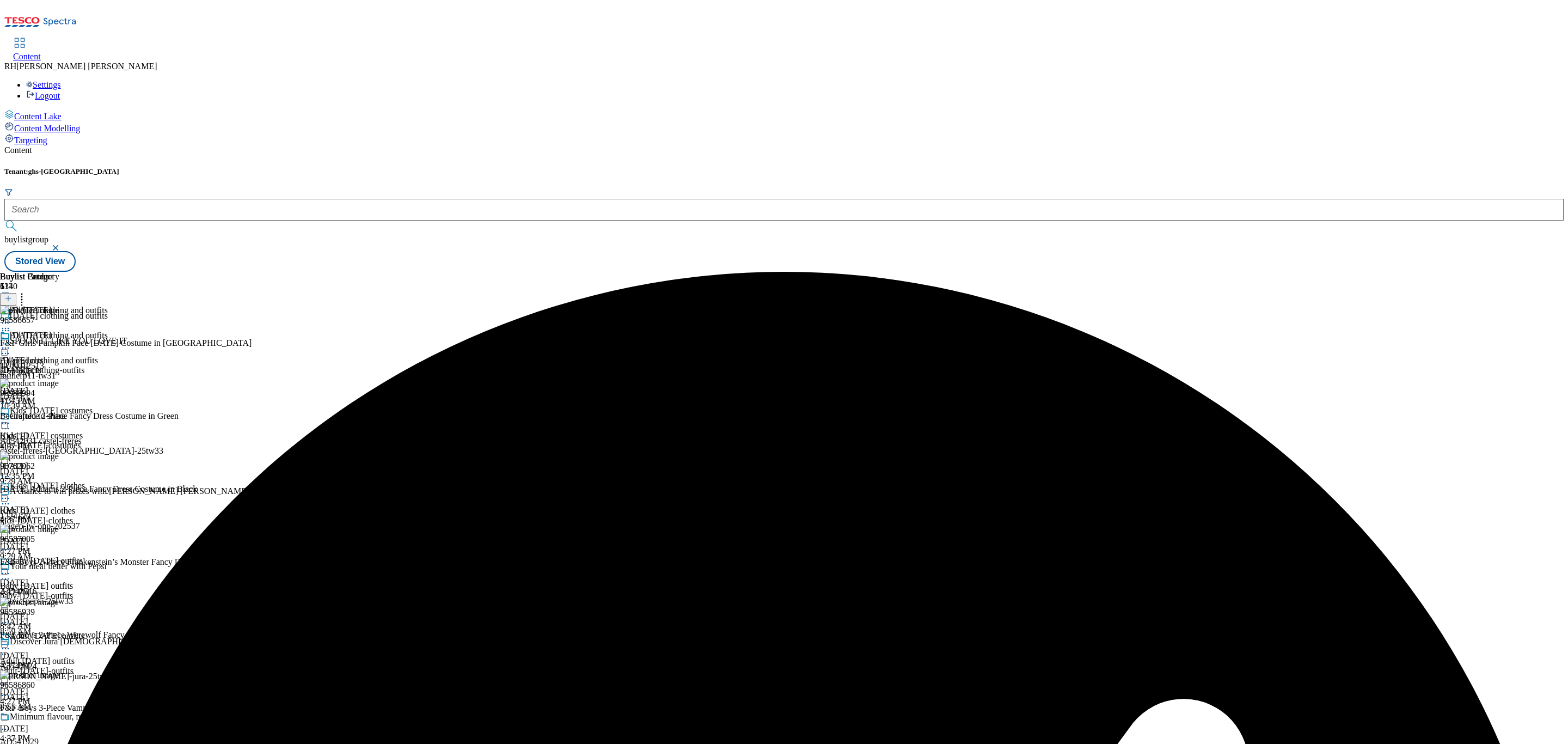
click at [108, 406] on div "Kids' [DATE] costumes Kids' [DATE] costumes kids-[DATE]-costumes [DATE] 12:35 PM" at bounding box center [54, 443] width 108 height 75
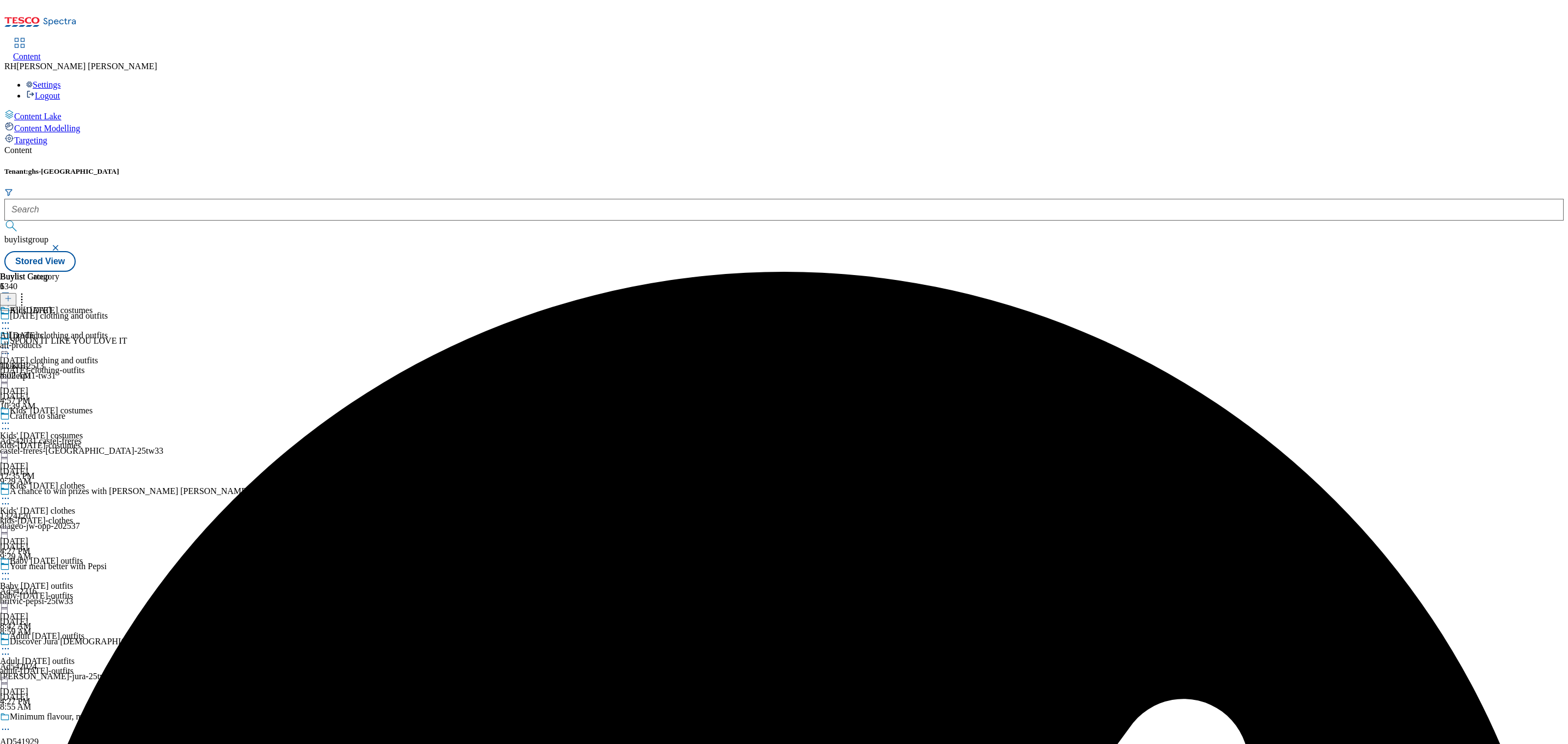
click at [44, 330] on div "All products" at bounding box center [22, 335] width 44 height 10
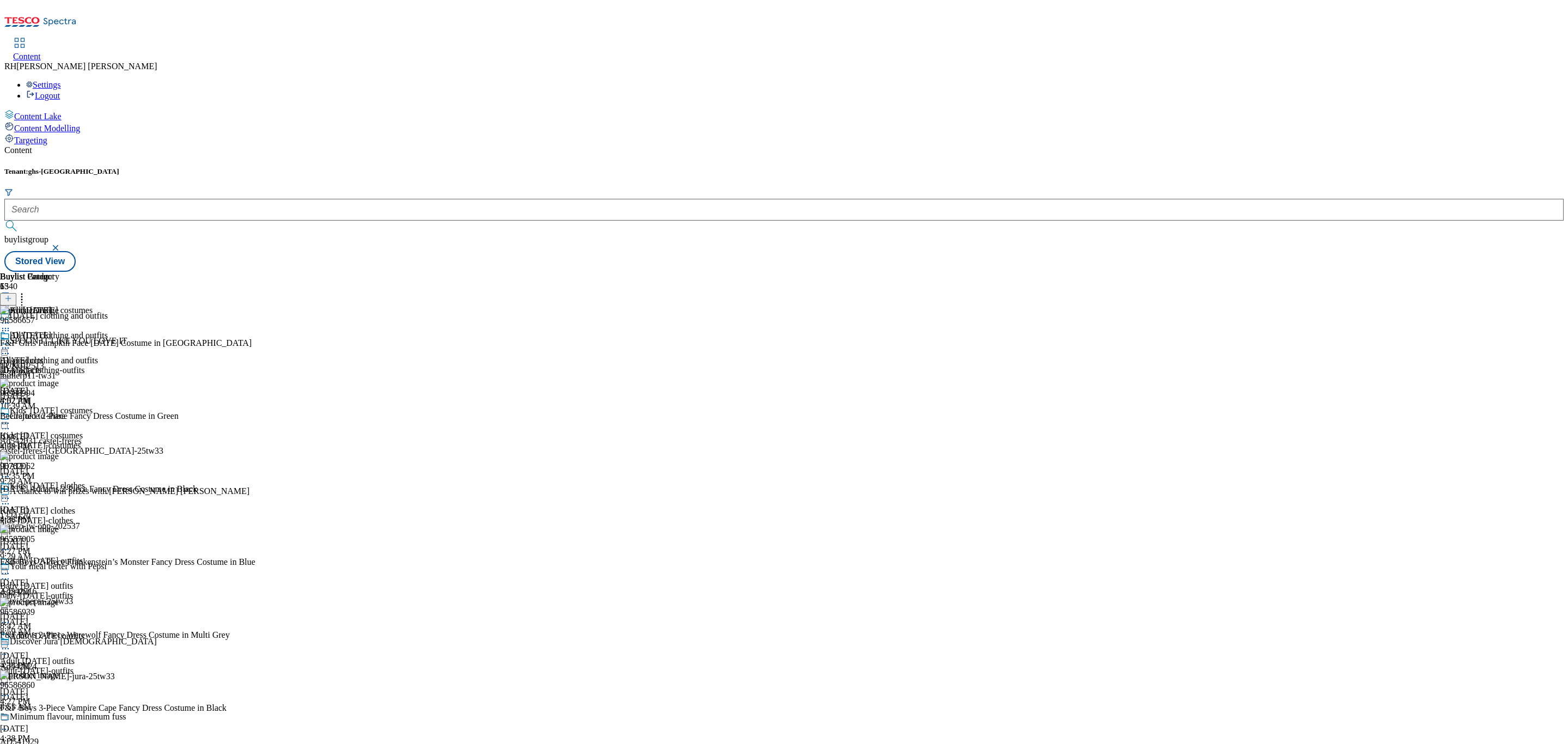
click at [108, 516] on div "kids-[DATE]-clothes" at bounding box center [54, 520] width 108 height 10
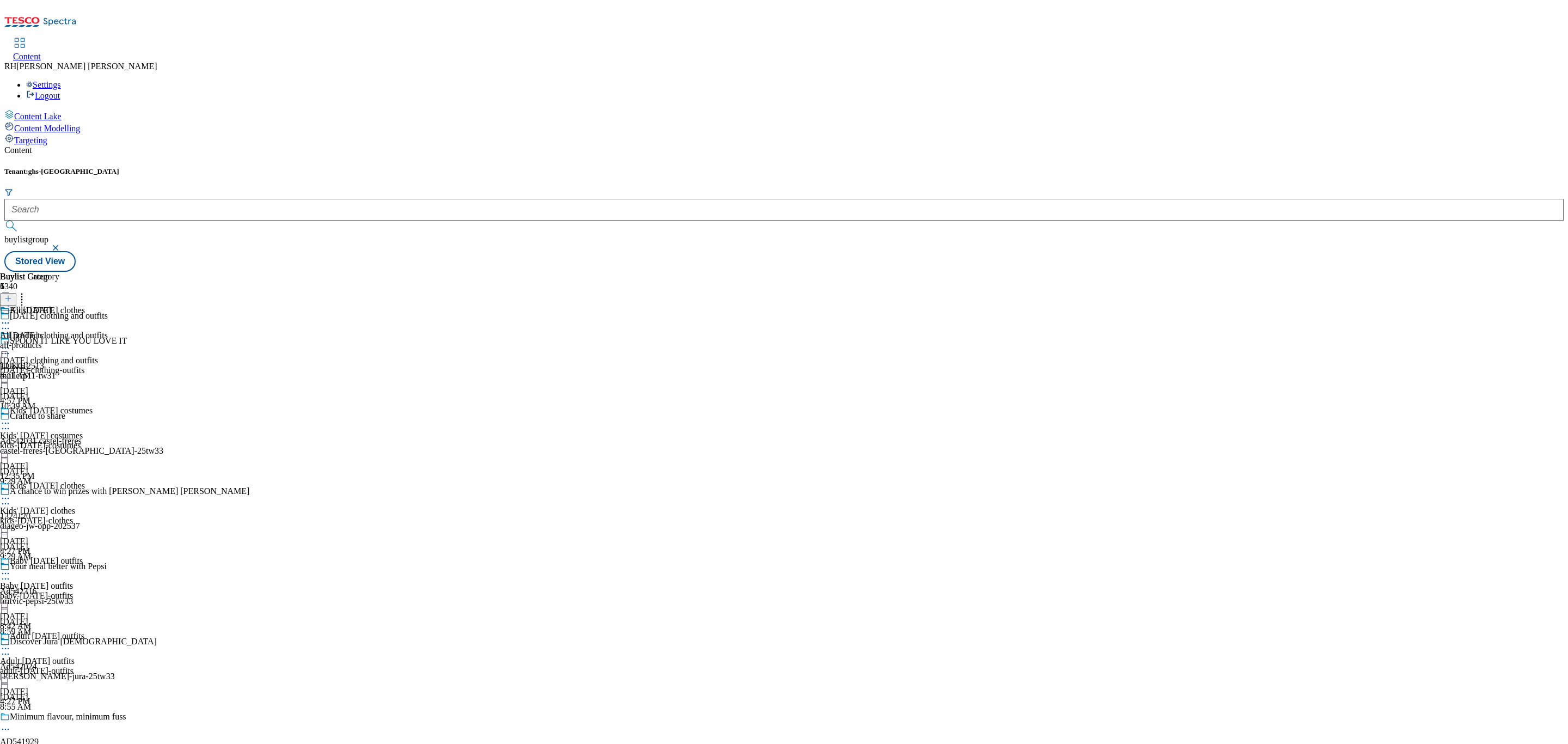
click at [60, 341] on div "all-products" at bounding box center [30, 345] width 60 height 10
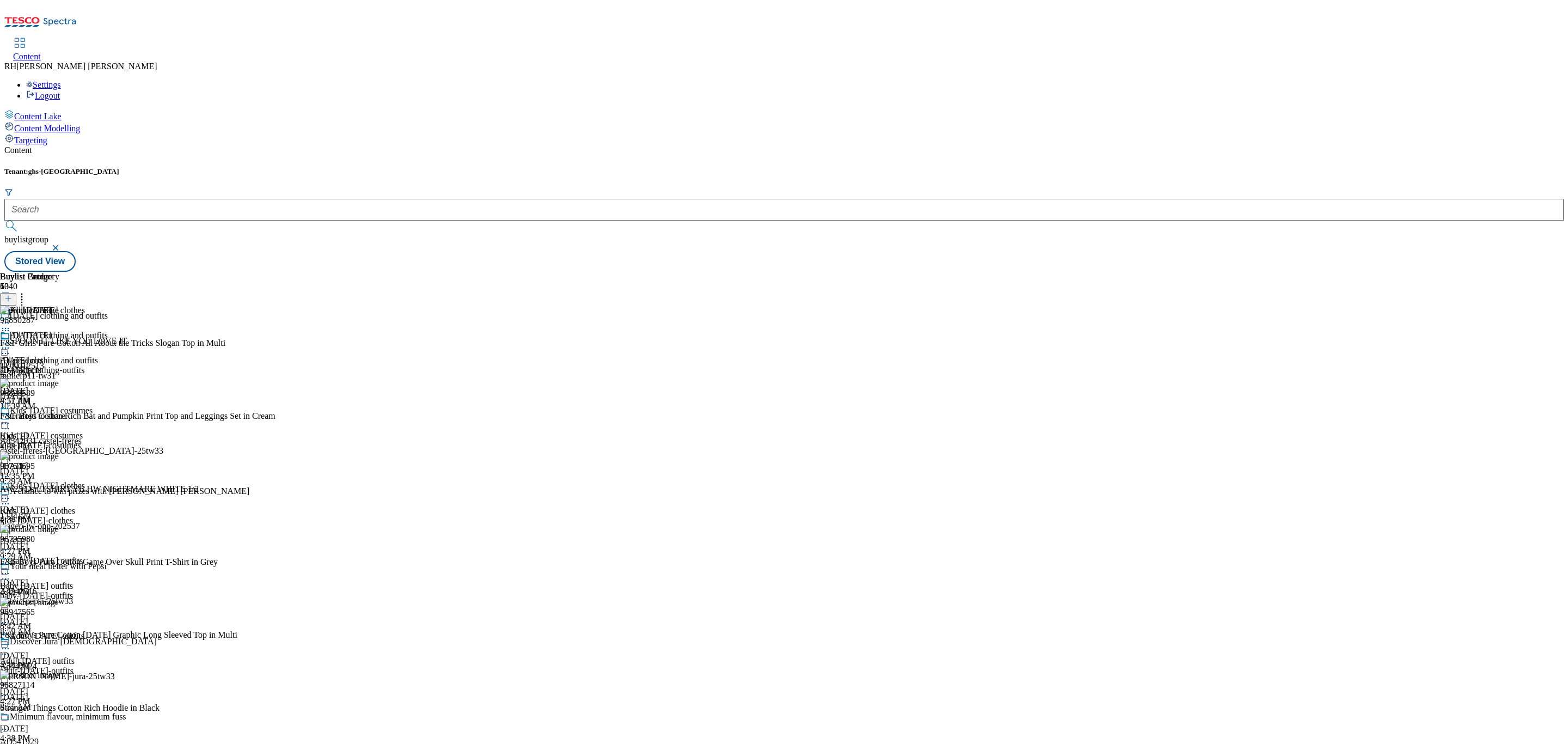
scroll to position [218, 0]
click at [73, 581] on div "Baby [DATE] outfits" at bounding box center [36, 585] width 73 height 10
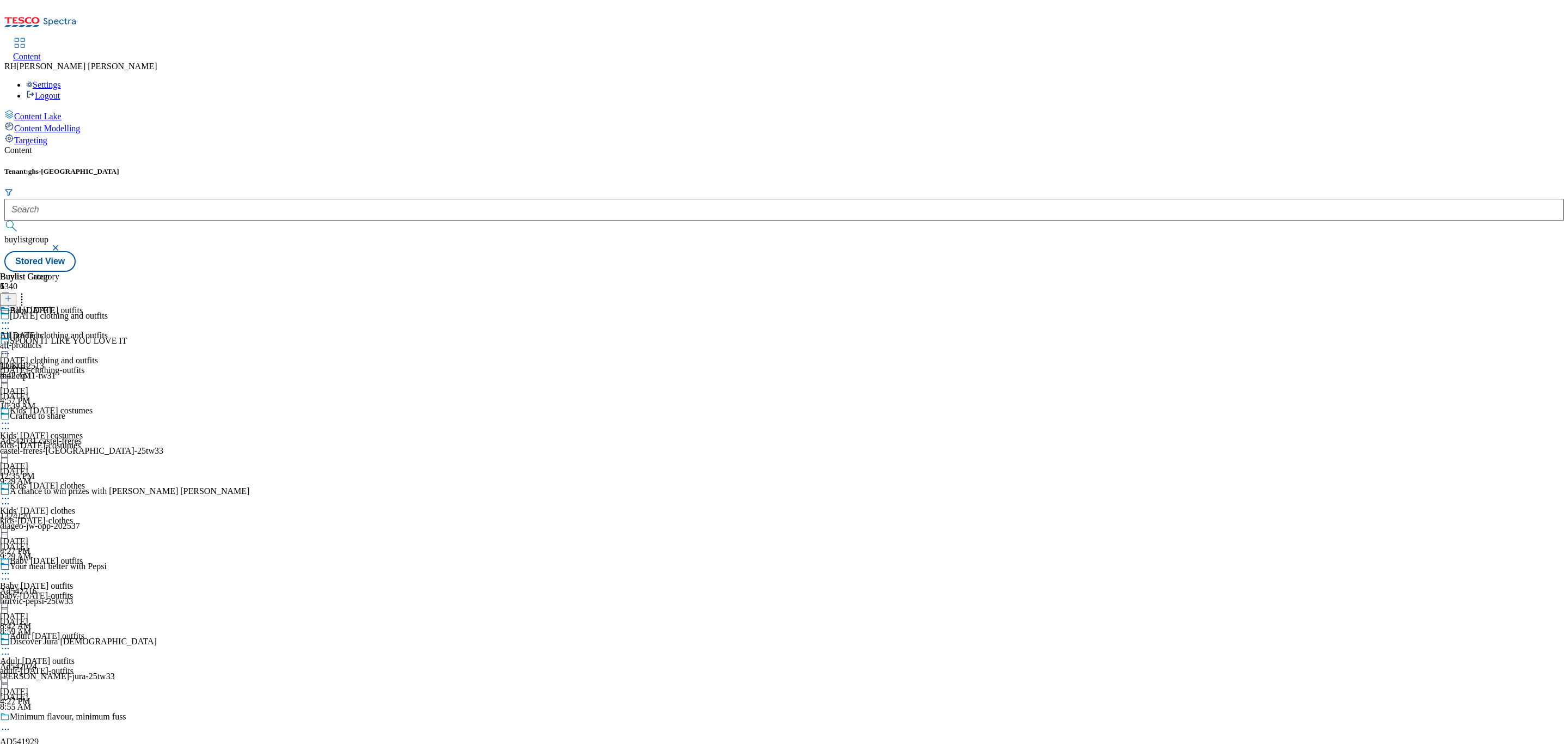
click at [60, 306] on div "All [DATE] All products all-products [DATE] 8:42 AM" at bounding box center [30, 343] width 60 height 75
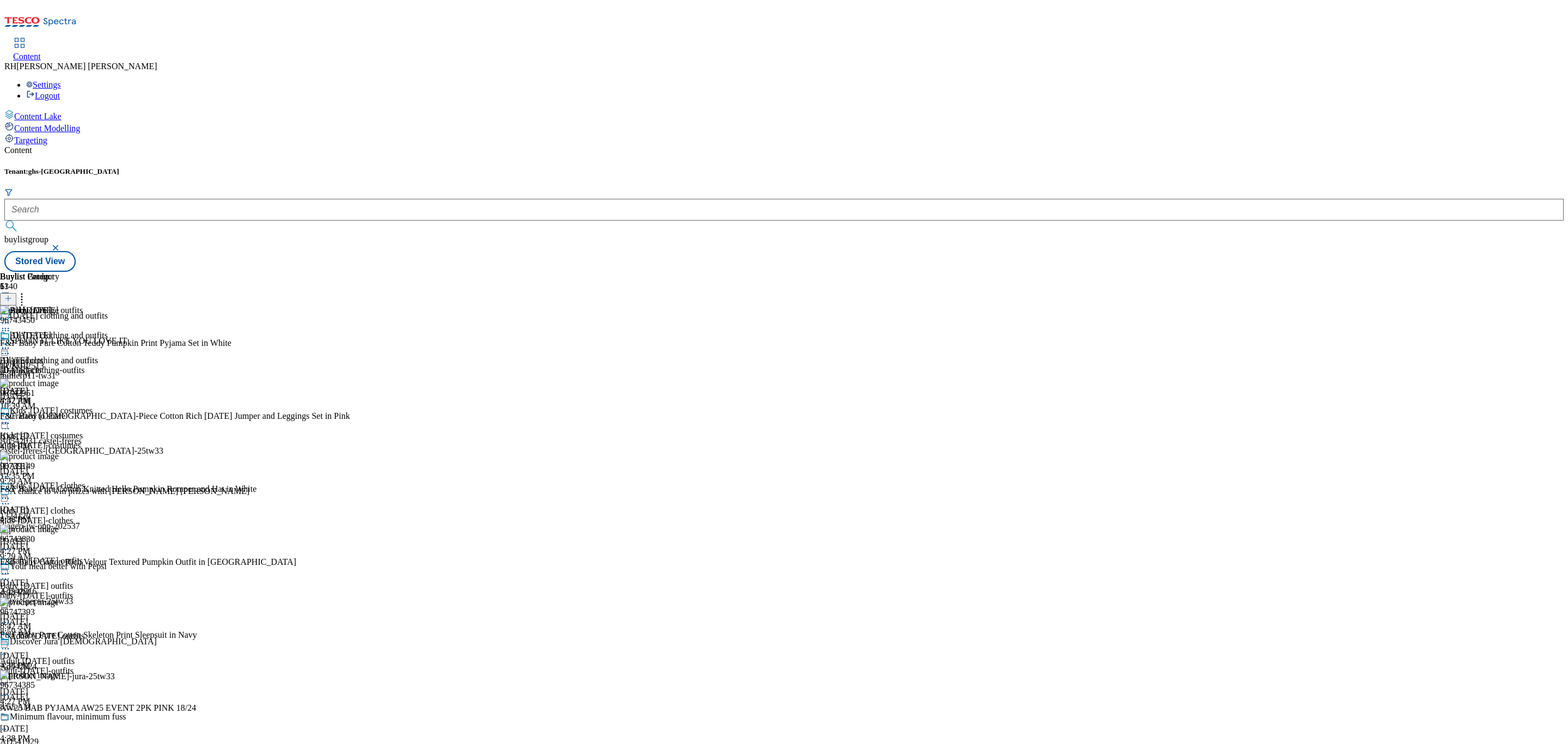
scroll to position [219, 0]
click at [108, 631] on div "Adult [DATE] outfits Adult [DATE] outfits adult-[DATE]-outfits [DATE] 4:27 PM" at bounding box center [54, 669] width 108 height 75
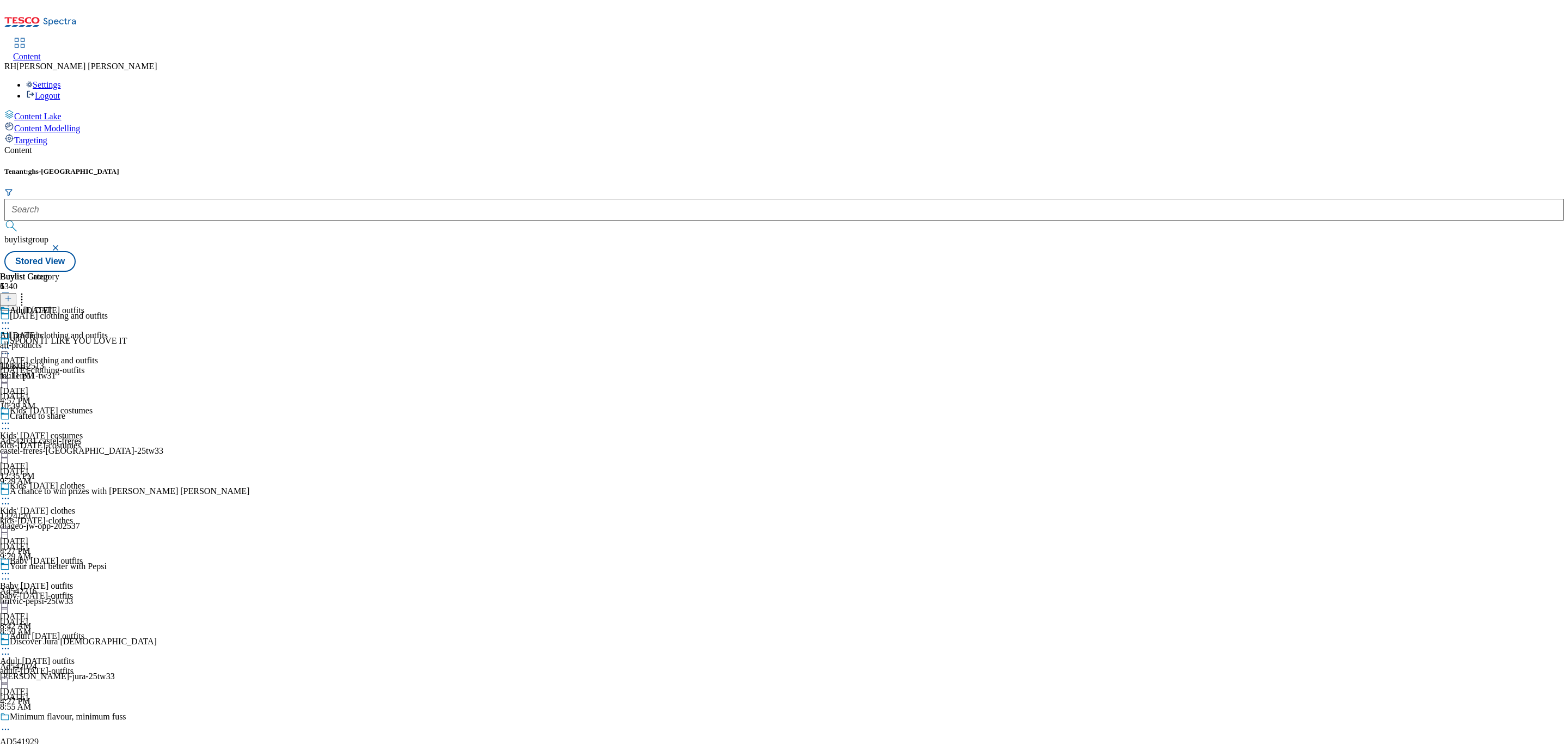
click at [60, 341] on div "all-products" at bounding box center [30, 345] width 60 height 10
